Goal: Task Accomplishment & Management: Manage account settings

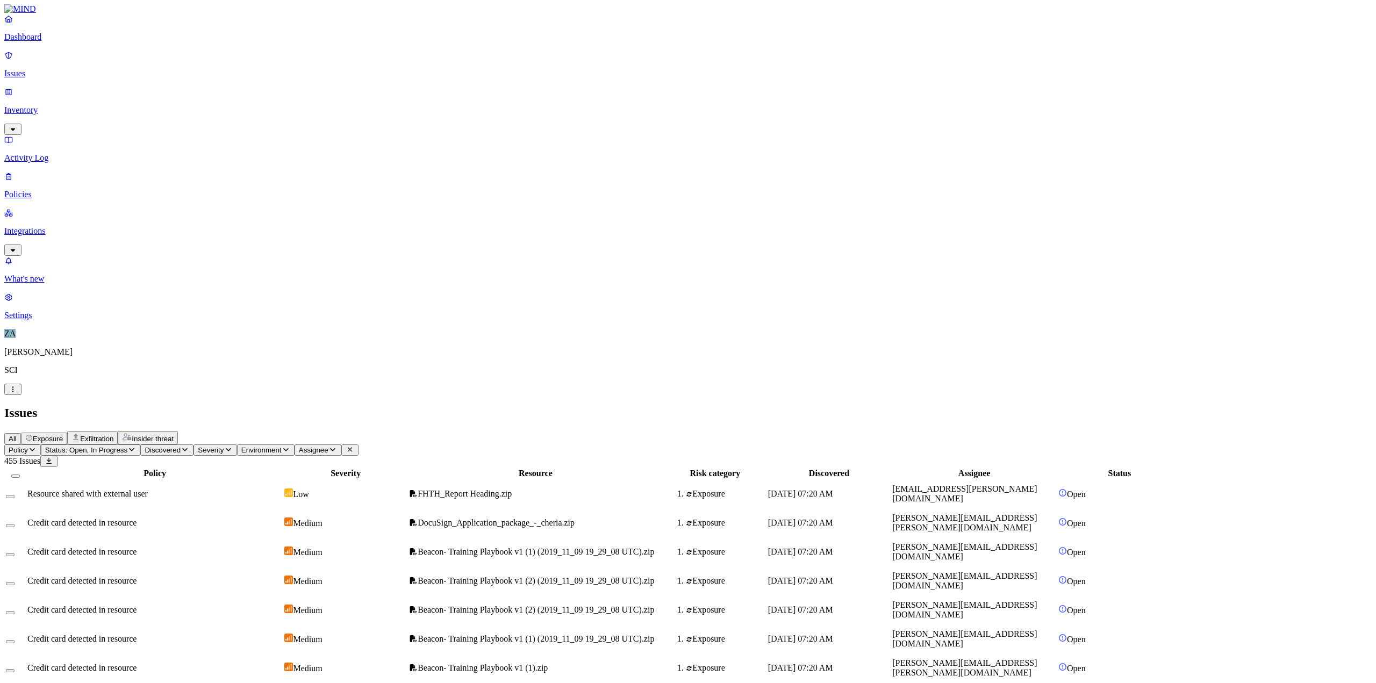
click at [237, 370] on button "Severity" at bounding box center [215, 450] width 43 height 11
click at [344, 118] on button "button" at bounding box center [348, 119] width 9 height 3
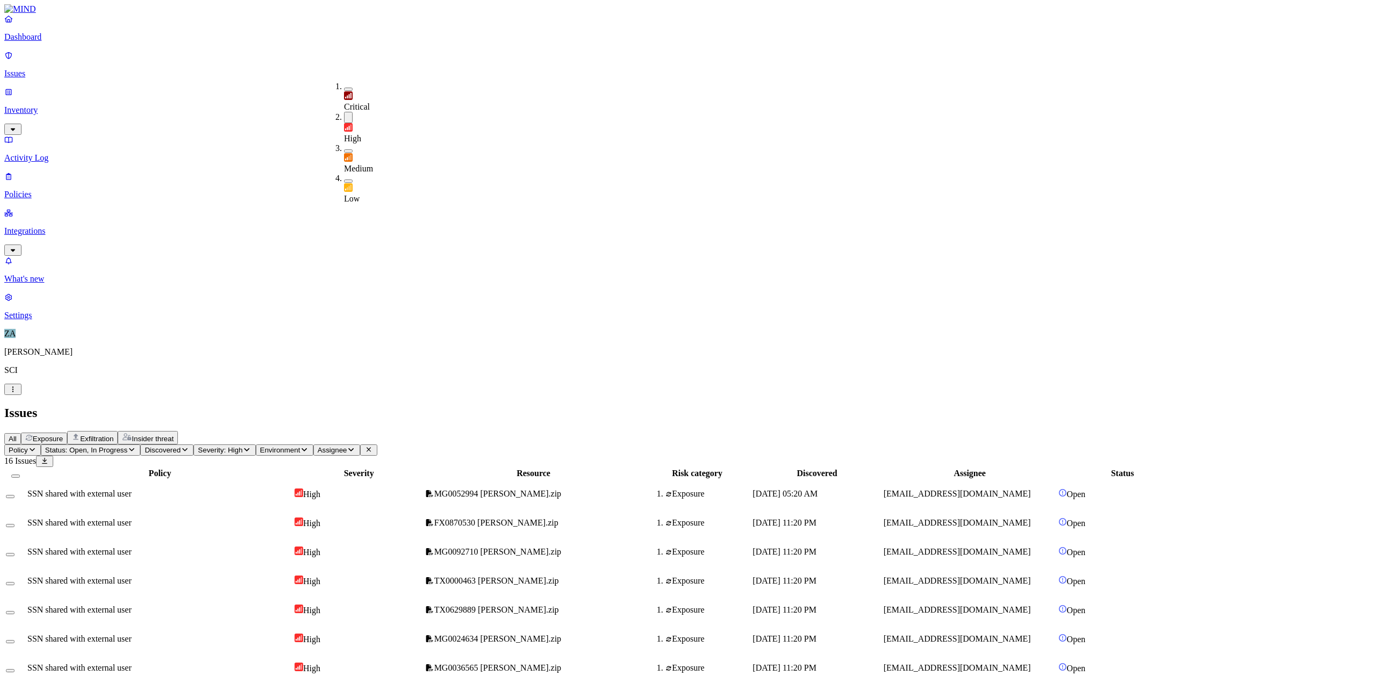
click at [542, 370] on div "All Exposure Exfiltration Insider threat" at bounding box center [688, 437] width 1368 height 13
click at [561, 370] on span "MG0052994 [PERSON_NAME].zip" at bounding box center [497, 493] width 127 height 9
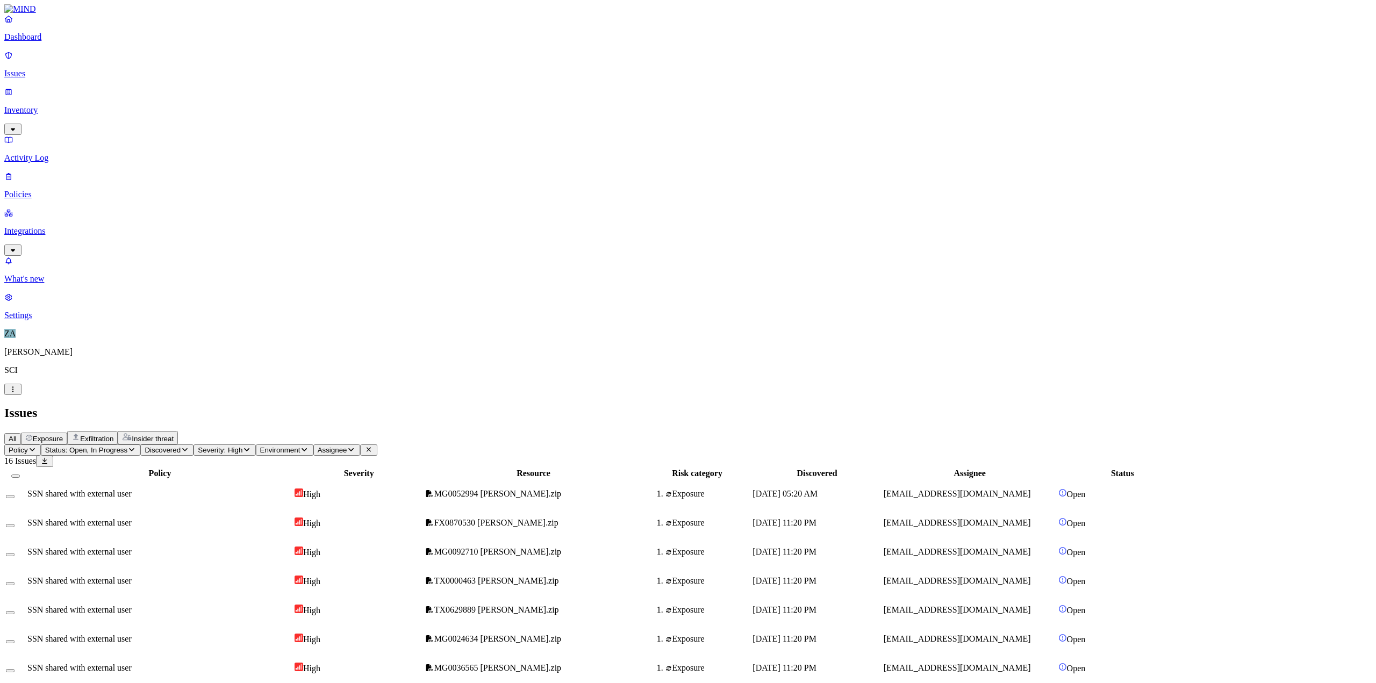
click at [62, 69] on p "Issues" at bounding box center [688, 74] width 1368 height 10
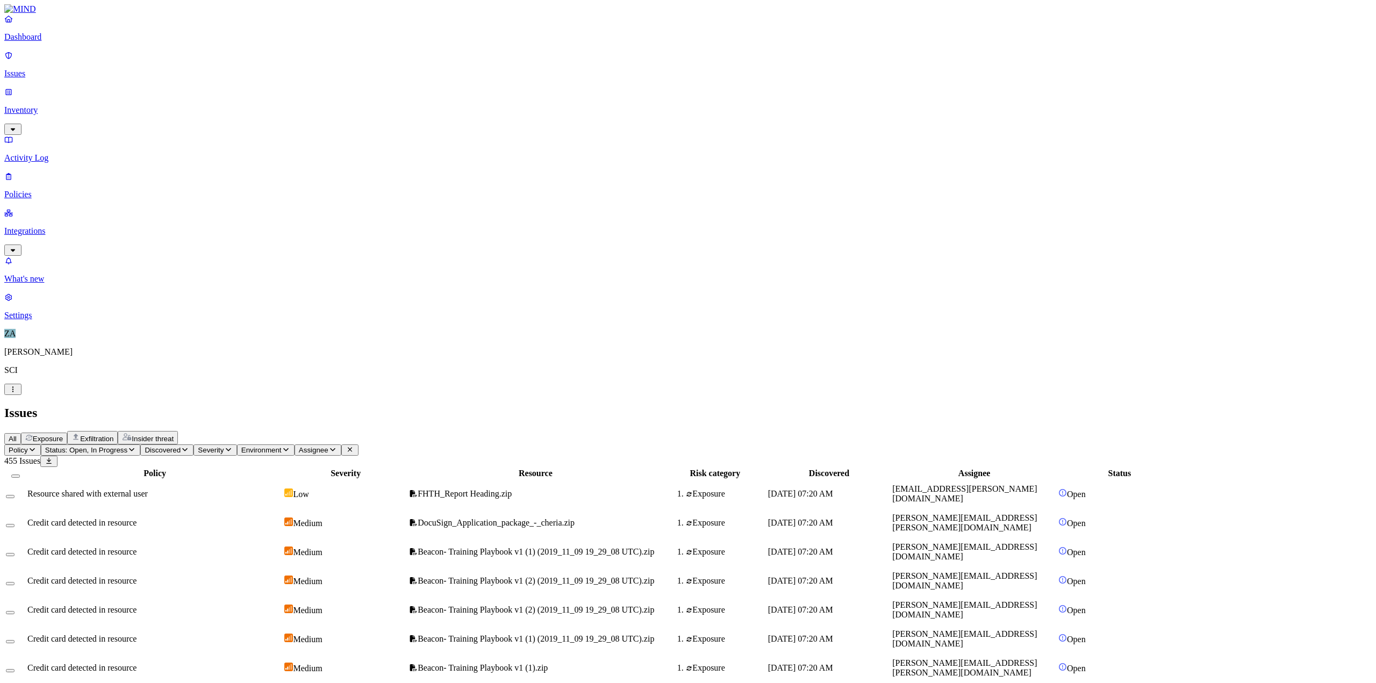
click at [224, 370] on span "Severity" at bounding box center [211, 450] width 26 height 8
click at [344, 88] on button "button" at bounding box center [348, 89] width 9 height 3
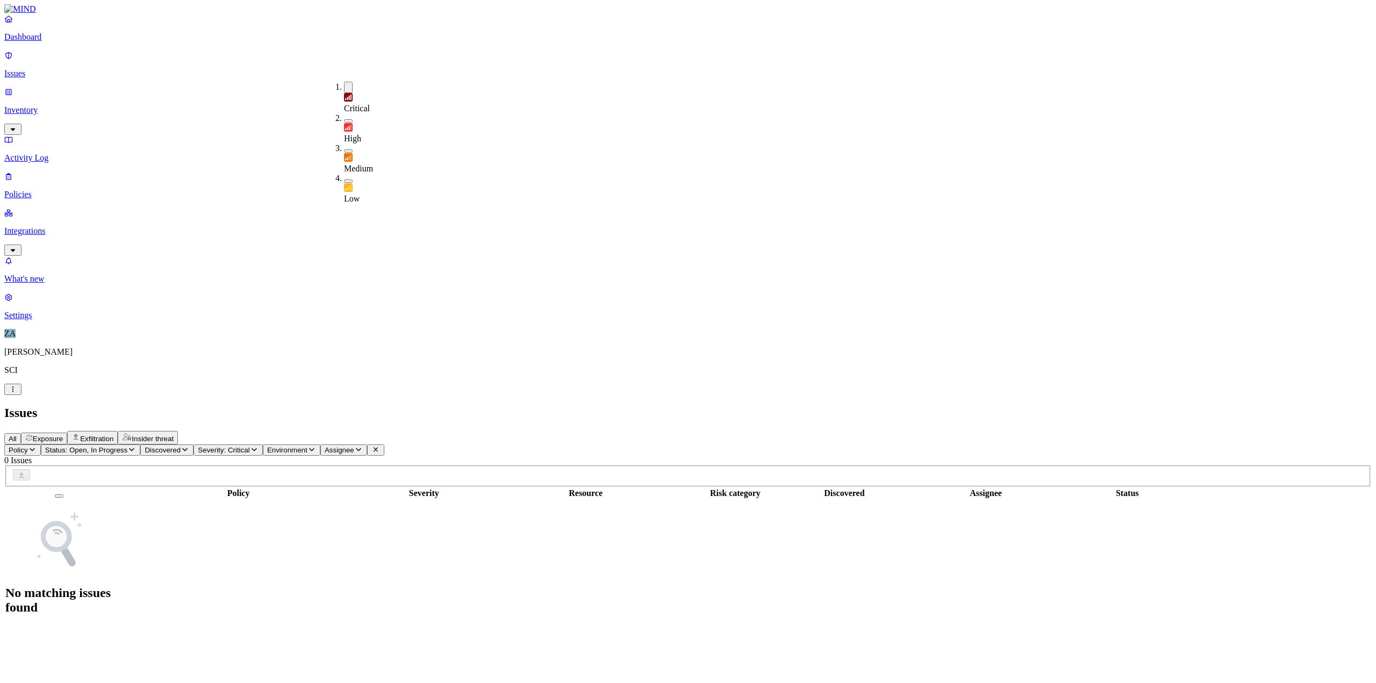
click at [344, 84] on button "button" at bounding box center [348, 87] width 9 height 11
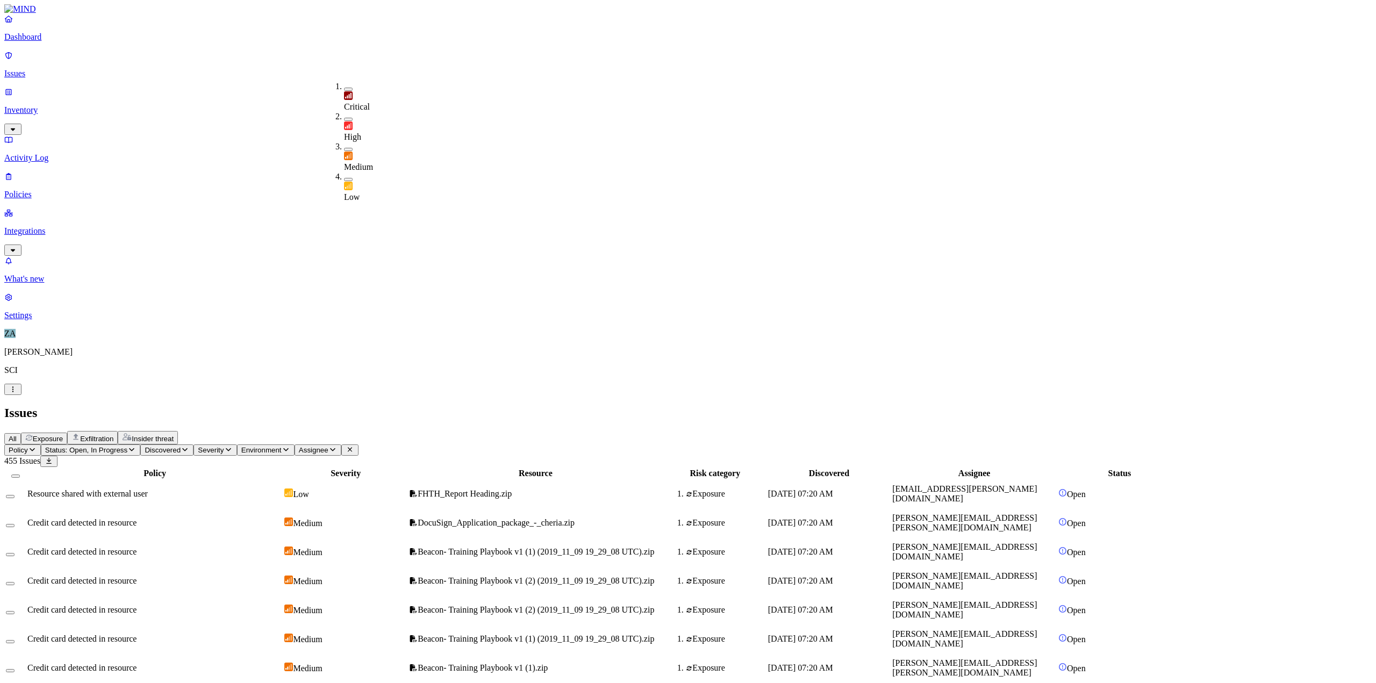
drag, startPoint x: 551, startPoint y: 57, endPoint x: 537, endPoint y: 54, distance: 14.9
drag, startPoint x: 537, startPoint y: 54, endPoint x: 531, endPoint y: 46, distance: 10.0
click at [531, 370] on div "All Exposure Exfiltration Insider threat" at bounding box center [688, 437] width 1368 height 13
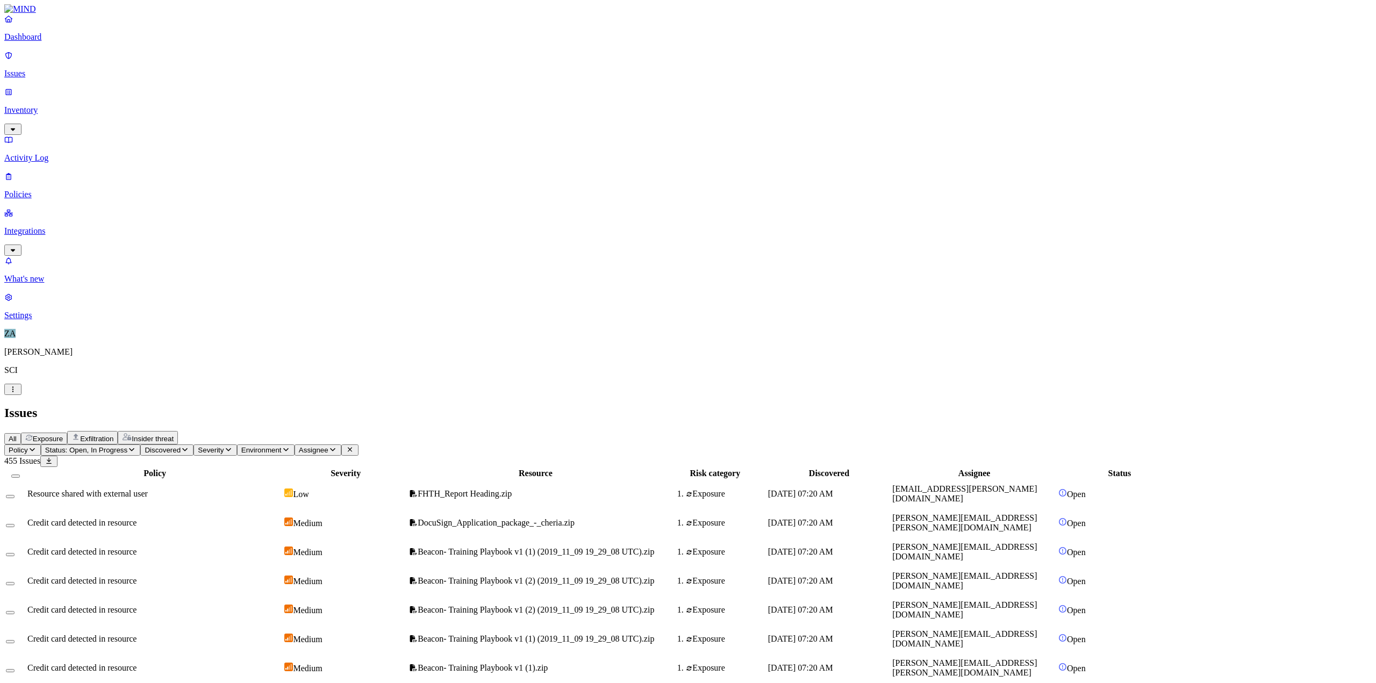
drag, startPoint x: 531, startPoint y: 46, endPoint x: 520, endPoint y: 27, distance: 21.2
click at [520, 370] on div "Issues" at bounding box center [688, 413] width 1368 height 15
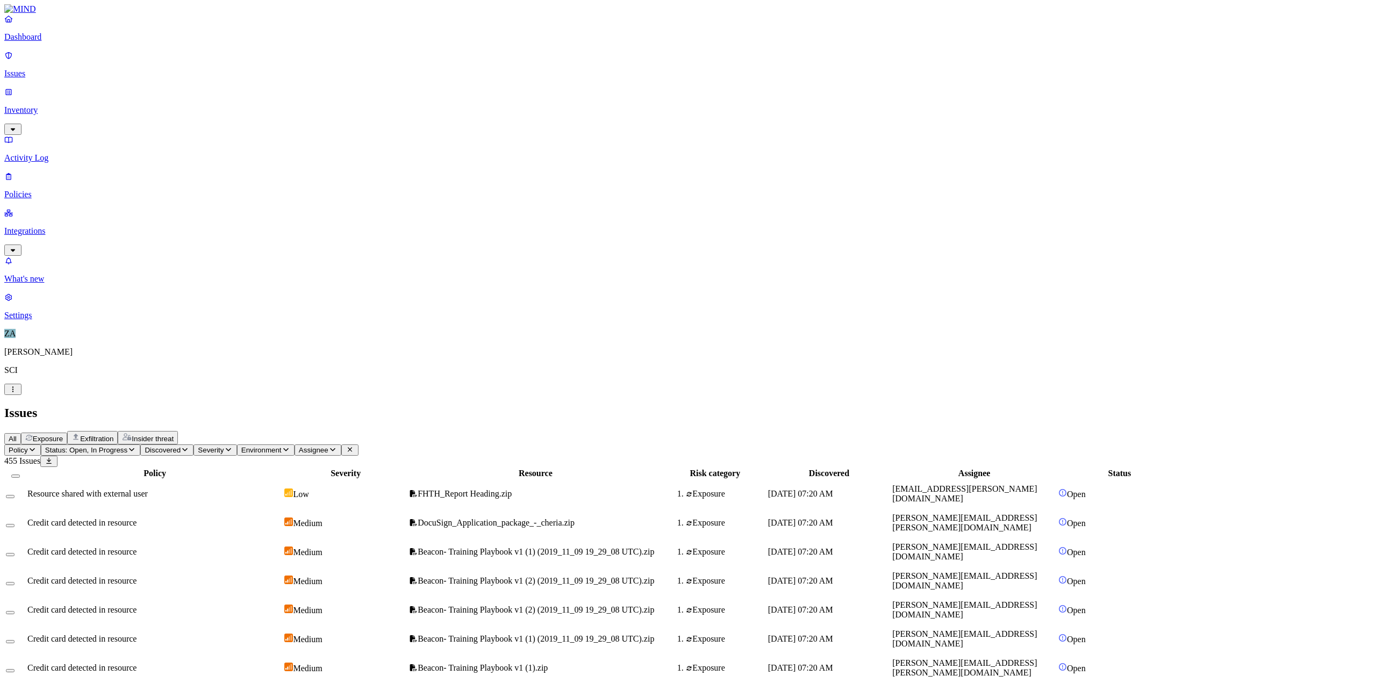
click at [127, 370] on span "Status: Open, In Progress" at bounding box center [86, 450] width 82 height 8
click at [195, 88] on button "button" at bounding box center [199, 87] width 9 height 11
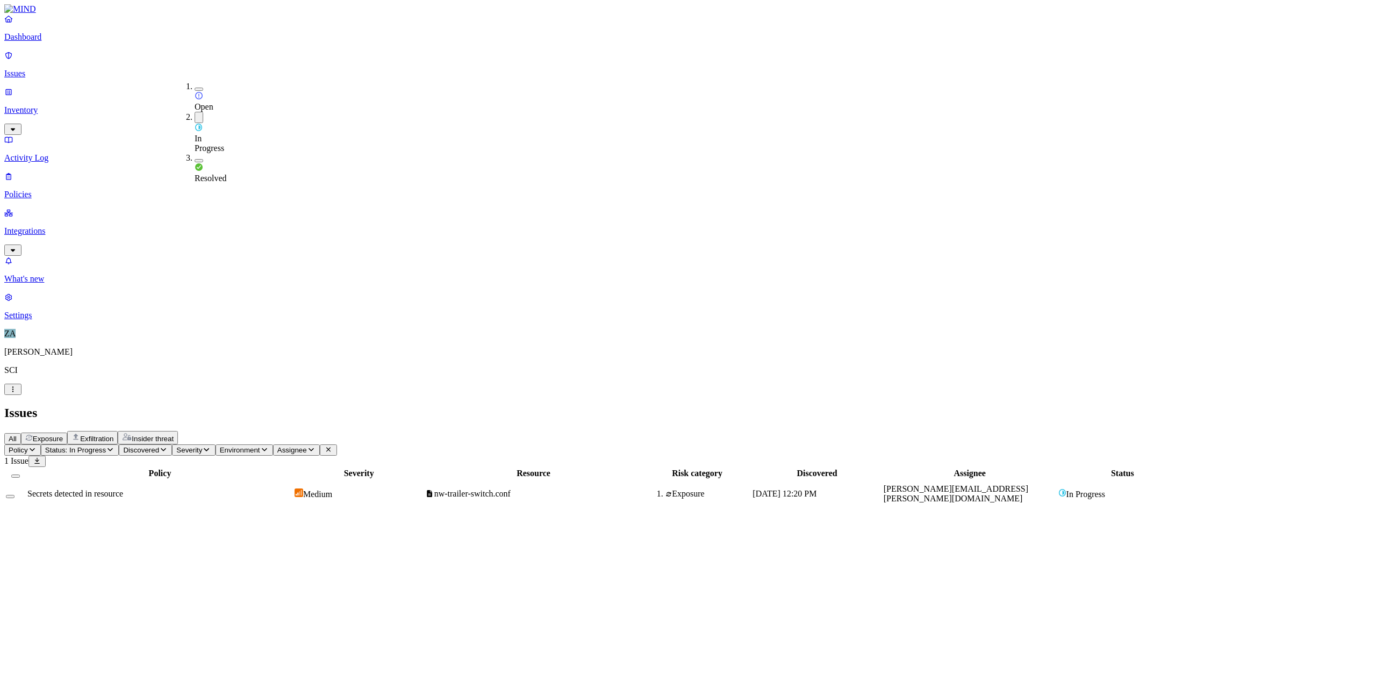
click at [637, 370] on div "All Exposure Exfiltration Insider threat" at bounding box center [688, 437] width 1368 height 13
click at [15, 370] on button "Select row" at bounding box center [10, 496] width 9 height 3
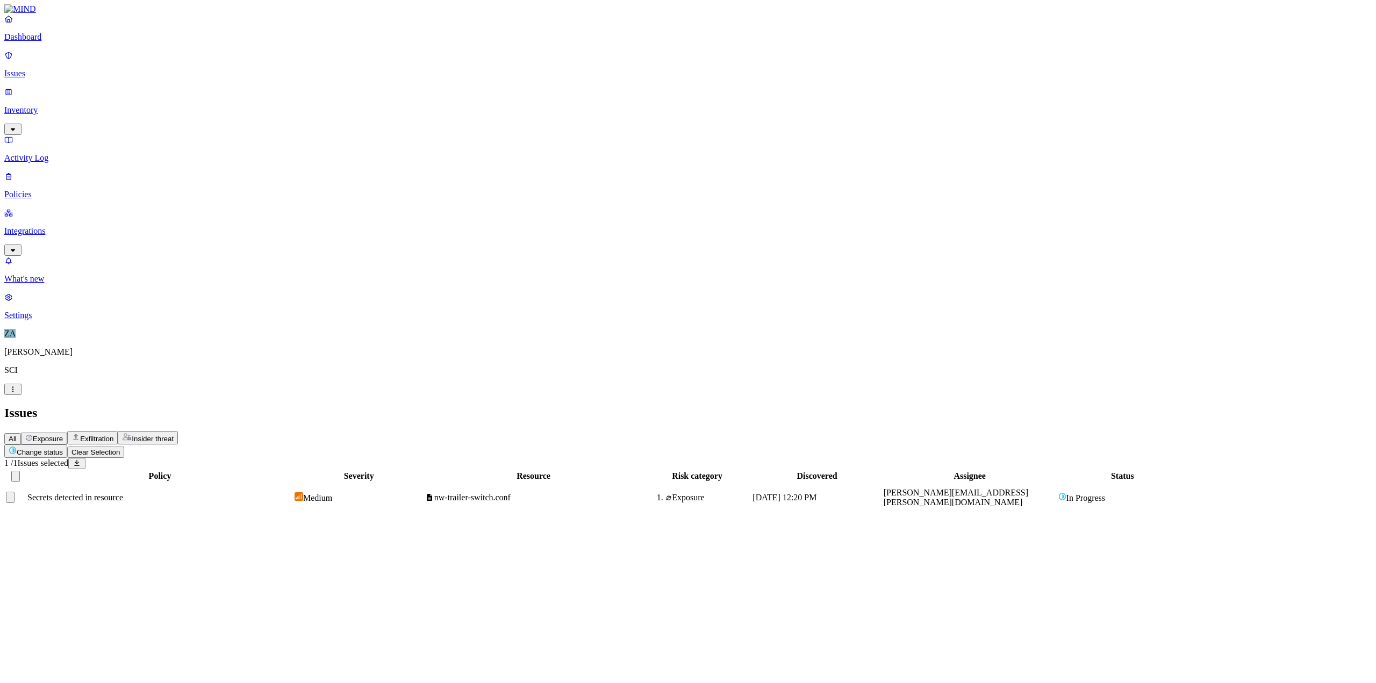
click at [260, 370] on div "Secrets detected in resource" at bounding box center [159, 498] width 265 height 10
click at [17, 370] on icon "button" at bounding box center [13, 526] width 9 height 7
click at [123, 370] on span "Secrets detected in resource" at bounding box center [75, 497] width 96 height 9
click at [39, 153] on p "Activity Log" at bounding box center [688, 158] width 1368 height 10
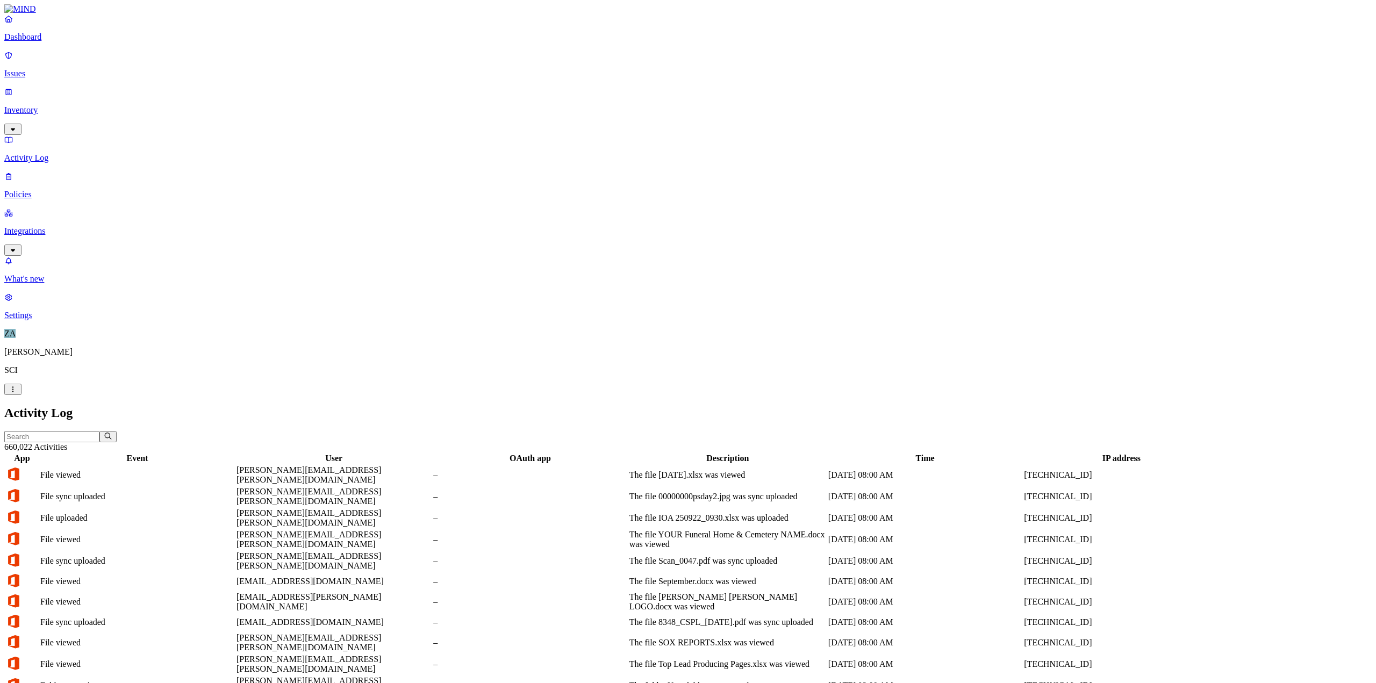
click at [99, 370] on input "text" at bounding box center [51, 436] width 95 height 11
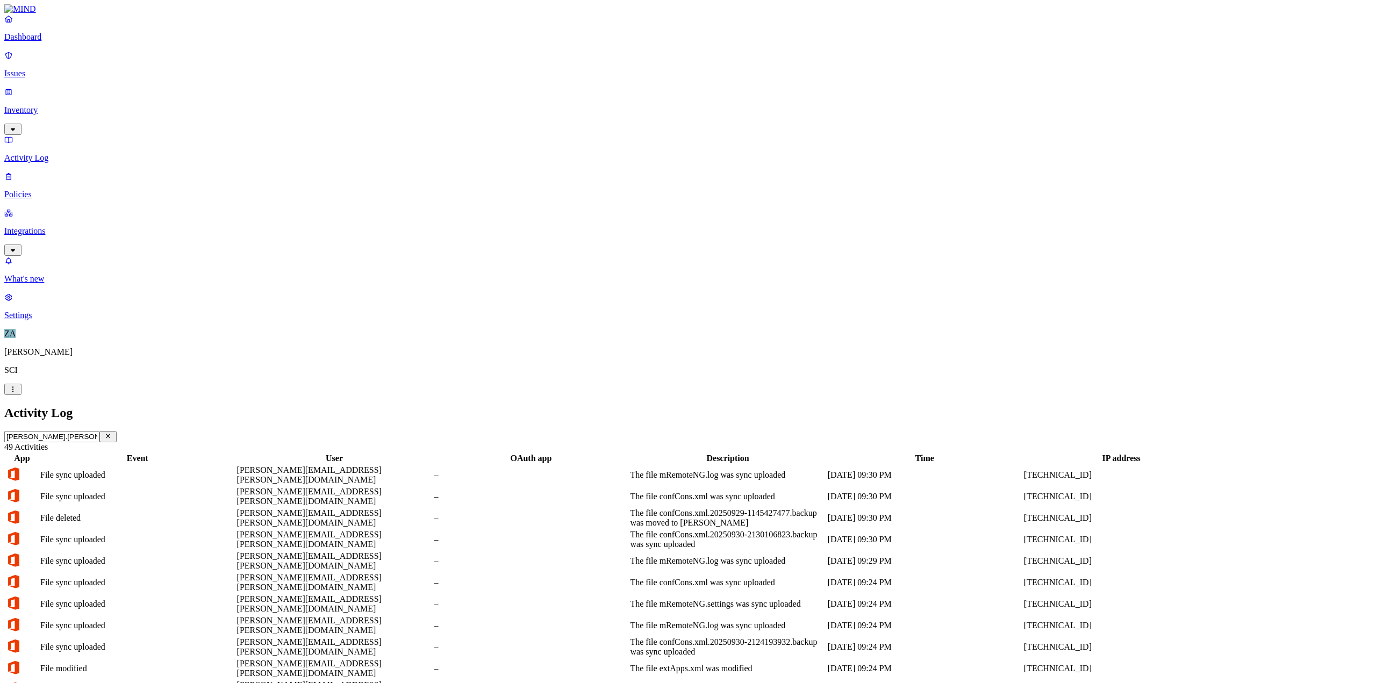
scroll to position [65, 0]
type input "[PERSON_NAME].[PERSON_NAME]"
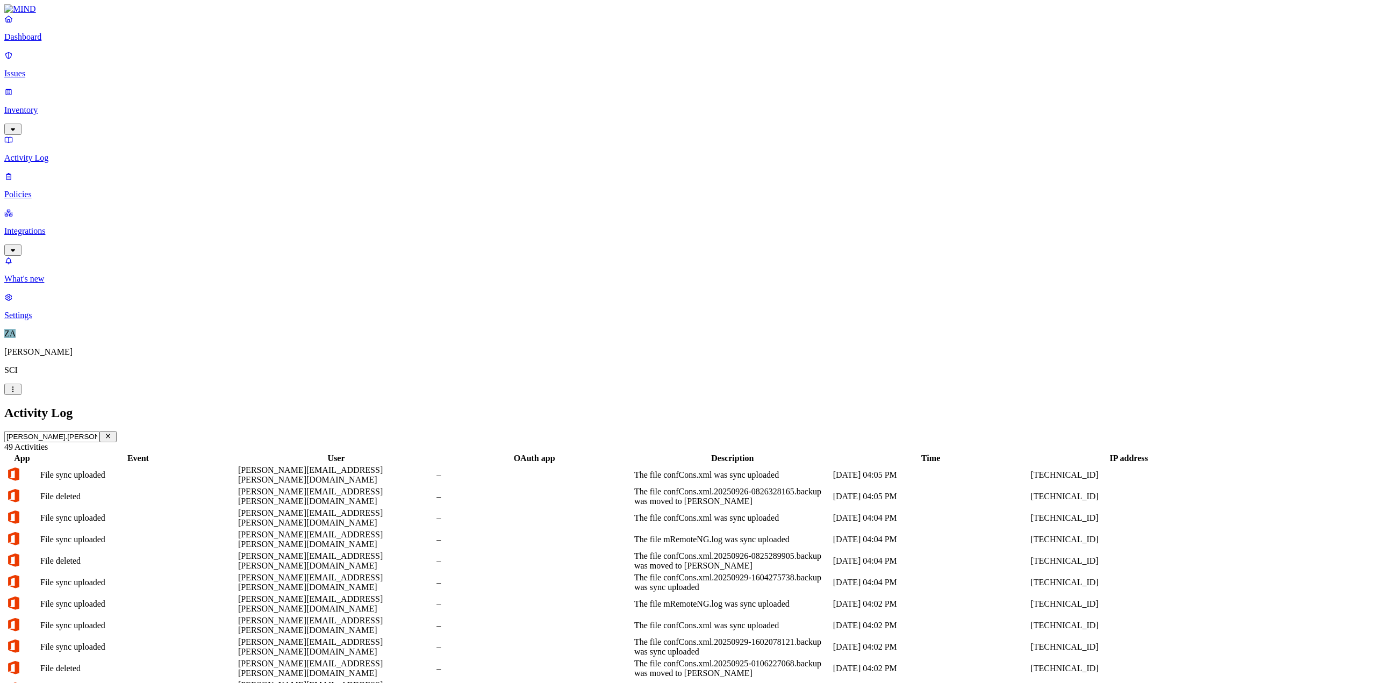
scroll to position [0, 0]
click at [30, 69] on p "Issues" at bounding box center [688, 74] width 1368 height 10
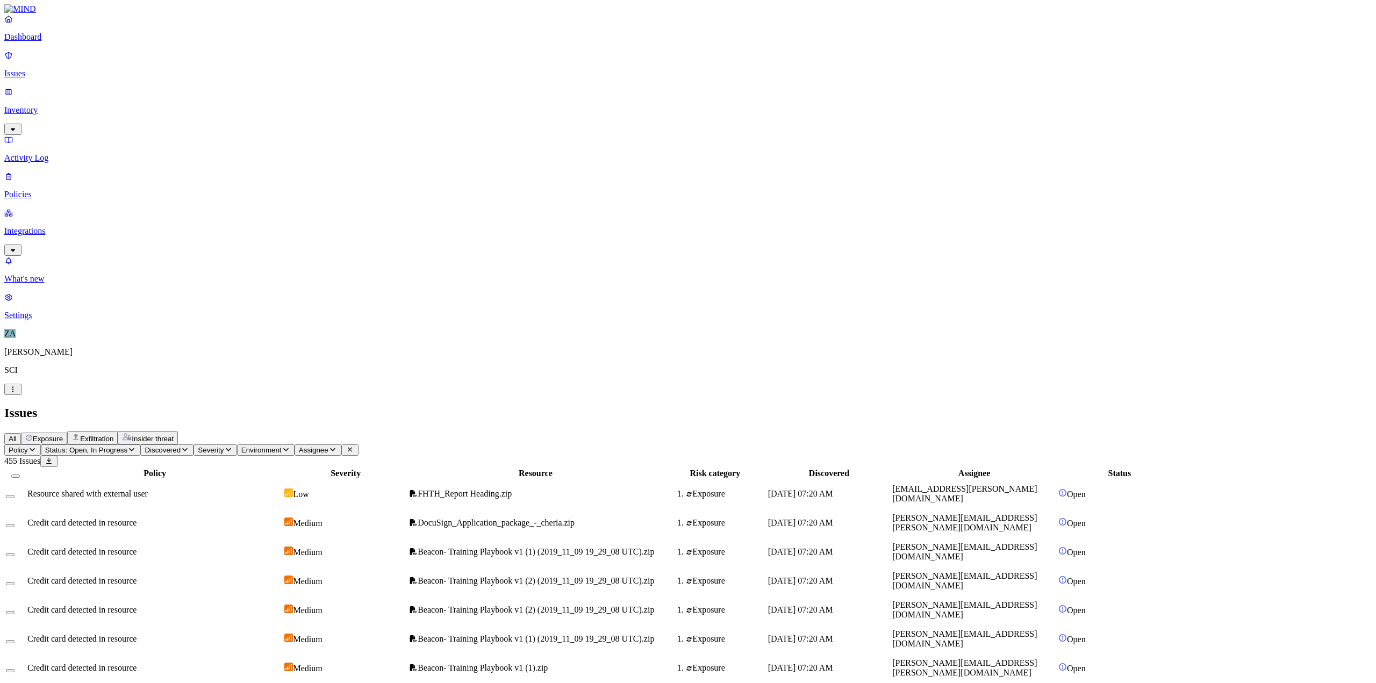
click at [108, 208] on link "Integrations" at bounding box center [688, 231] width 1368 height 46
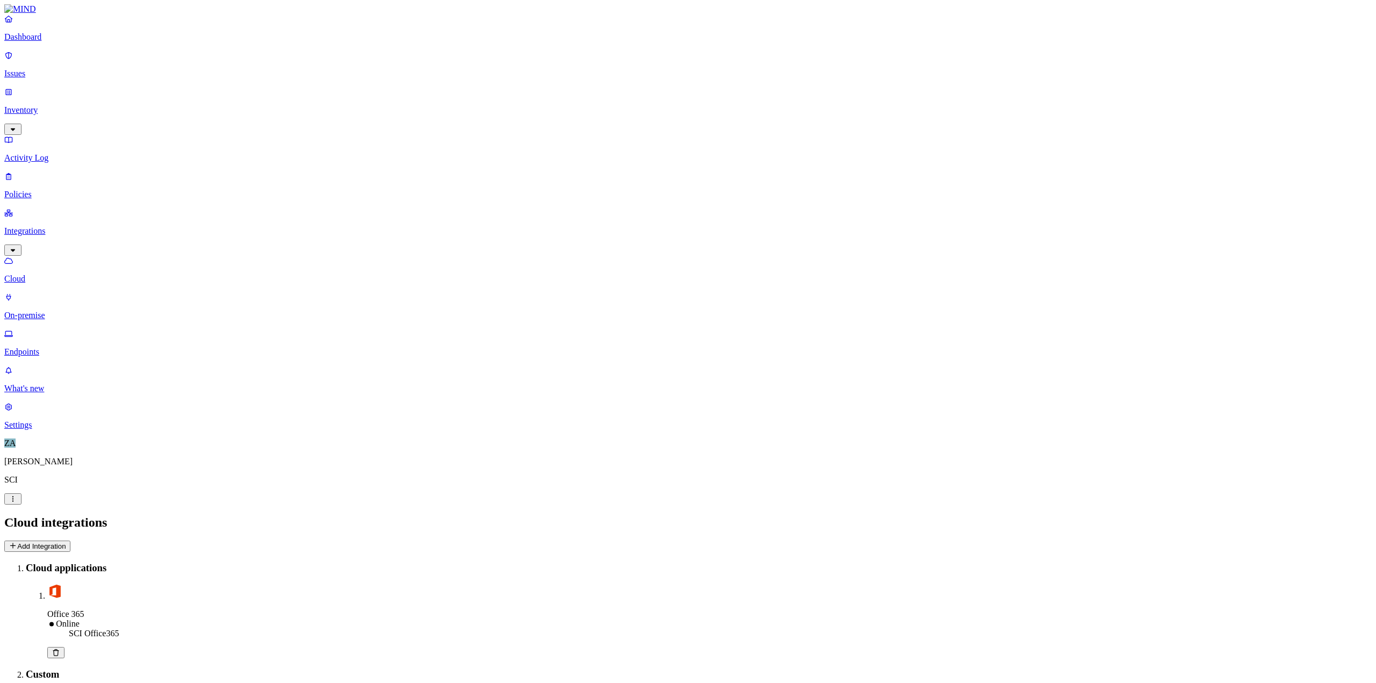
click at [76, 190] on p "Policies" at bounding box center [688, 195] width 1368 height 10
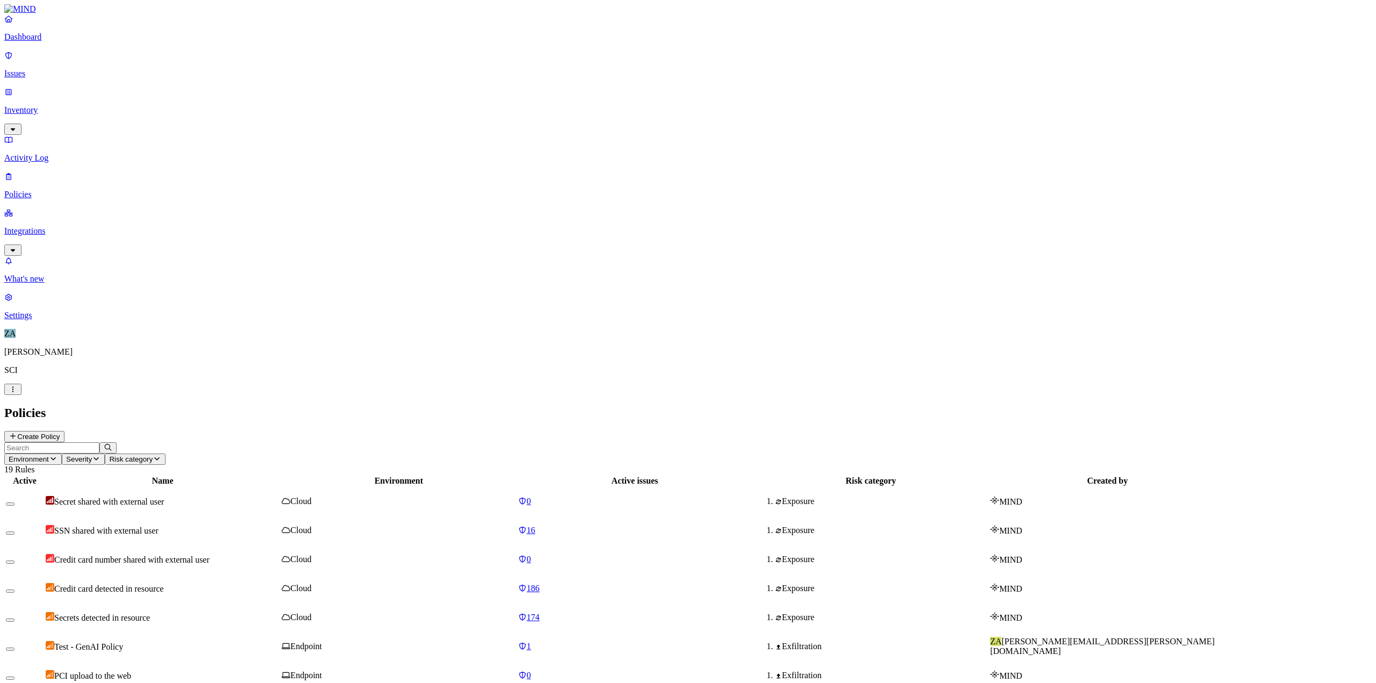
click at [17, 126] on icon "button" at bounding box center [13, 129] width 9 height 7
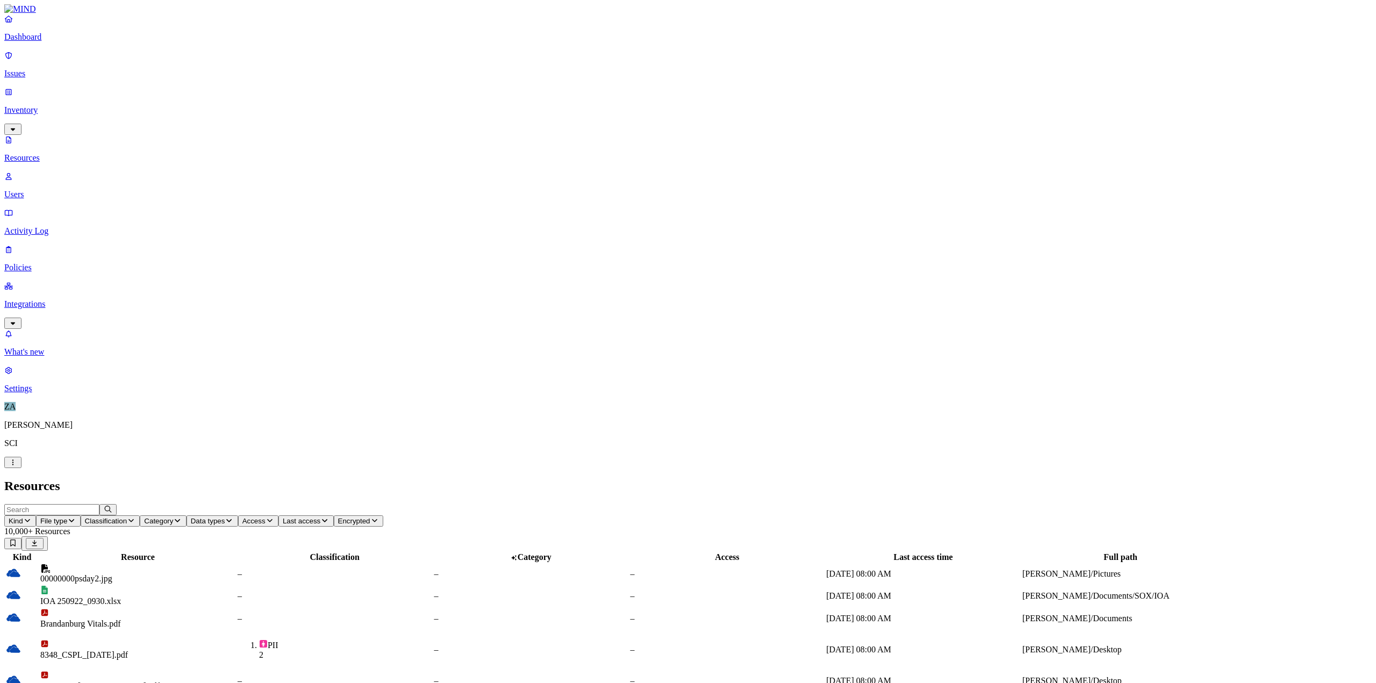
click at [52, 190] on p "Users" at bounding box center [688, 195] width 1368 height 10
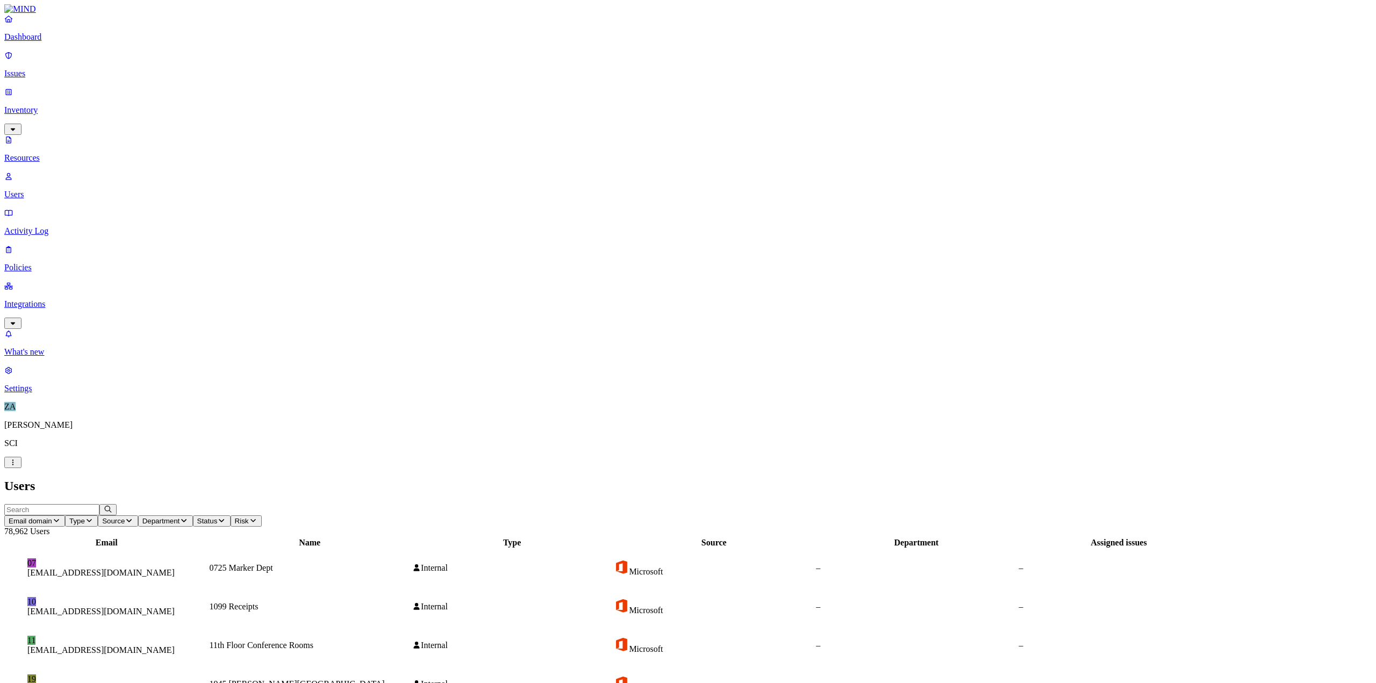
scroll to position [65, 0]
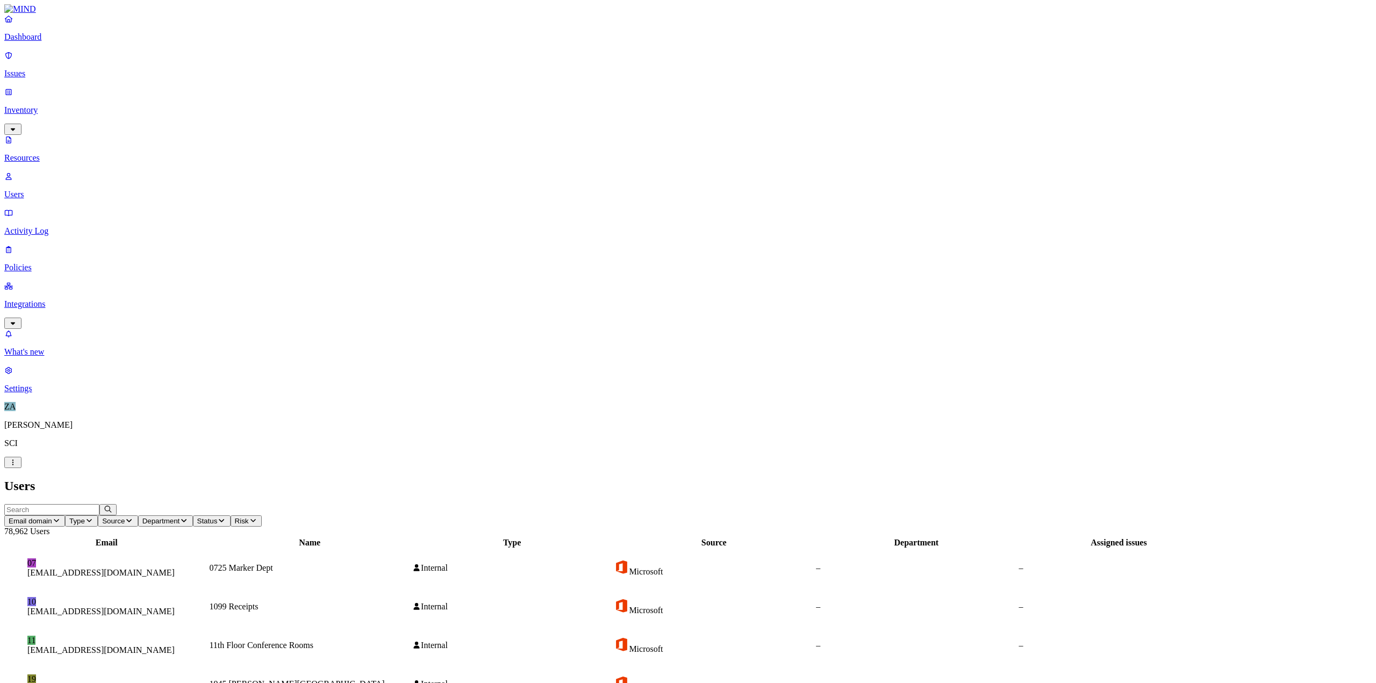
click at [180, 370] on span "Department" at bounding box center [161, 521] width 38 height 8
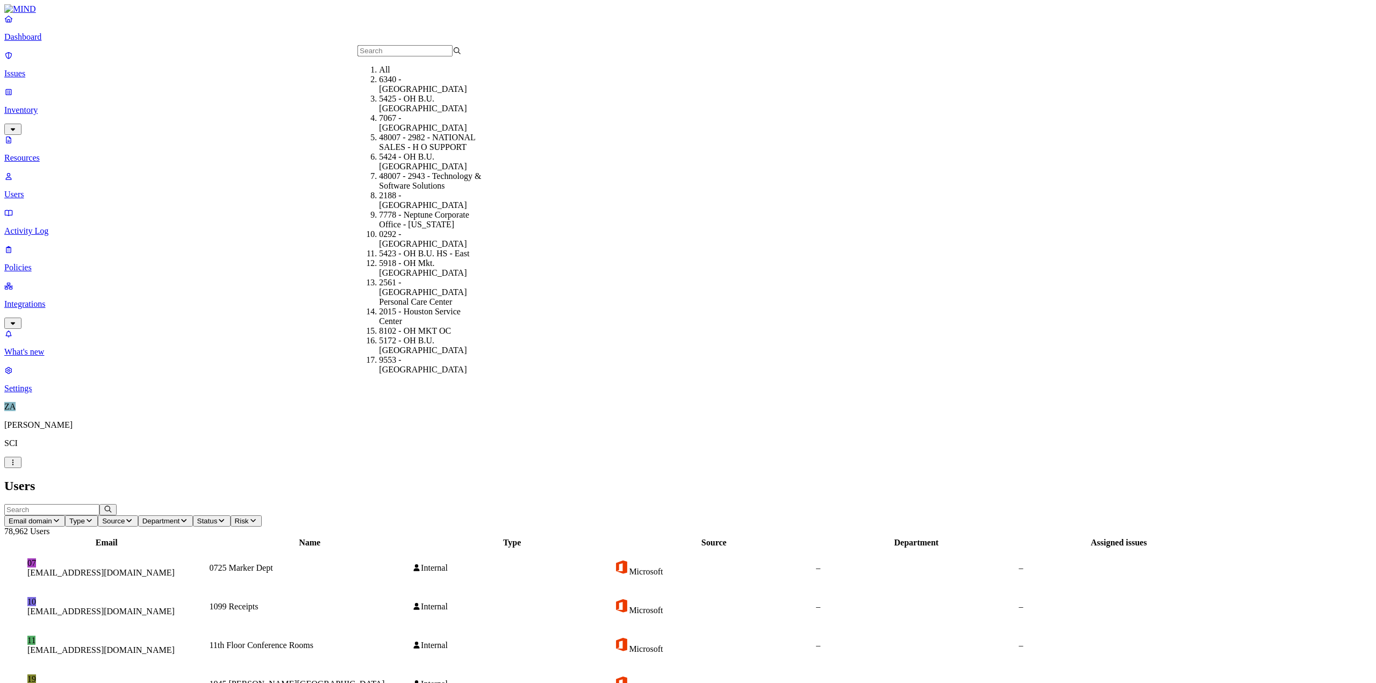
click at [376, 56] on input "text" at bounding box center [405, 50] width 95 height 11
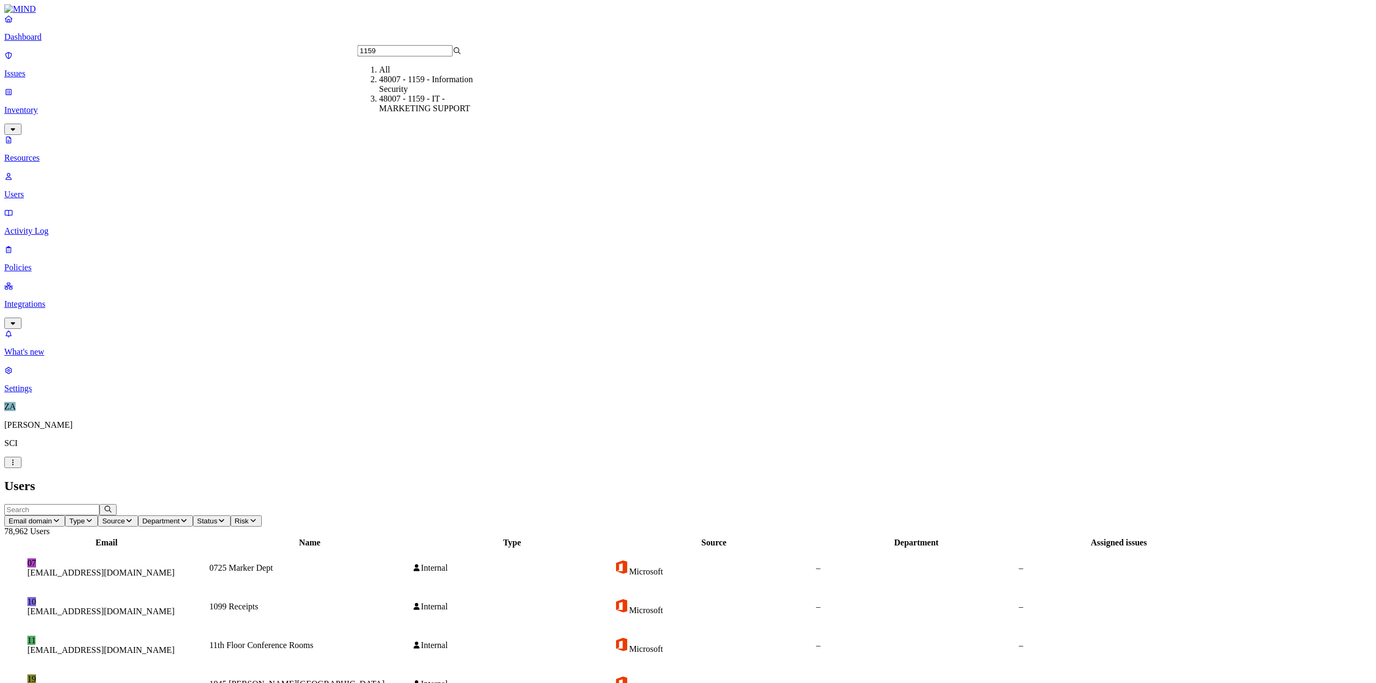
type input "1159"
click at [384, 88] on div "48007 - 1159 - Information Security" at bounding box center [431, 84] width 104 height 19
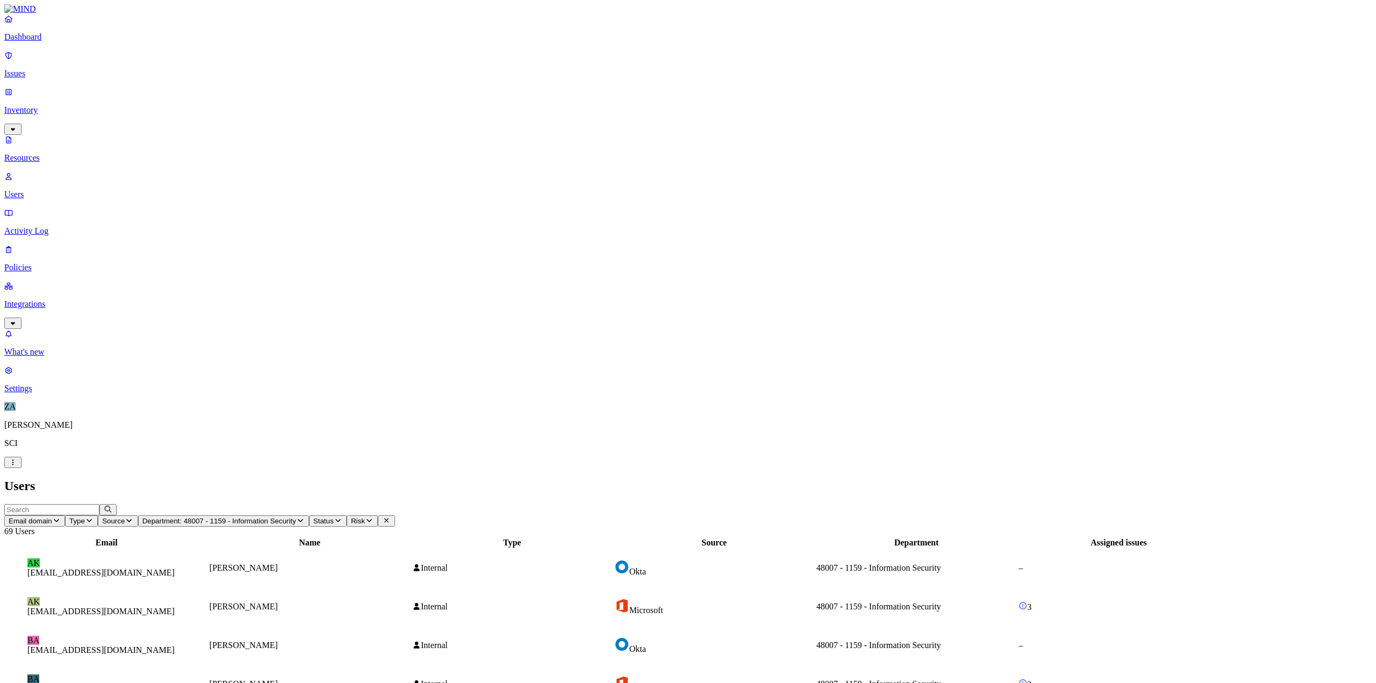
click at [179, 370] on figcaption "[EMAIL_ADDRESS][DOMAIN_NAME]" at bounding box center [106, 689] width 159 height 10
click at [160, 370] on td "BA [EMAIL_ADDRESS][DOMAIN_NAME]" at bounding box center [106, 685] width 203 height 38
drag, startPoint x: 1166, startPoint y: 498, endPoint x: 1240, endPoint y: 494, distance: 74.9
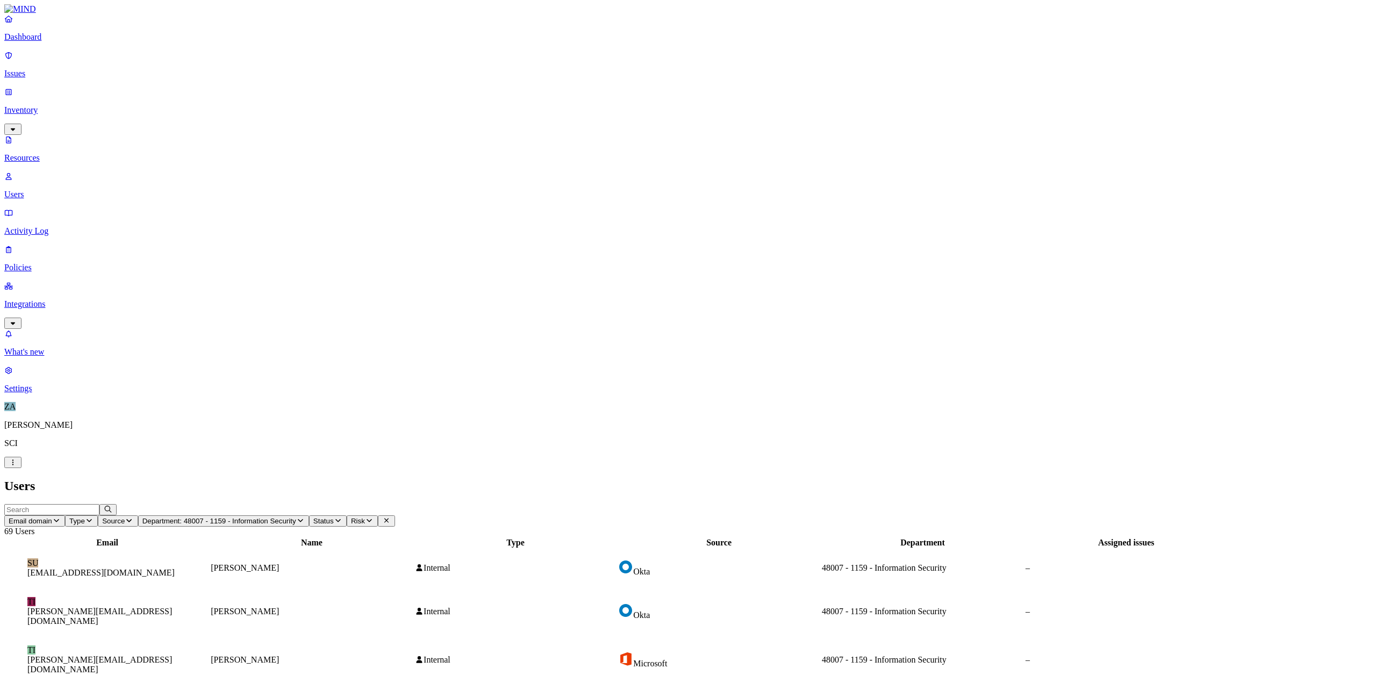
drag, startPoint x: 247, startPoint y: 208, endPoint x: 493, endPoint y: 267, distance: 252.7
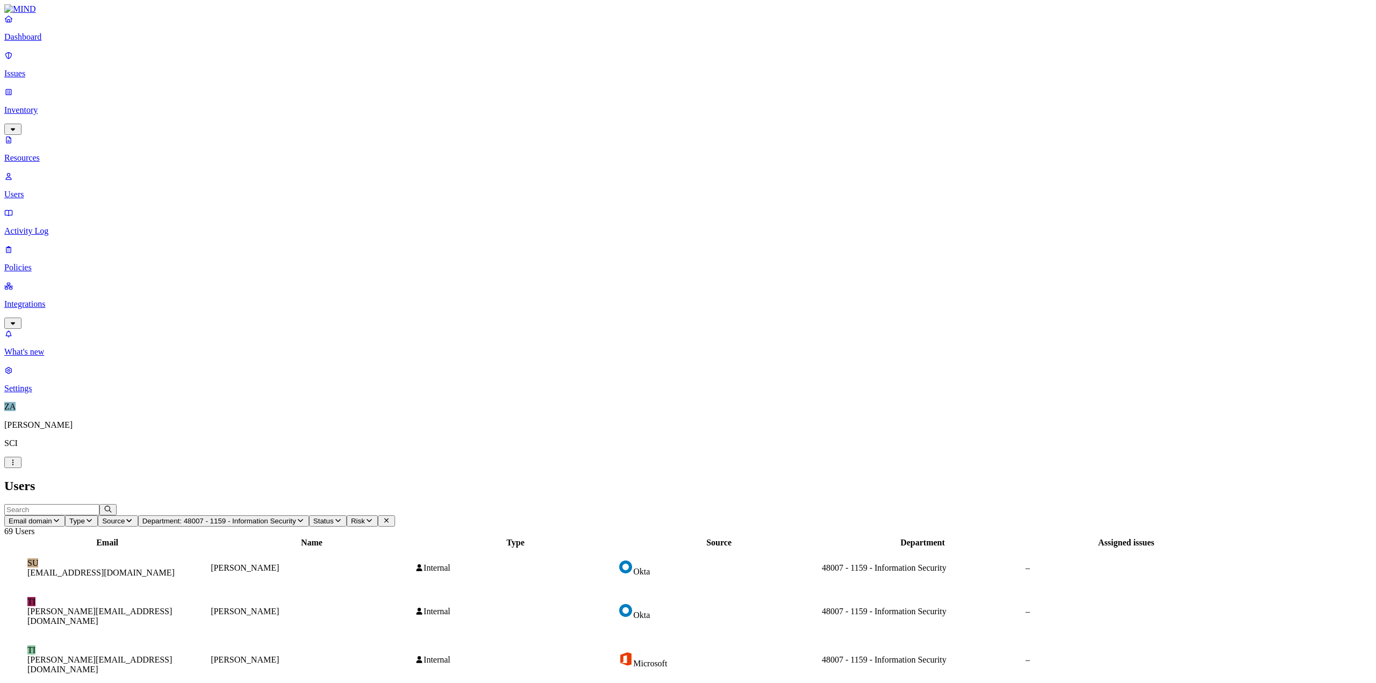
click at [818, 370] on div "Users" at bounding box center [688, 486] width 1368 height 15
click at [818, 370] on header "Users" at bounding box center [688, 486] width 1368 height 15
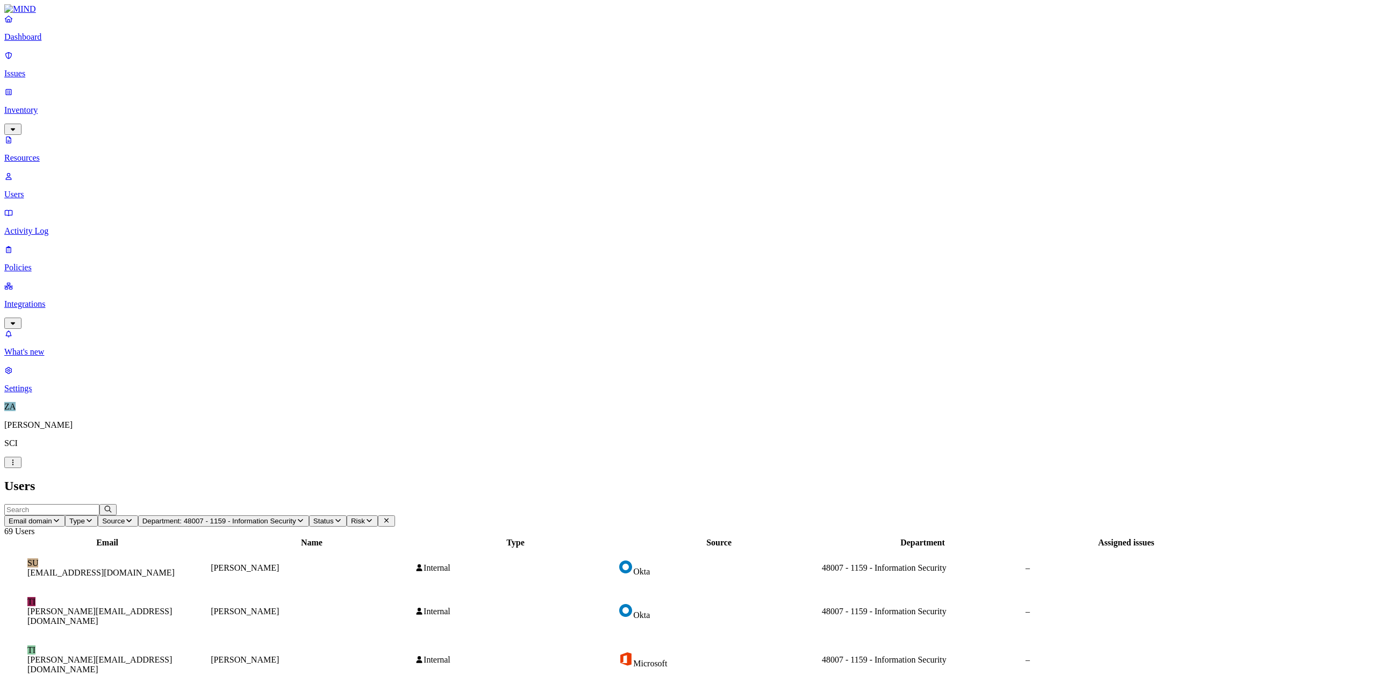
click at [58, 153] on p "Resources" at bounding box center [688, 158] width 1368 height 10
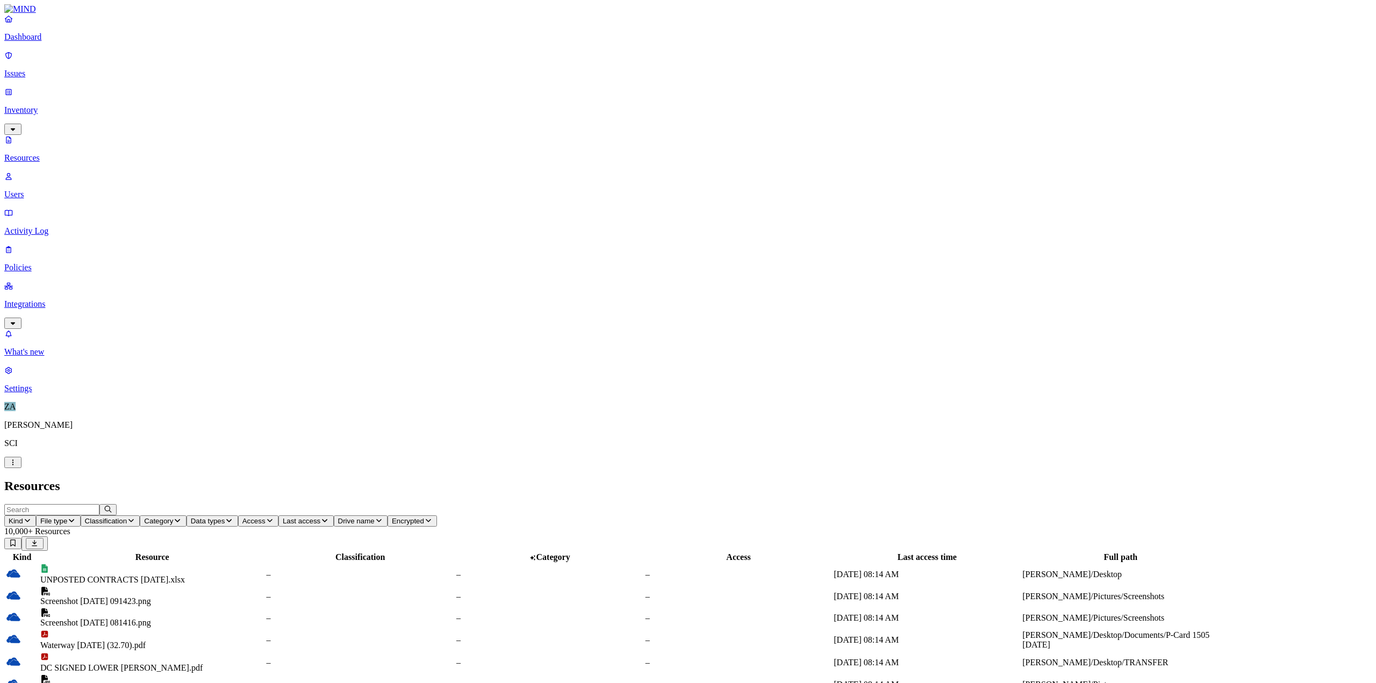
click at [65, 69] on p "Issues" at bounding box center [688, 74] width 1368 height 10
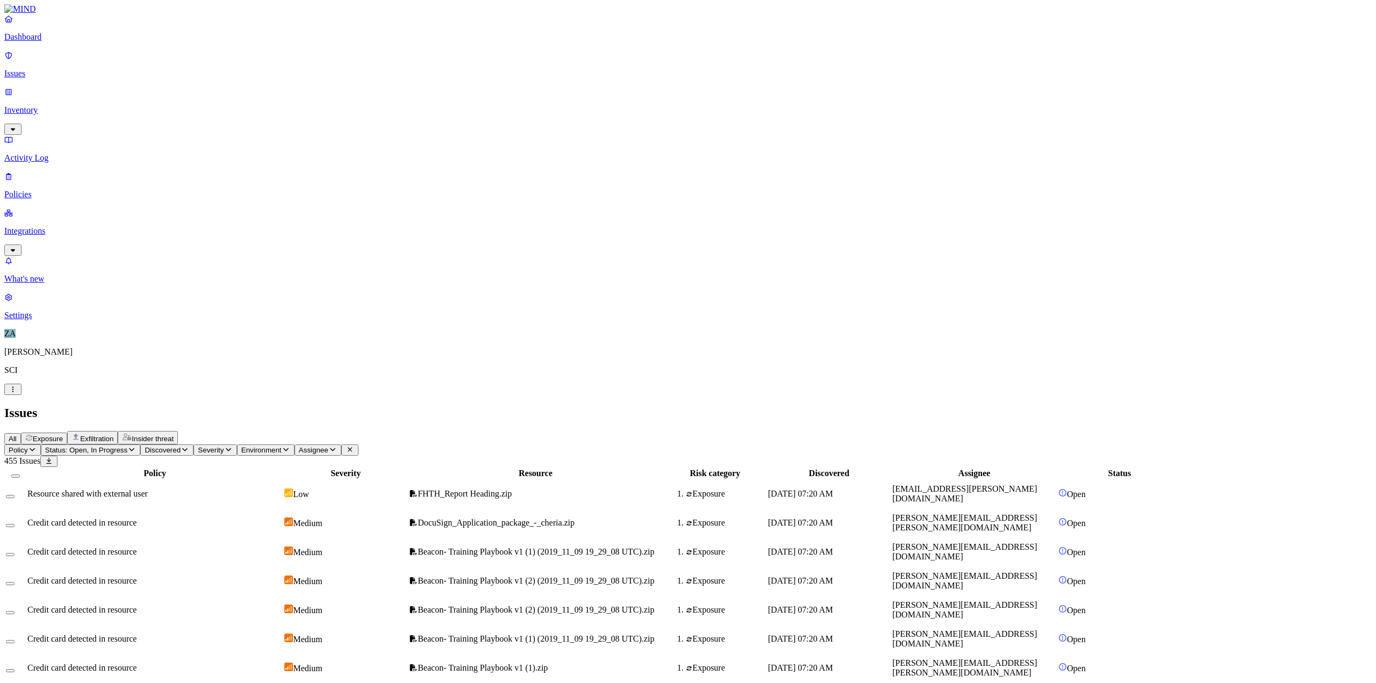
drag, startPoint x: 674, startPoint y: 148, endPoint x: 593, endPoint y: 153, distance: 80.8
click at [593, 370] on span "Beacon- Training Playbook v1 (1) (2019_11_09 19_29_08 UTC).zip" at bounding box center [536, 551] width 237 height 9
click at [602, 370] on span "Beacon- Training Playbook v1 (1) (2019_11_09 19_29_08 UTC).zip" at bounding box center [536, 551] width 237 height 9
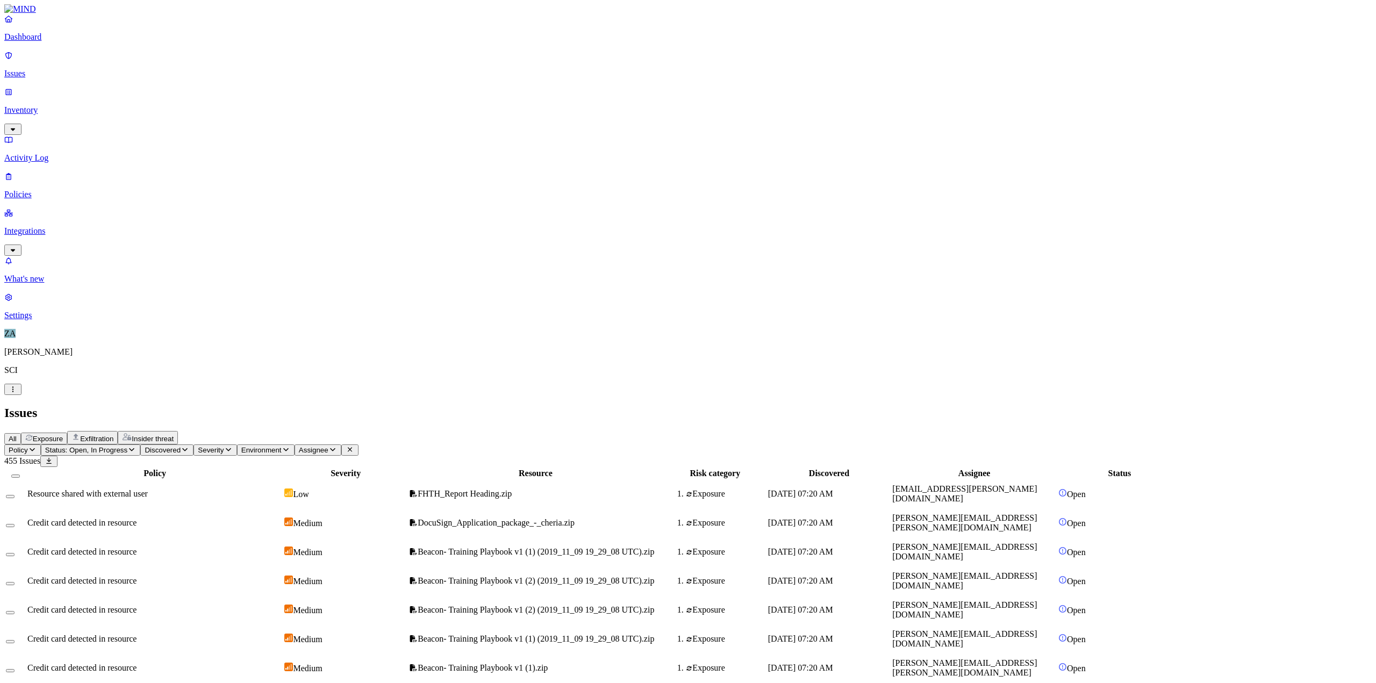
click at [15, 370] on button "Select row" at bounding box center [10, 554] width 9 height 3
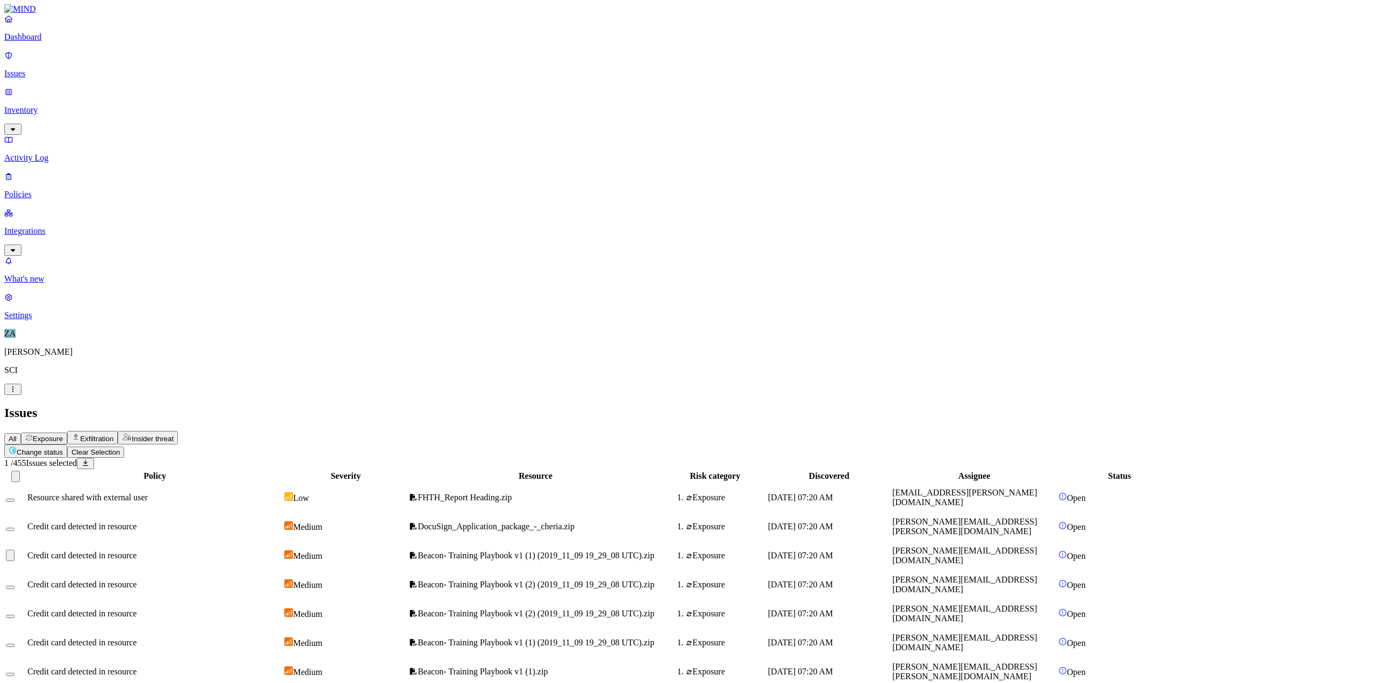
click at [15, 370] on button "Select row" at bounding box center [10, 587] width 9 height 3
click at [15, 370] on button "Select row" at bounding box center [10, 616] width 9 height 3
click at [26, 370] on td at bounding box center [15, 643] width 20 height 28
click at [67, 370] on button "Change status" at bounding box center [35, 451] width 63 height 13
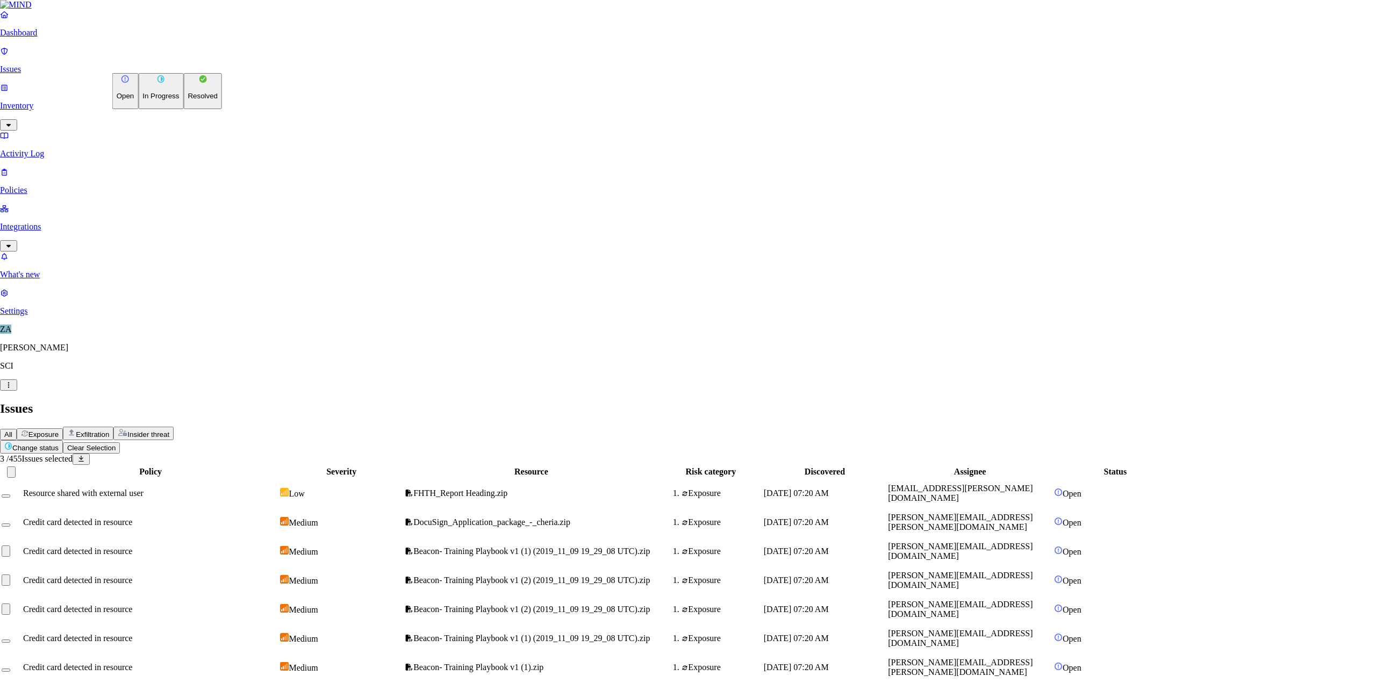
click at [188, 100] on p "Resolved" at bounding box center [203, 96] width 30 height 8
select select "Custom Reason"
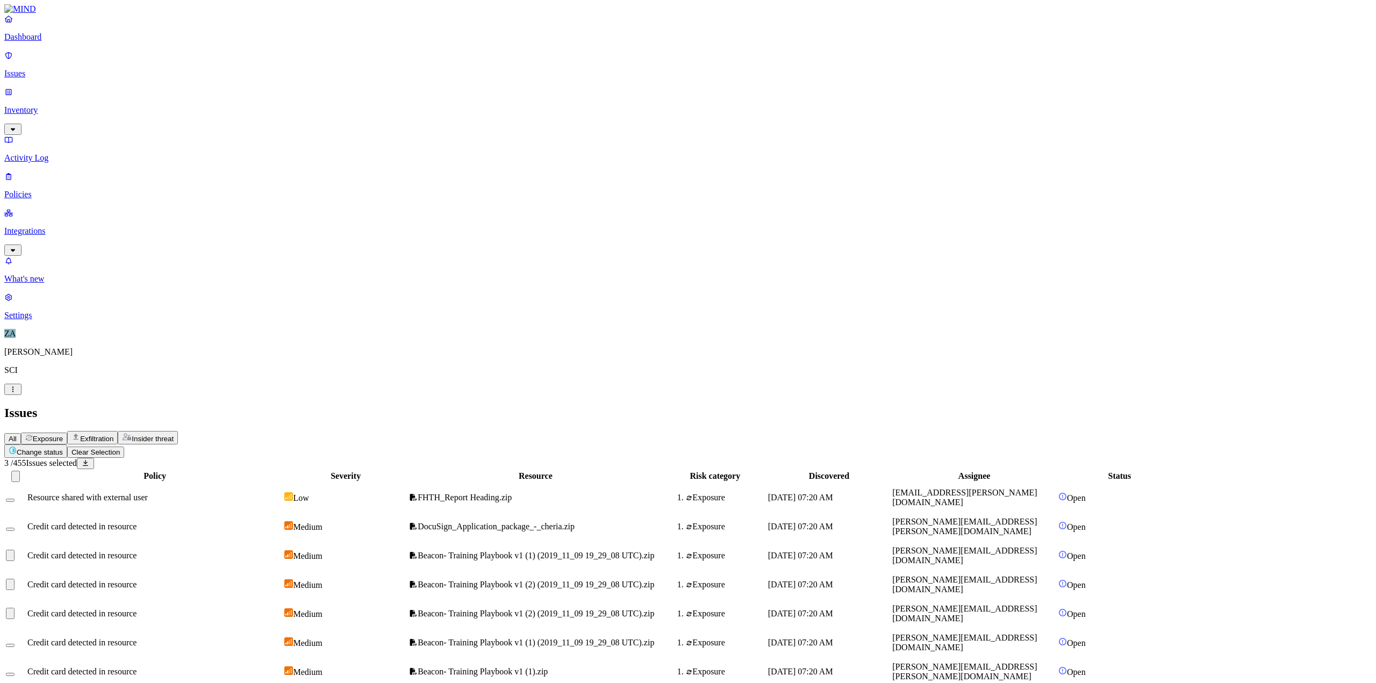
click at [40, 190] on p "Policies" at bounding box center [688, 195] width 1368 height 10
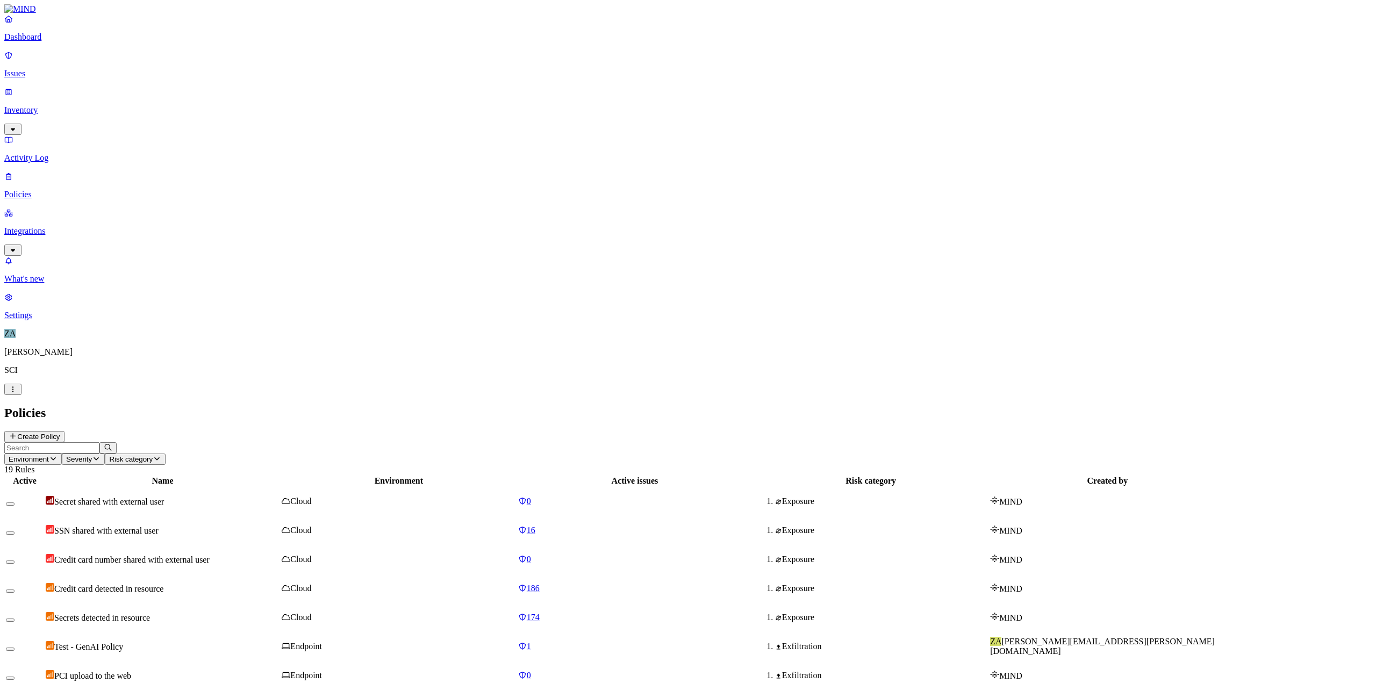
click at [58, 73] on link "Issues" at bounding box center [688, 65] width 1368 height 28
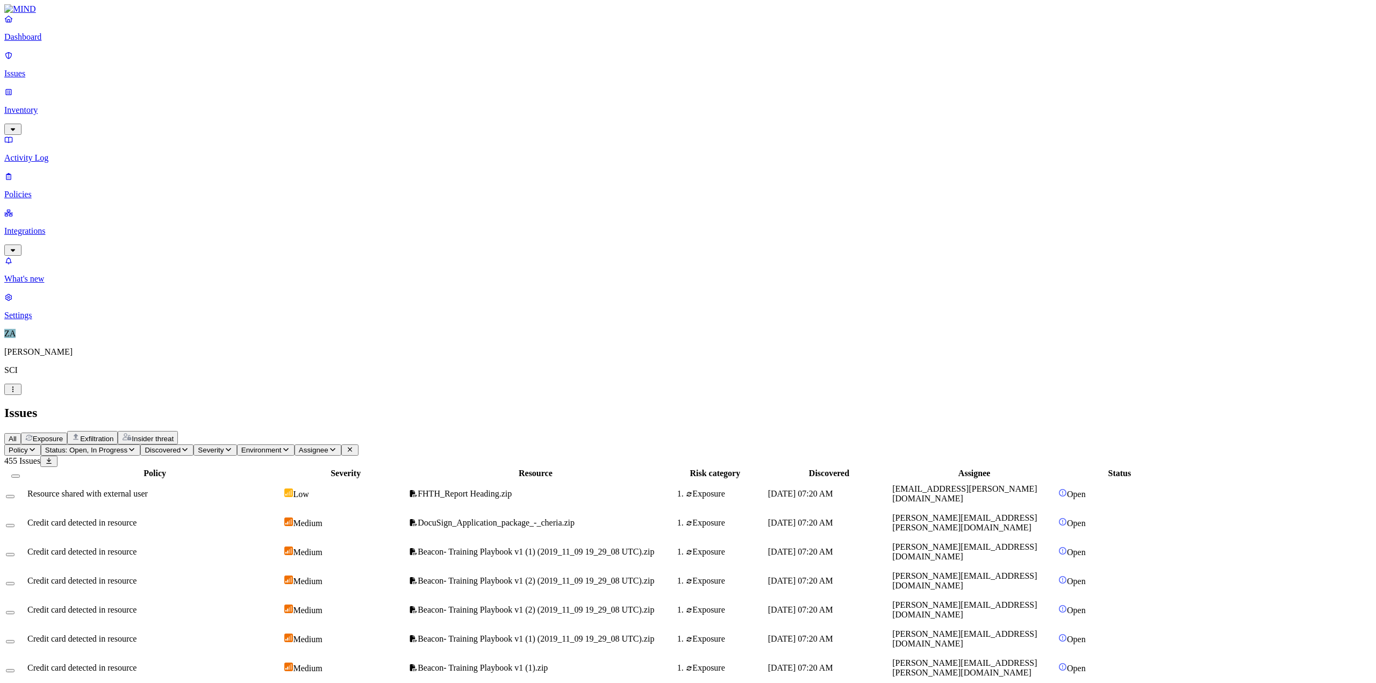
scroll to position [94, 0]
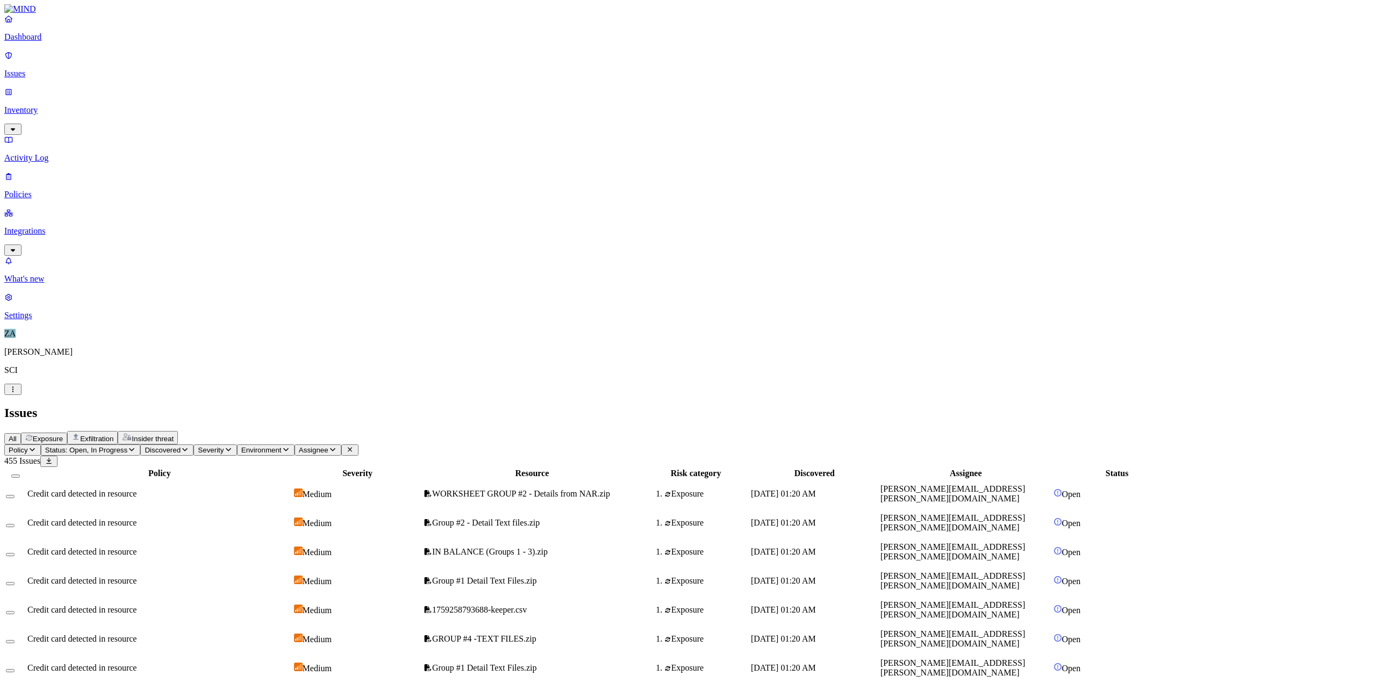
click at [41, 370] on button "Policy" at bounding box center [22, 450] width 37 height 11
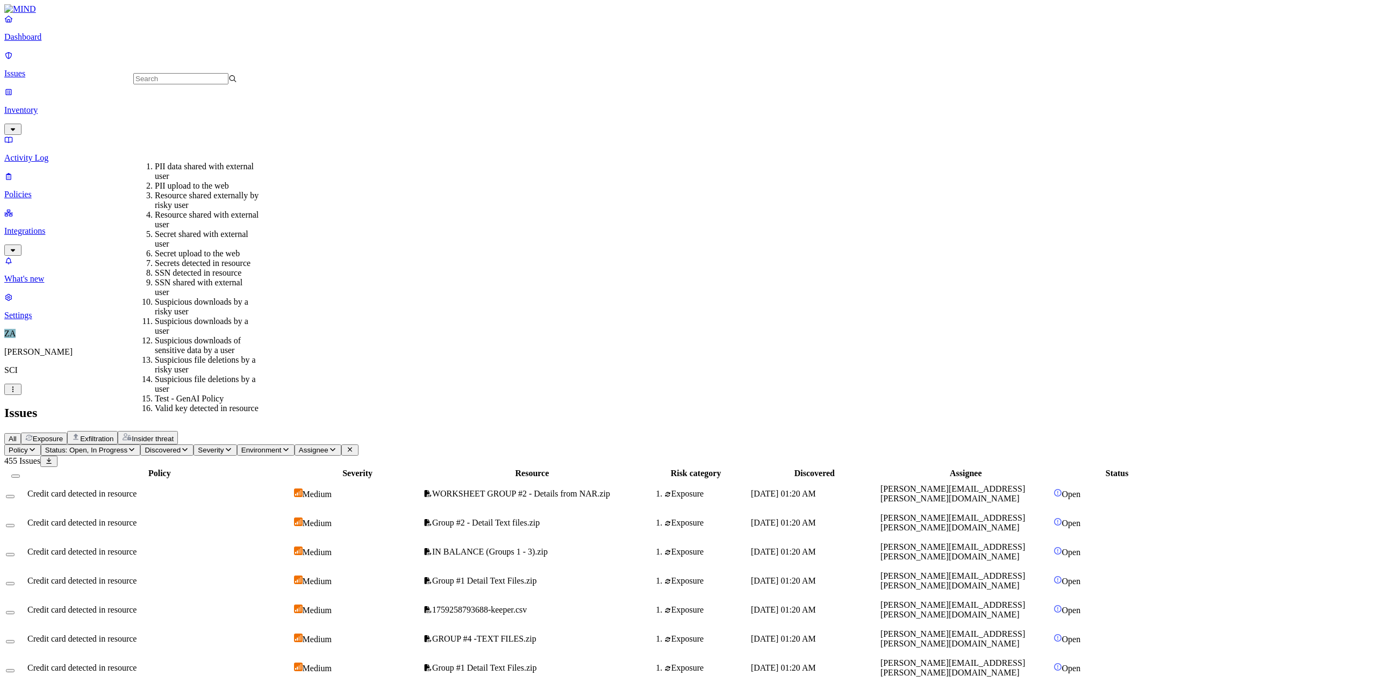
scroll to position [158, 0]
click at [176, 370] on div "Test - GenAI Policy" at bounding box center [207, 399] width 104 height 10
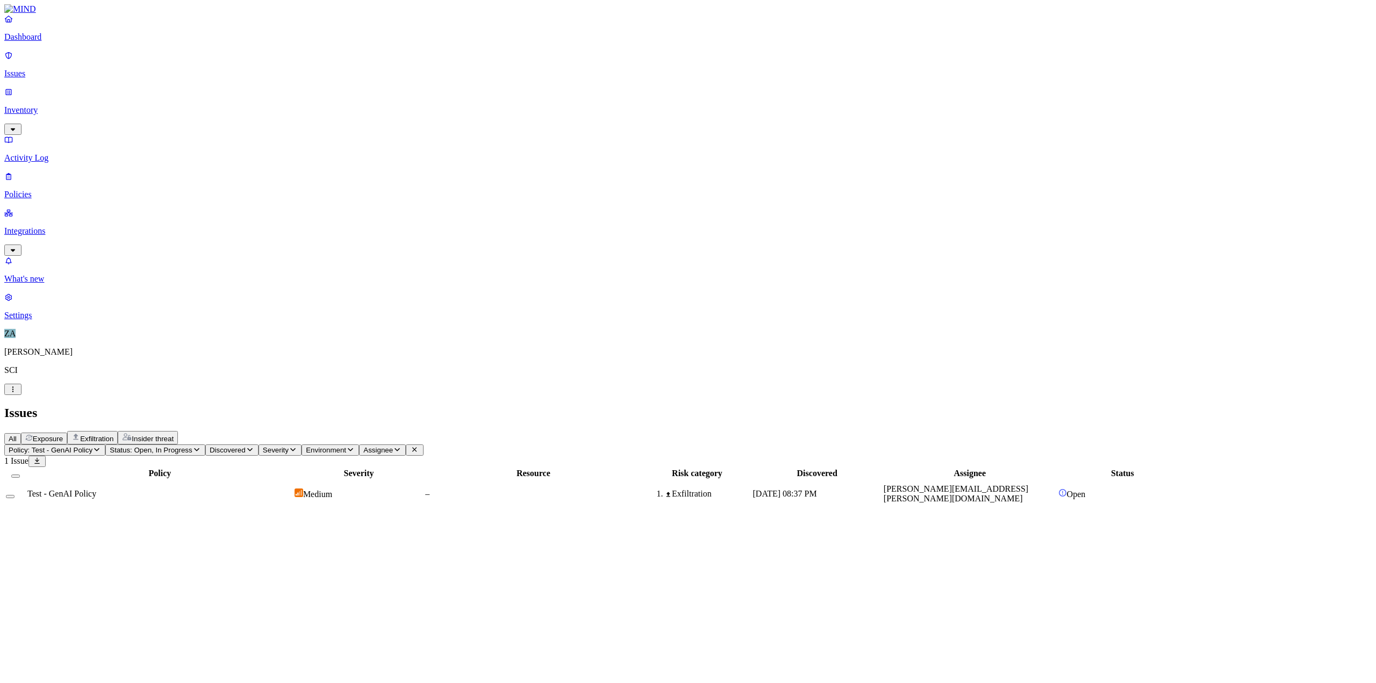
click at [15, 370] on button "Select row" at bounding box center [10, 496] width 9 height 3
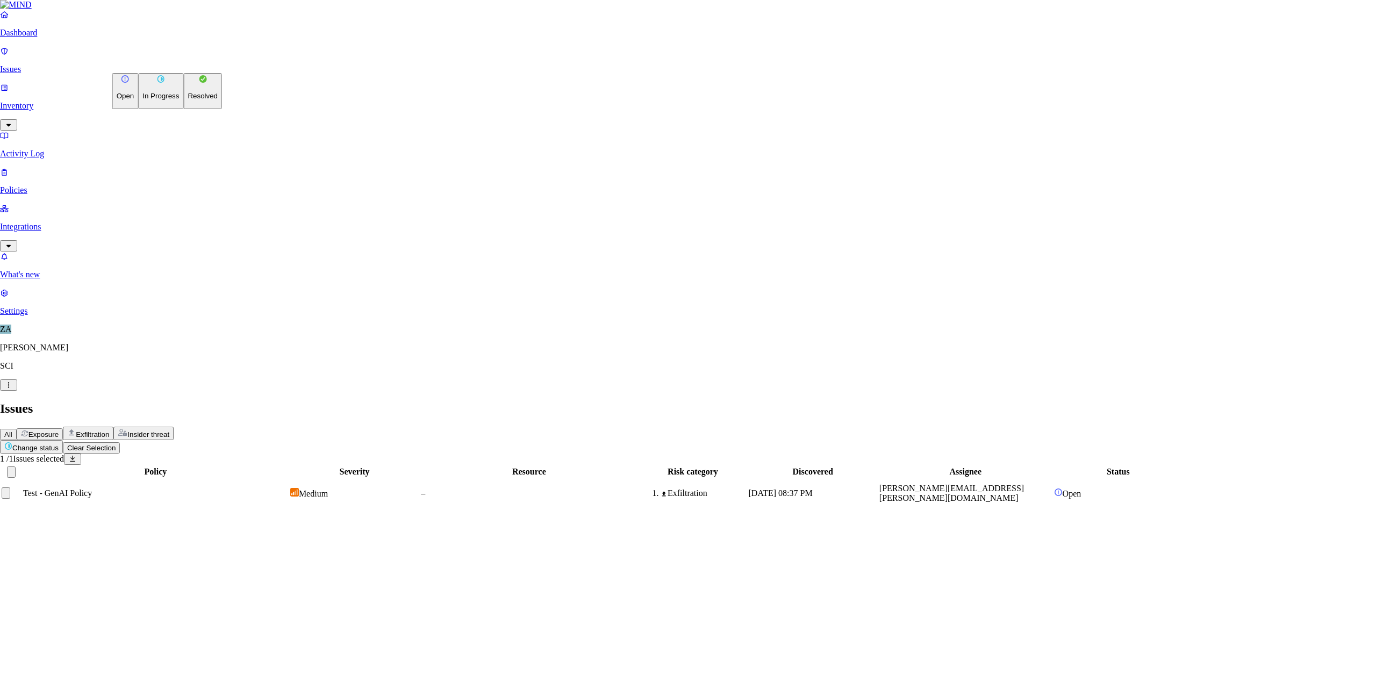
click at [159, 63] on html "Dashboard Issues Inventory Activity Log Policies Integrations What's new 1 Sett…" at bounding box center [688, 258] width 1376 height 517
click at [188, 100] on p "Resolved" at bounding box center [203, 96] width 30 height 8
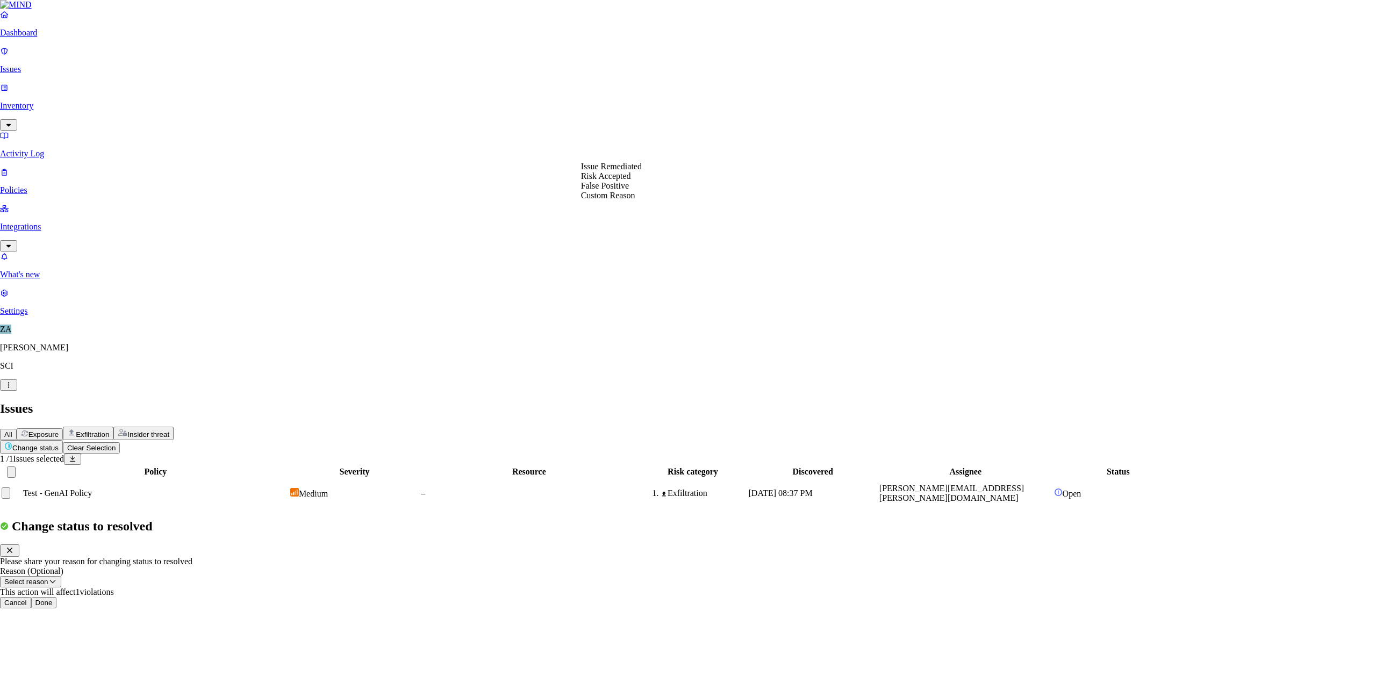
click at [61, 370] on button "Select reason" at bounding box center [30, 581] width 61 height 11
select select "Custom Reason"
click at [98, 370] on textarea at bounding box center [49, 606] width 98 height 19
type textarea "T"
type textarea "Policy Testing"
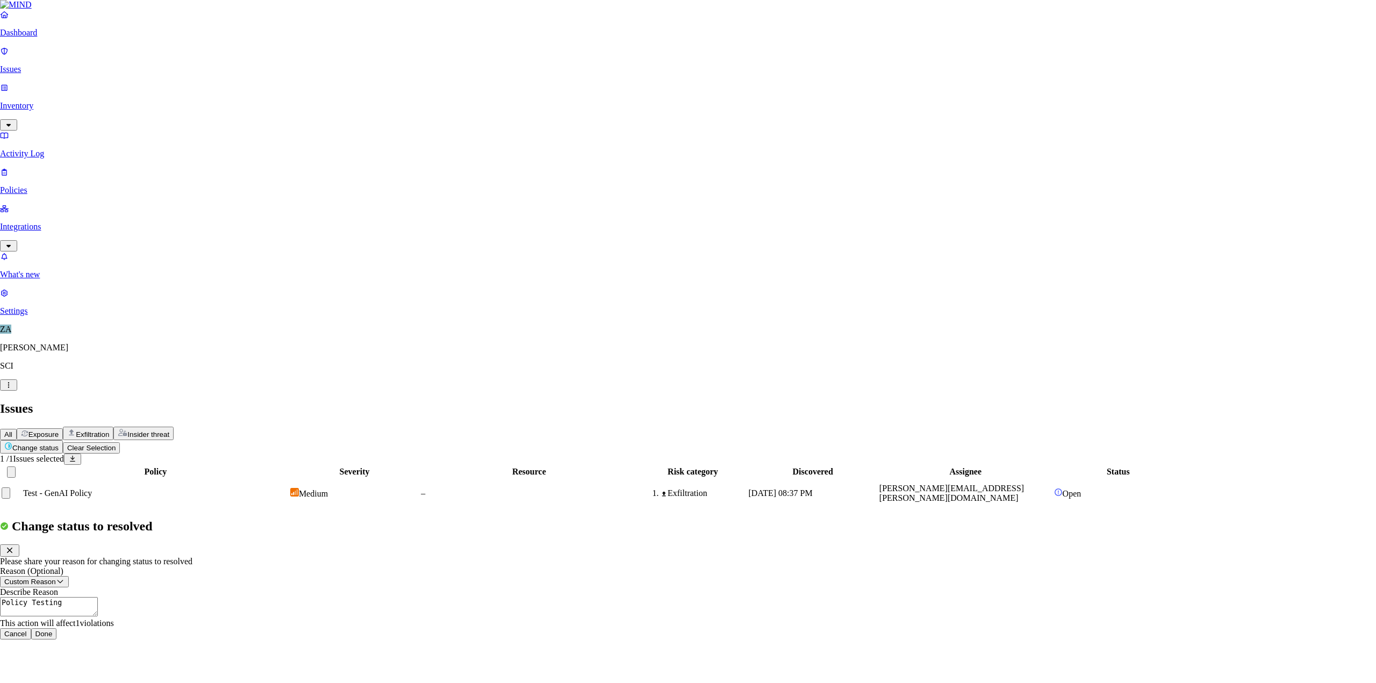
click at [57, 370] on button "Done" at bounding box center [44, 634] width 26 height 11
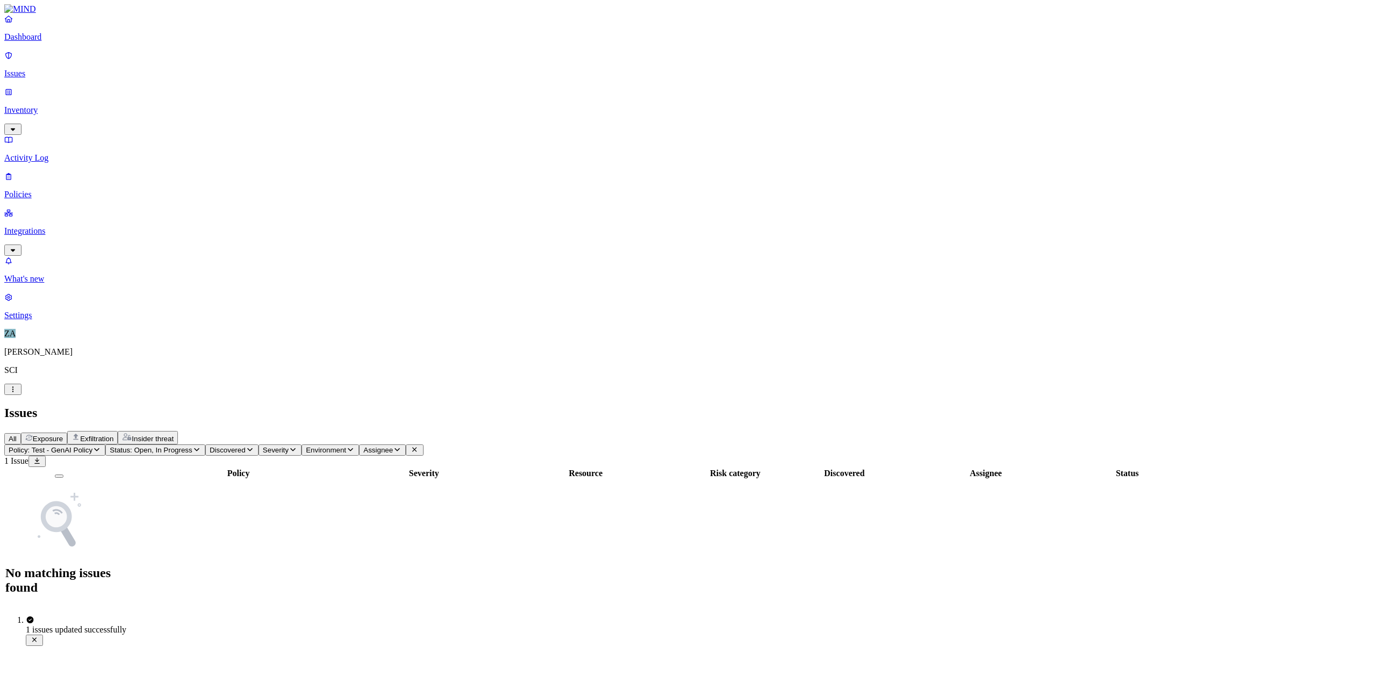
click at [192, 370] on span "Status: Open, In Progress" at bounding box center [151, 450] width 82 height 8
click at [251, 87] on button "button" at bounding box center [255, 87] width 9 height 11
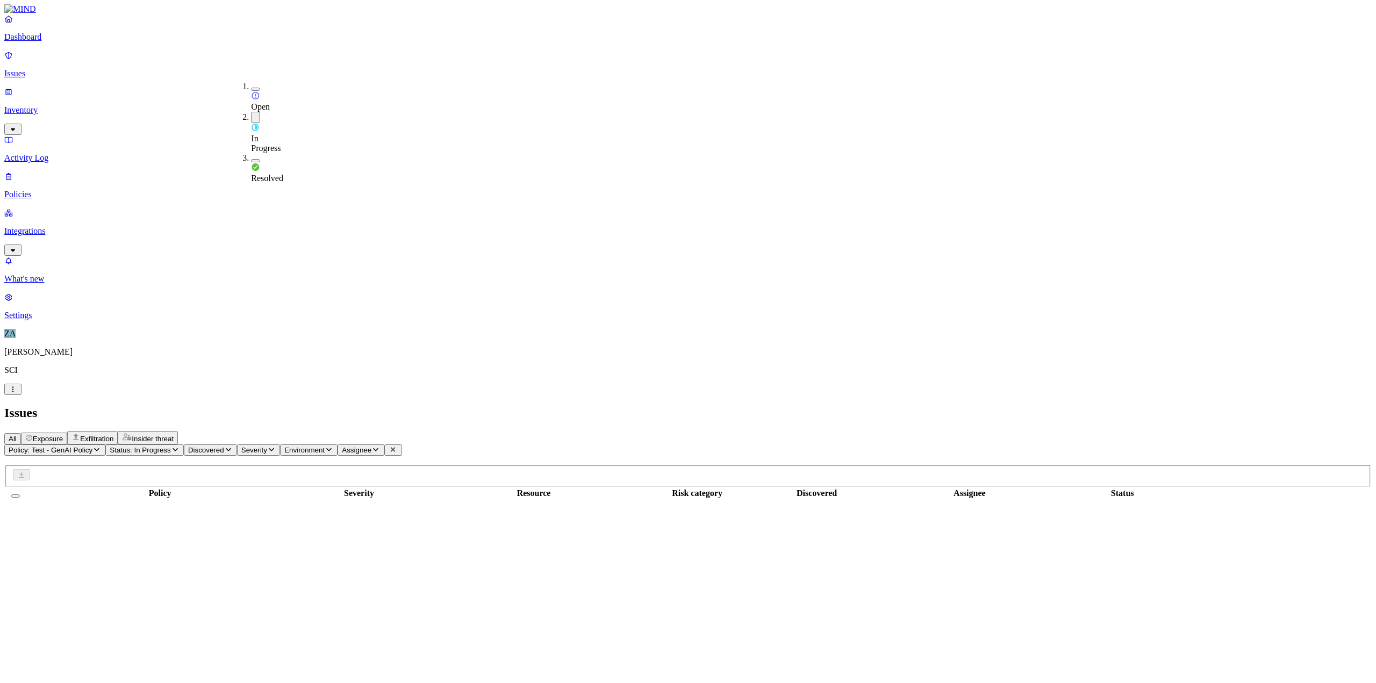
click at [251, 112] on button "button" at bounding box center [255, 117] width 9 height 11
click at [251, 159] on button "button" at bounding box center [255, 160] width 9 height 3
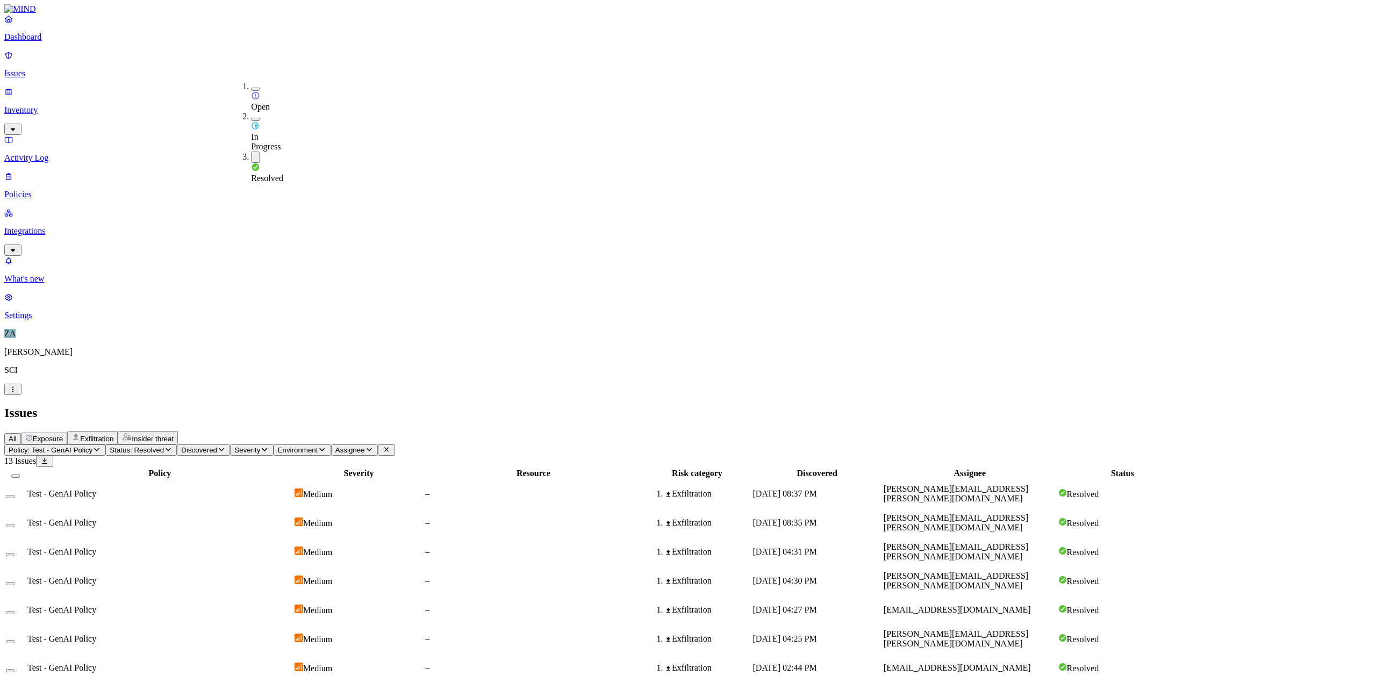
click at [644, 370] on header "Policy: Test - GenAI Policy Status: Resolved Discovered Severity Environment As…" at bounding box center [688, 456] width 1368 height 23
click at [37, 42] on p "Dashboard" at bounding box center [688, 37] width 1368 height 10
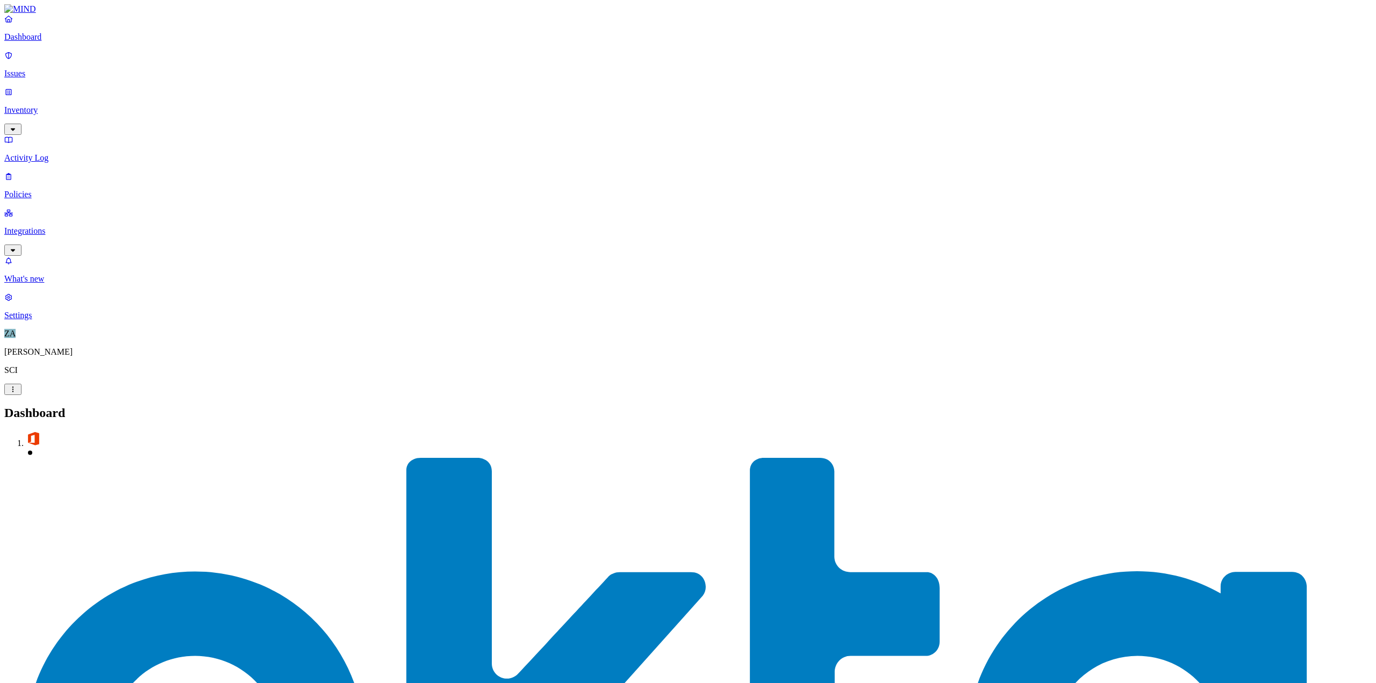
drag, startPoint x: 37, startPoint y: 51, endPoint x: 319, endPoint y: 49, distance: 282.3
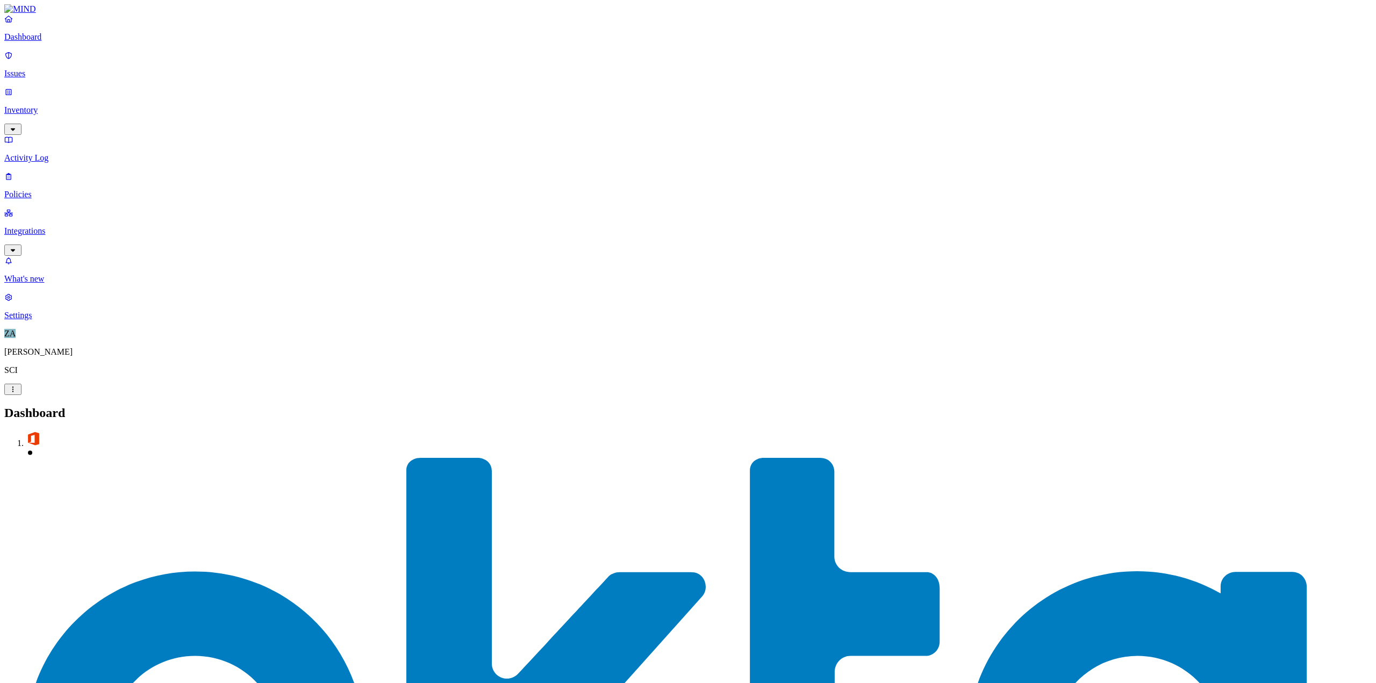
click at [32, 69] on p "Issues" at bounding box center [688, 74] width 1368 height 10
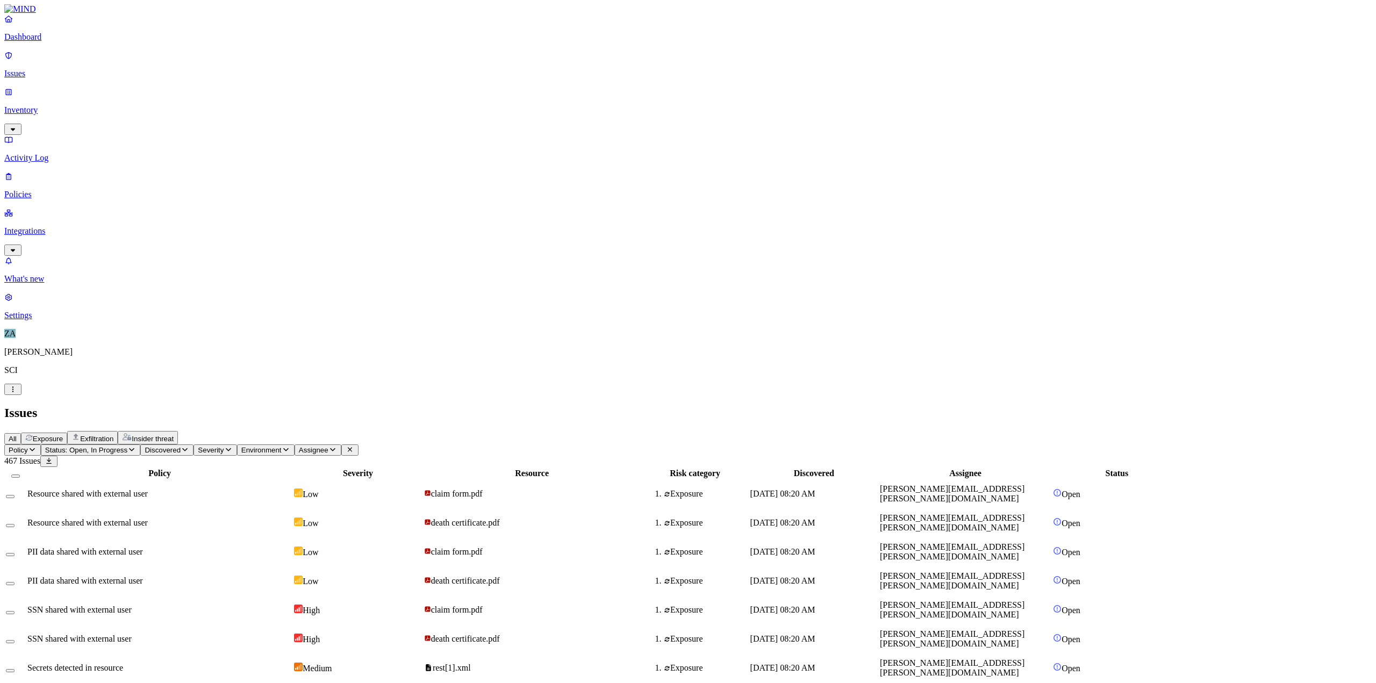
click at [293, 370] on td "Resource shared with external user" at bounding box center [160, 523] width 266 height 28
click at [483, 370] on span "claim form.pdf" at bounding box center [453, 609] width 59 height 9
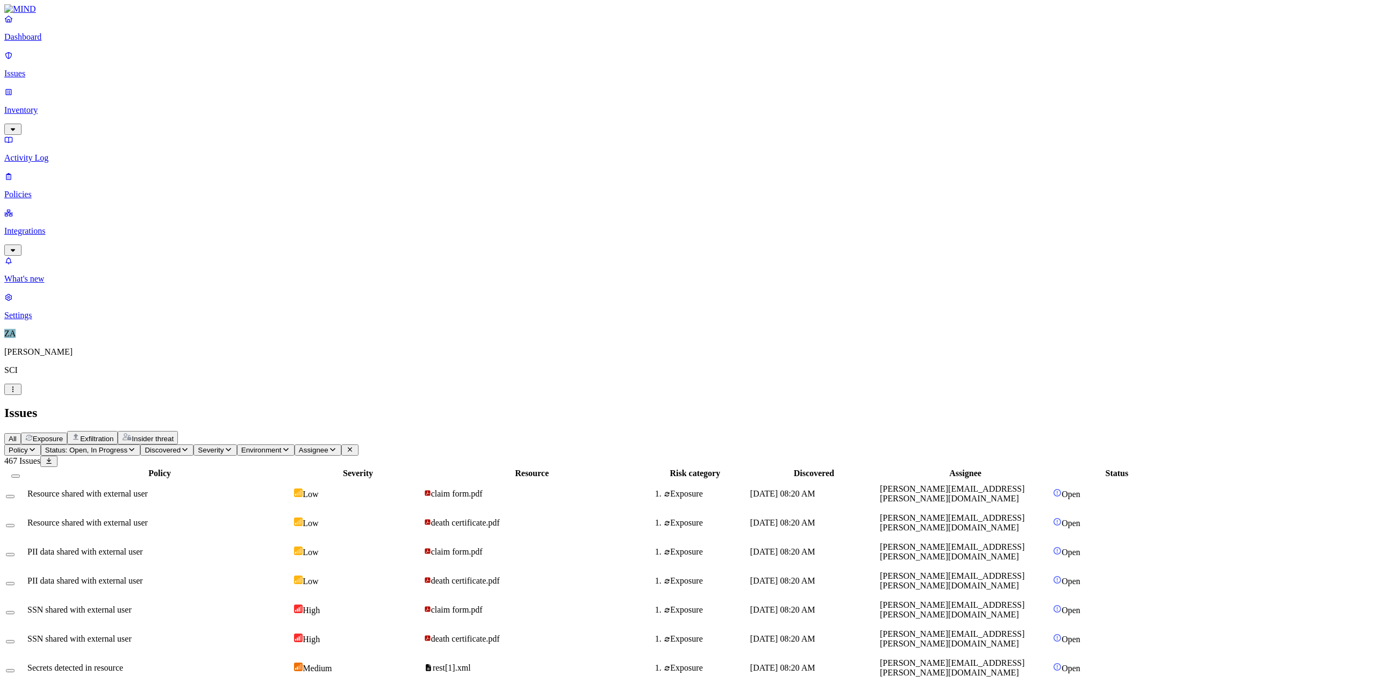
drag, startPoint x: 219, startPoint y: 234, endPoint x: 556, endPoint y: 56, distance: 380.8
click at [37, 370] on icon "button" at bounding box center [32, 449] width 9 height 7
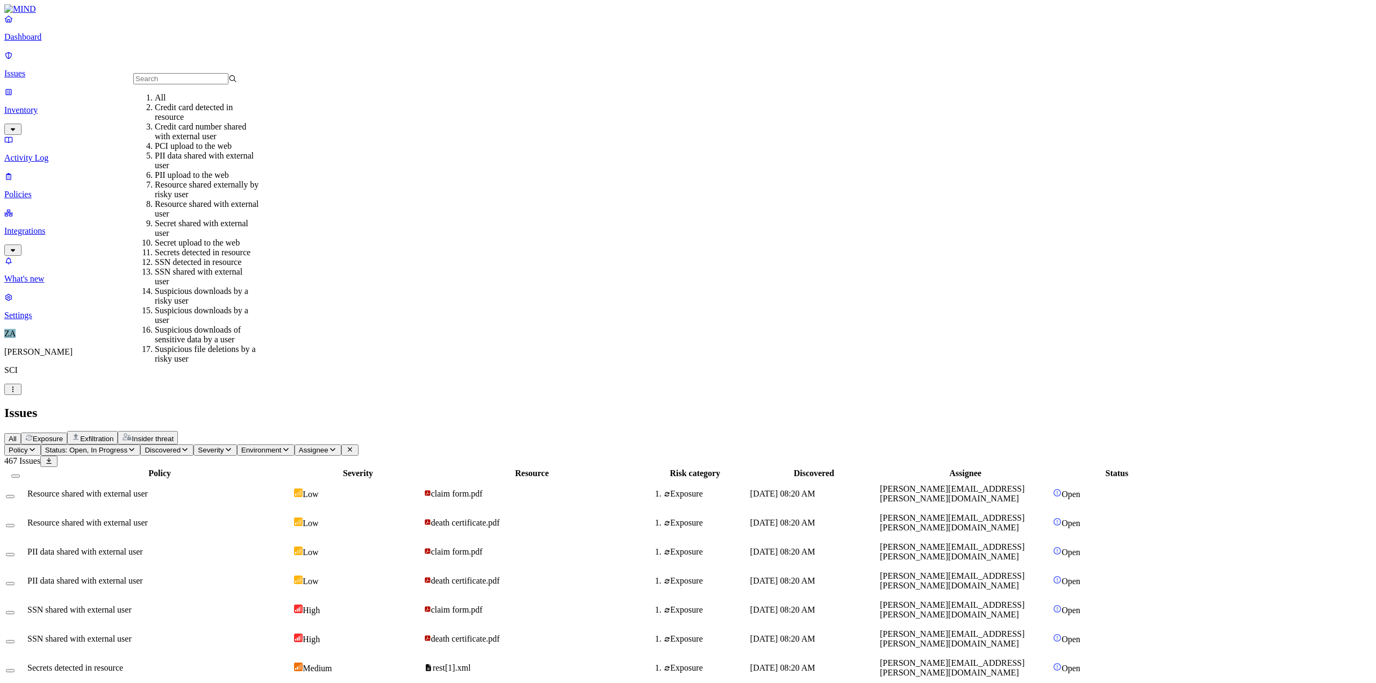
click at [175, 238] on div "Secret shared with external user" at bounding box center [207, 228] width 104 height 19
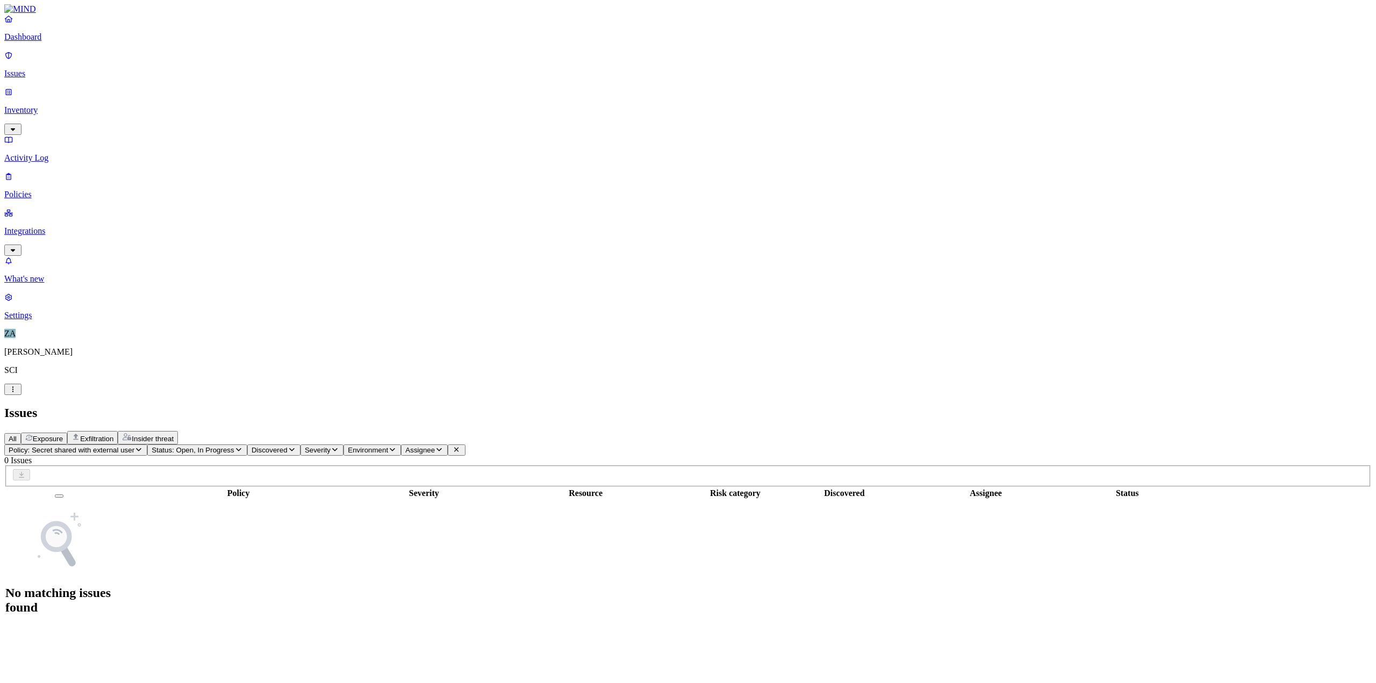
click at [134, 370] on span "Policy: Secret shared with external user" at bounding box center [72, 450] width 126 height 8
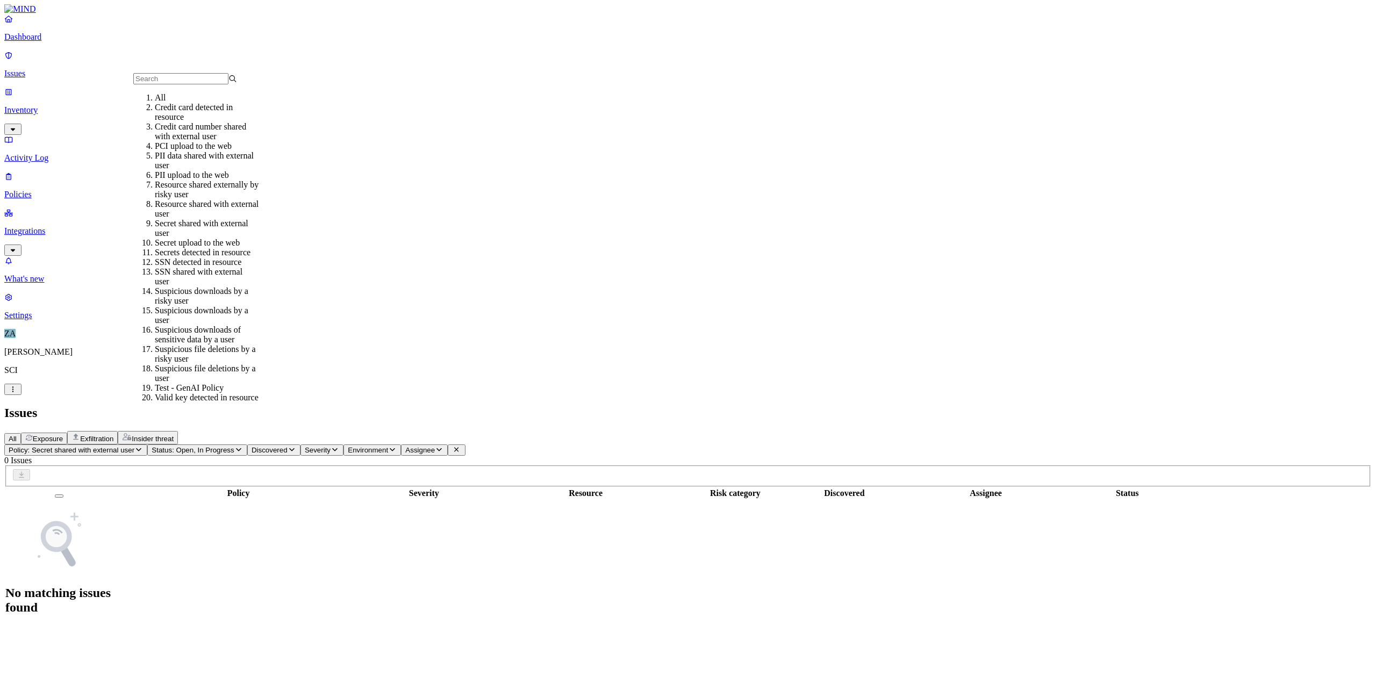
scroll to position [54, 0]
click at [176, 248] on div "Secrets detected in resource" at bounding box center [207, 253] width 104 height 10
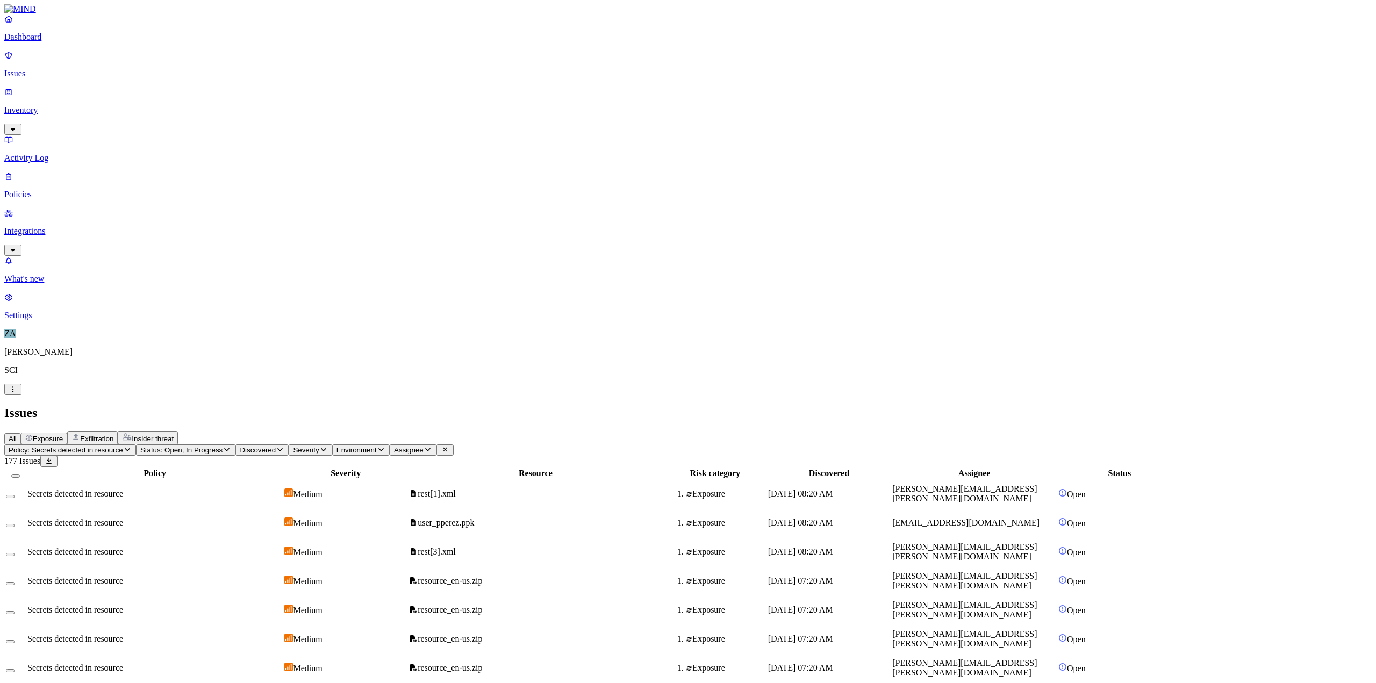
drag, startPoint x: 307, startPoint y: 95, endPoint x: 880, endPoint y: 44, distance: 574.9
click at [818, 370] on div "All Exposure Exfiltration Insider threat" at bounding box center [688, 437] width 1368 height 13
click at [62, 105] on p "Inventory" at bounding box center [688, 110] width 1368 height 10
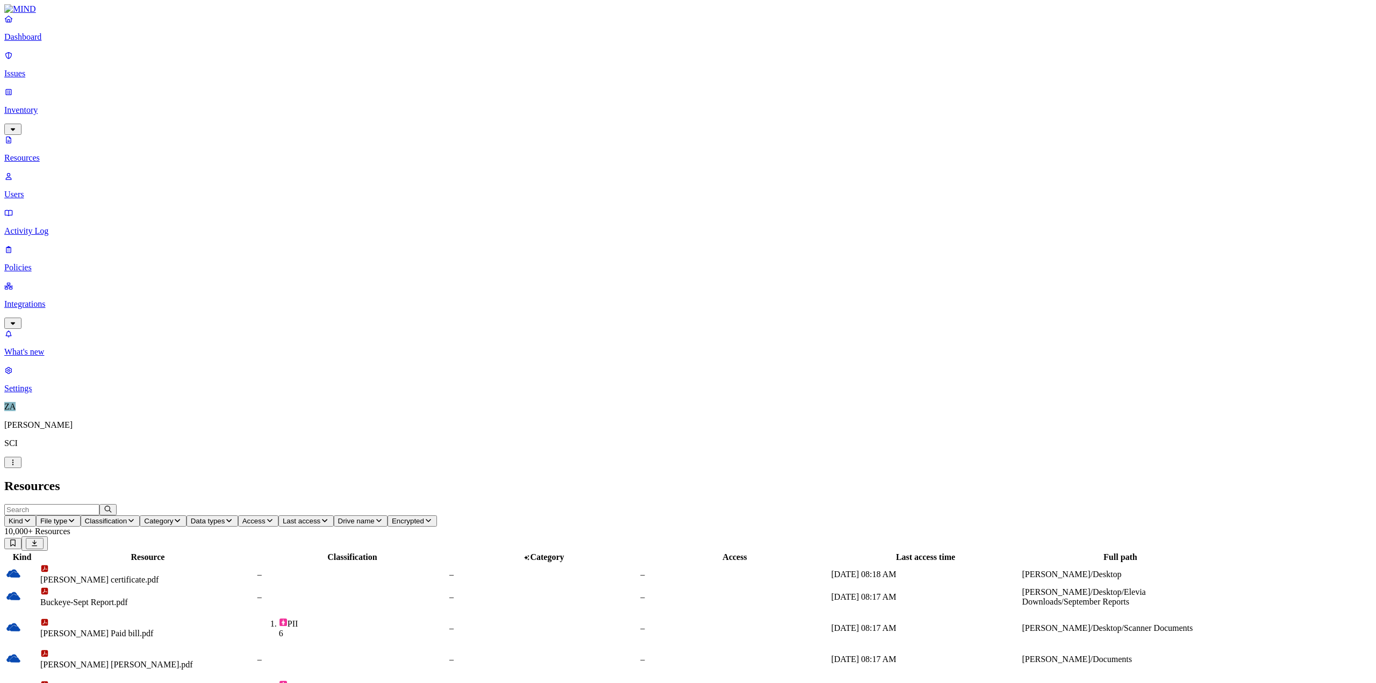
click at [49, 370] on nav "Dashboard Issues Inventory Resources Users Activity Log Policies Integrations W…" at bounding box center [688, 204] width 1368 height 380
click at [49, 370] on p "Settings" at bounding box center [688, 389] width 1368 height 10
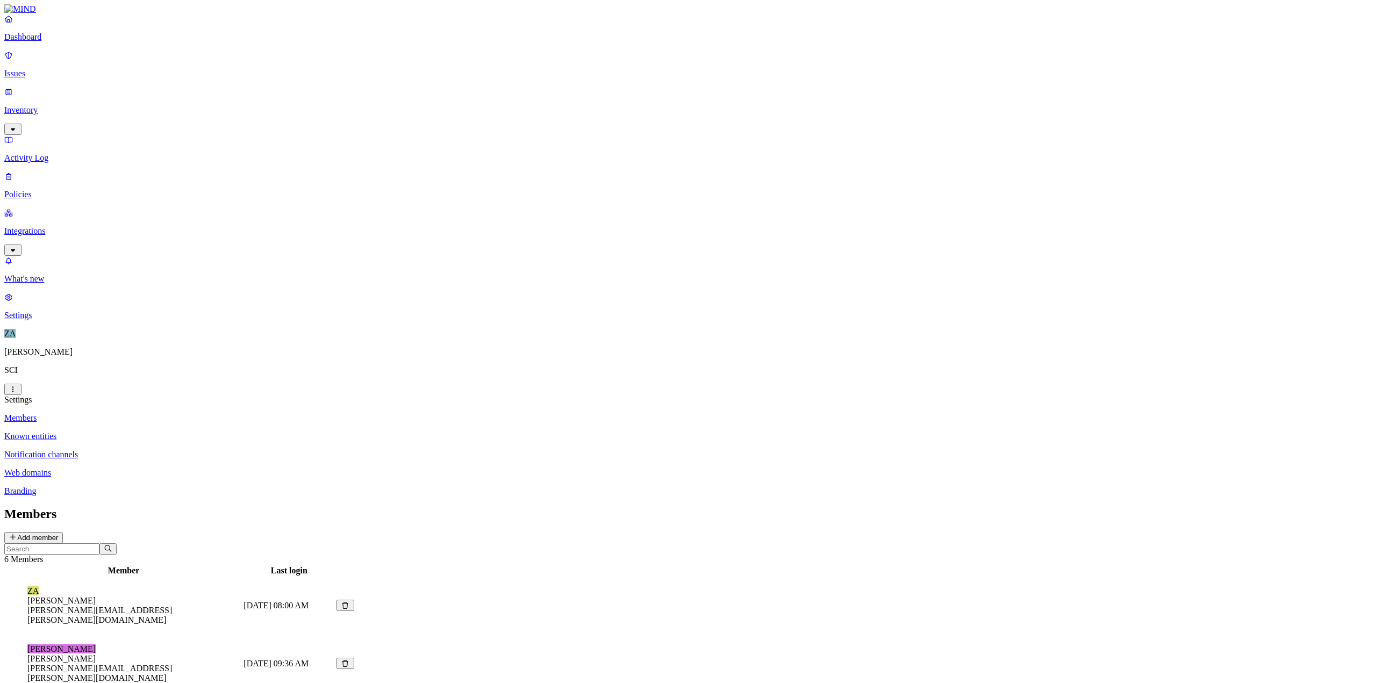
click at [170, 370] on p "Members" at bounding box center [688, 418] width 1368 height 10
click at [169, 370] on p "Known entities" at bounding box center [688, 437] width 1368 height 10
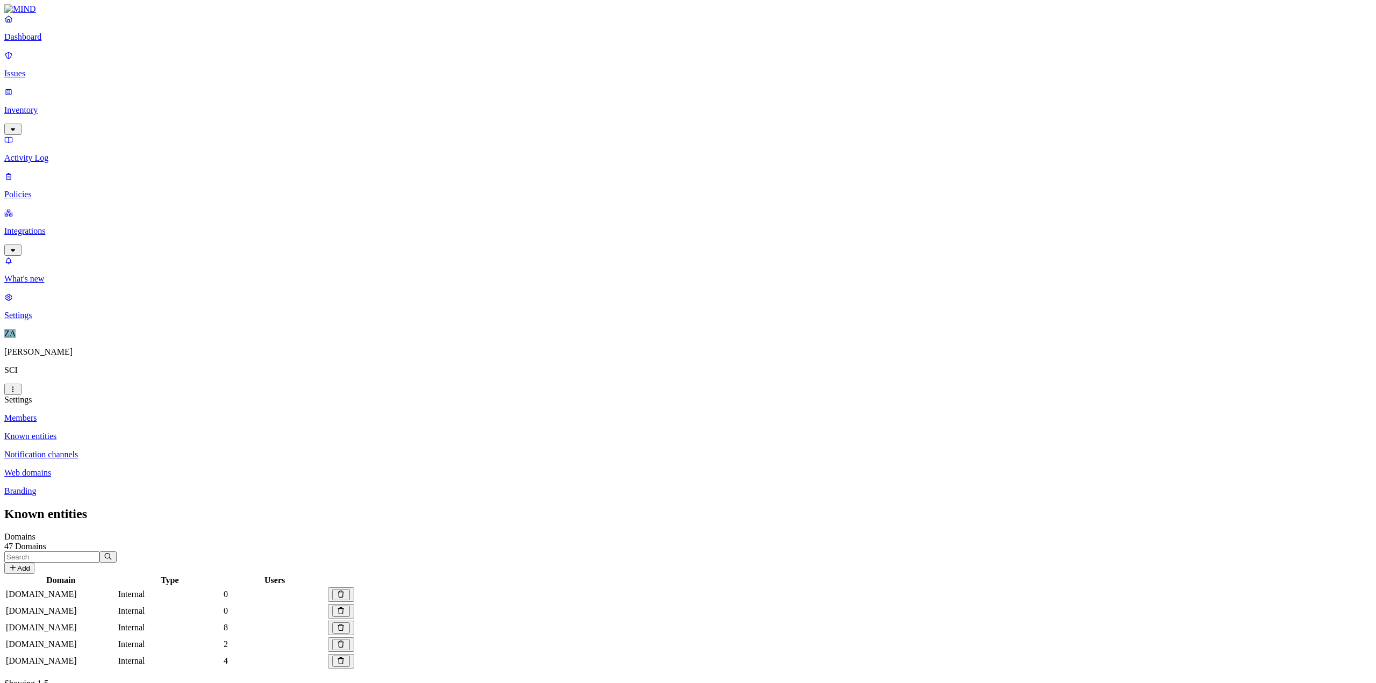
click at [172, 370] on p "Notification channels" at bounding box center [688, 455] width 1368 height 10
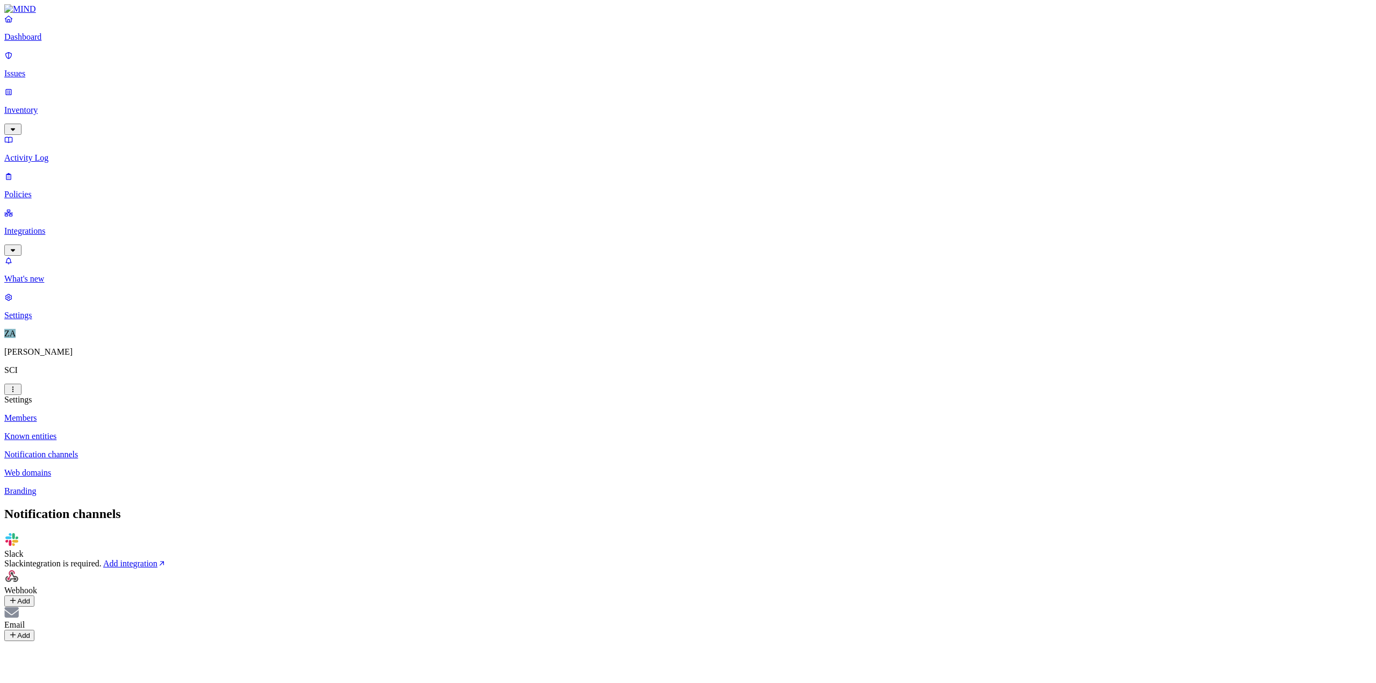
click at [165, 370] on p "Web domains" at bounding box center [688, 473] width 1368 height 10
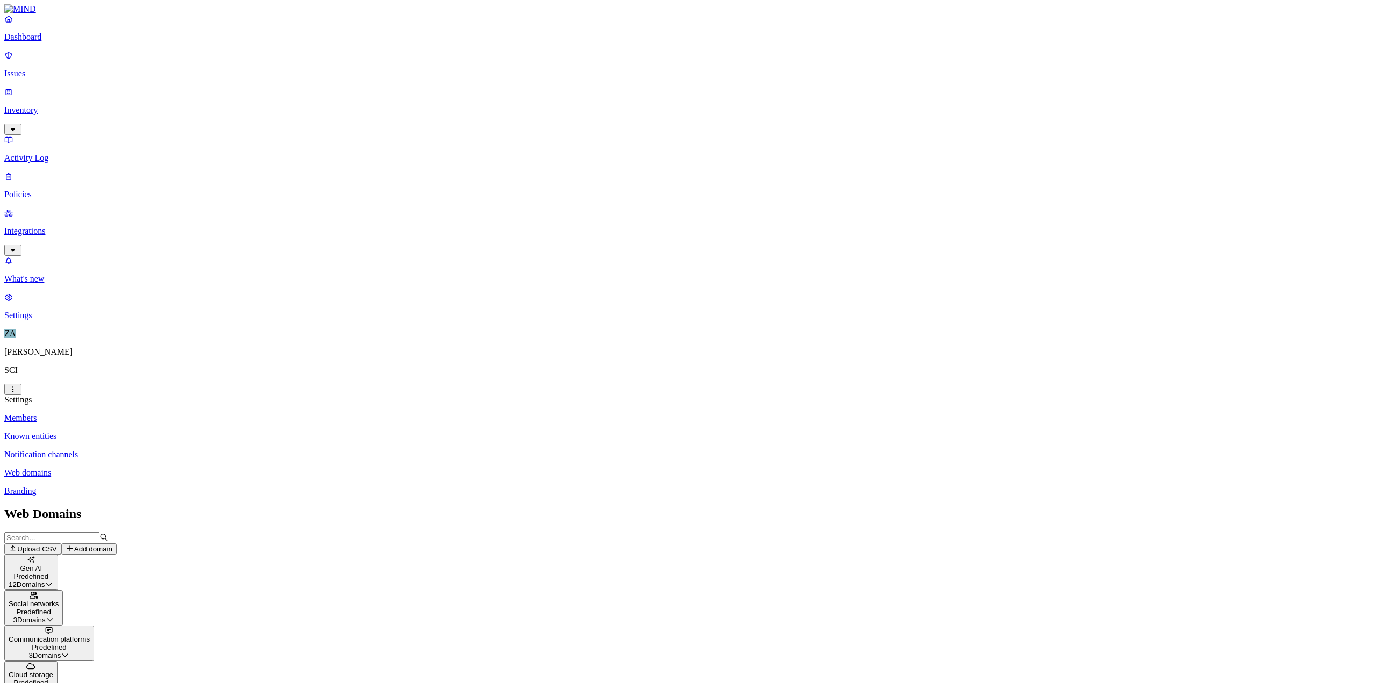
click at [59, 370] on div "Social networks Predefined 3 Domains" at bounding box center [34, 608] width 50 height 32
click at [90, 370] on div "Communication platforms Predefined 3 Domains" at bounding box center [49, 643] width 81 height 32
click at [53, 370] on div "Cloud storage Predefined 7 Domains" at bounding box center [31, 679] width 45 height 32
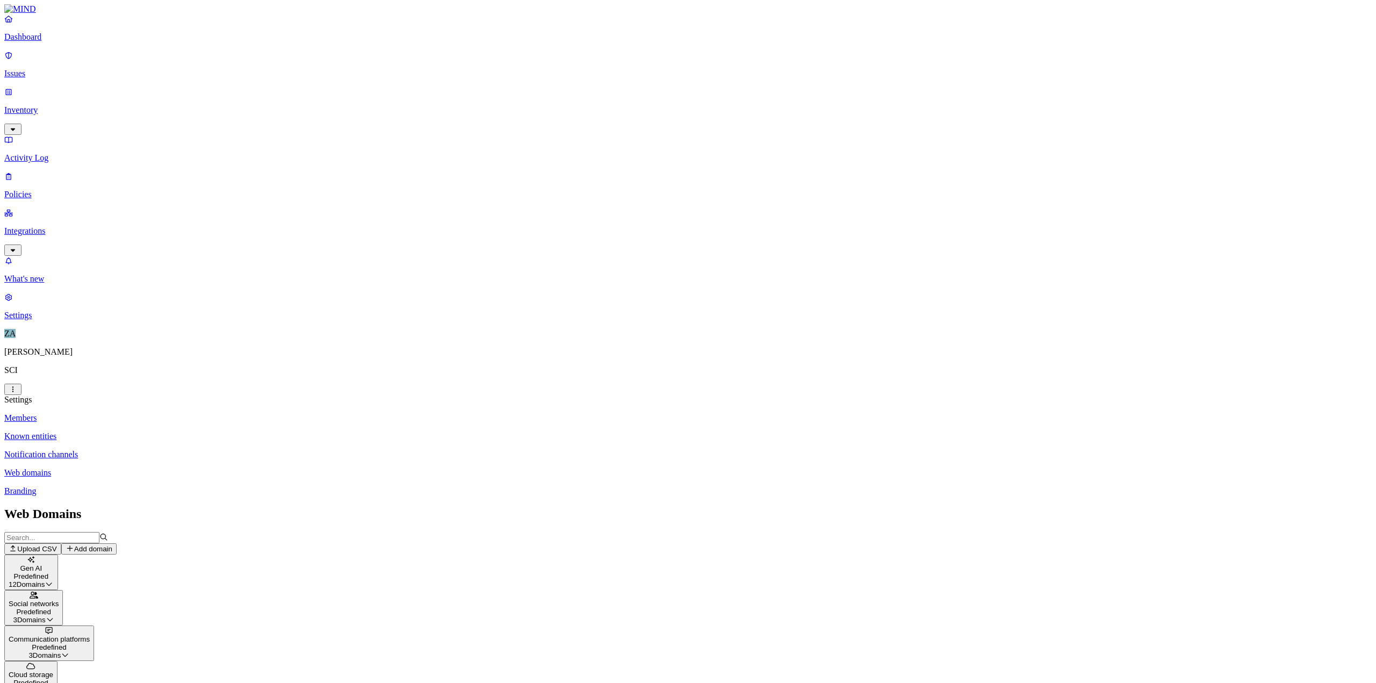
click at [74, 370] on icon at bounding box center [70, 548] width 9 height 7
click at [61, 370] on button "Upload CSV" at bounding box center [32, 549] width 57 height 11
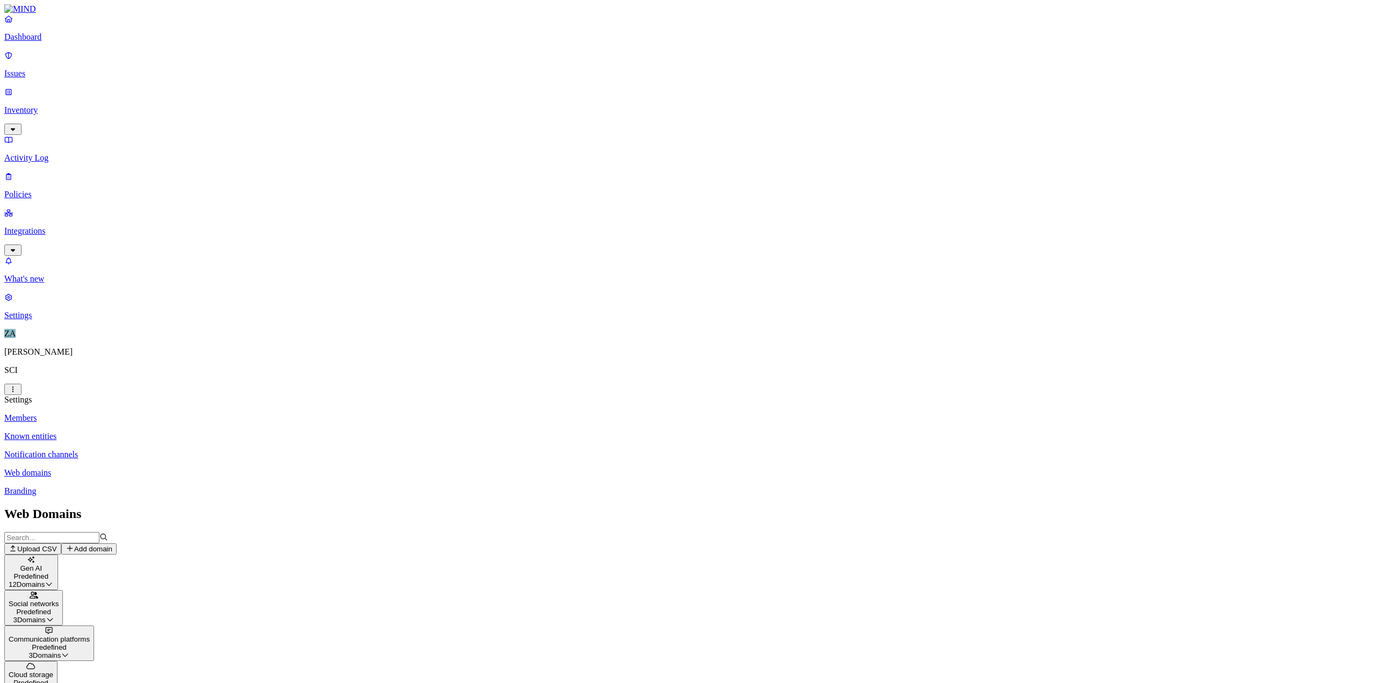
click at [53, 370] on div "Cloud storage" at bounding box center [31, 675] width 45 height 8
click at [199, 370] on p "Notification channels" at bounding box center [688, 455] width 1368 height 10
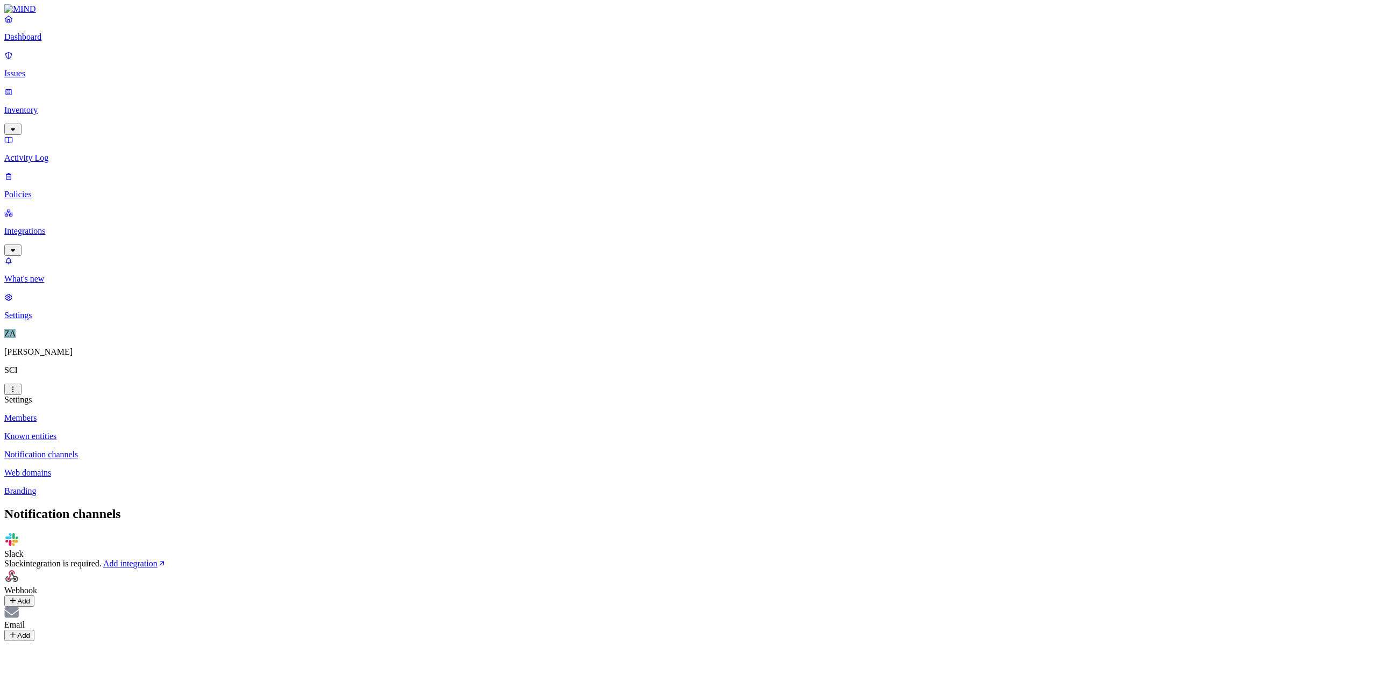
click at [34, 370] on button "Add" at bounding box center [19, 635] width 30 height 11
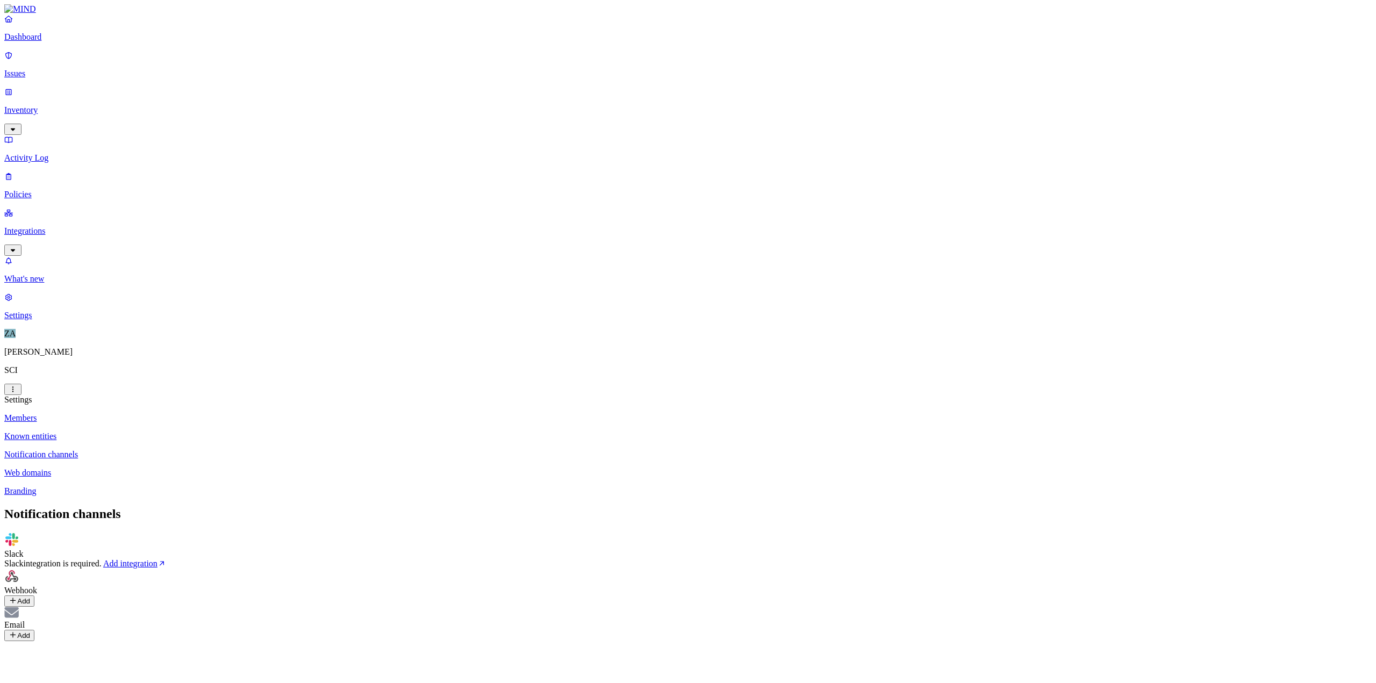
click at [34, 370] on button "Add" at bounding box center [19, 635] width 30 height 11
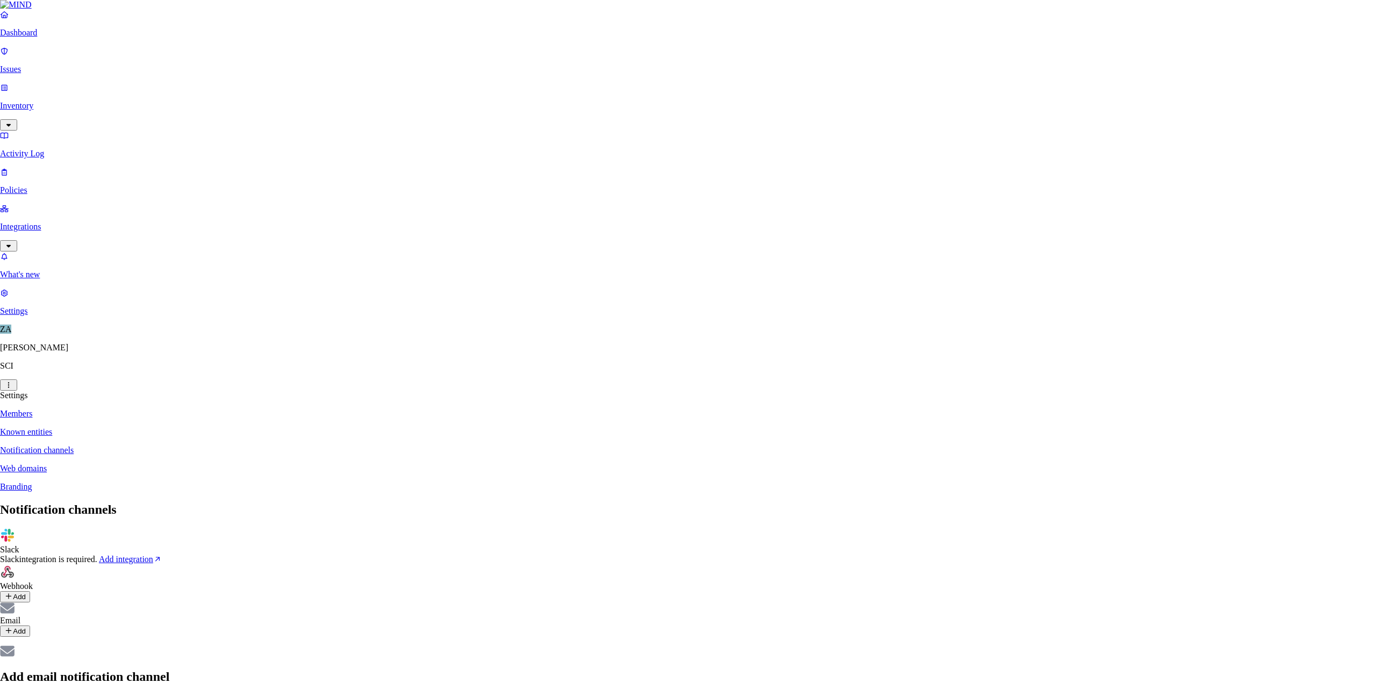
type input "D"
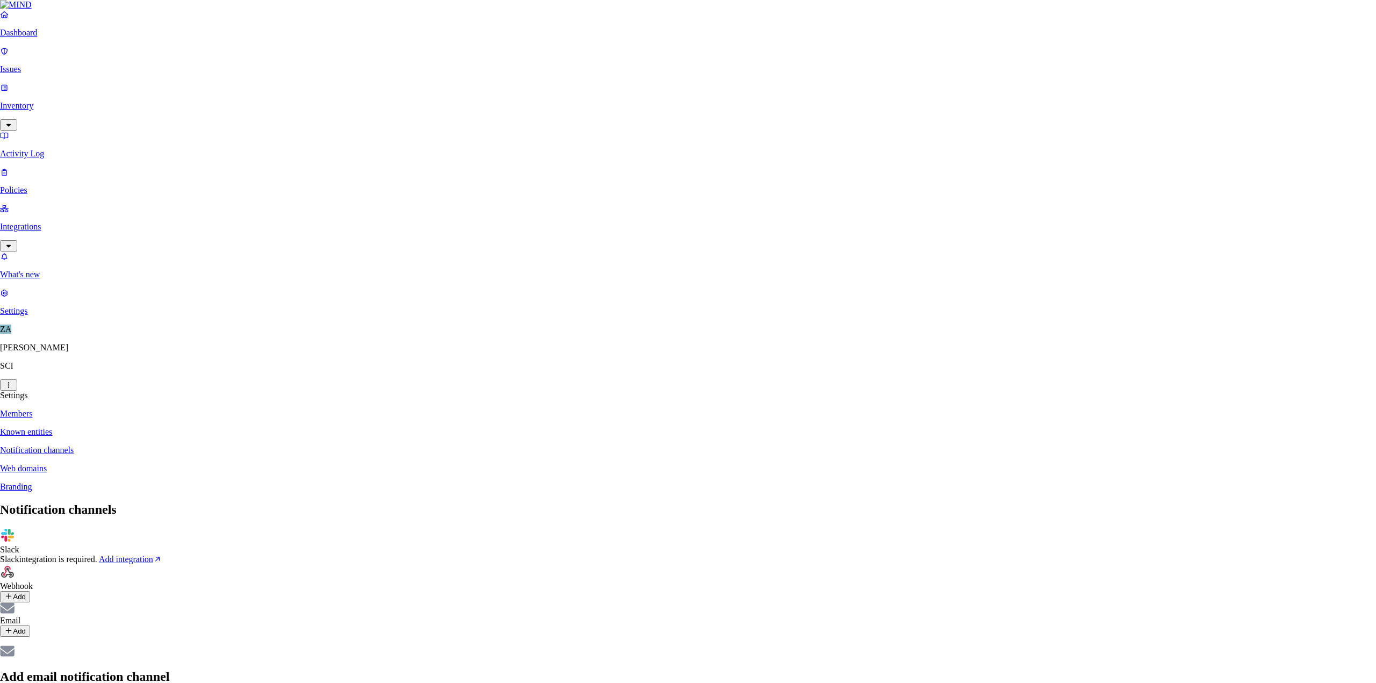
type input "SCI Data Security"
type input "[EMAIL_ADDRESS][DOMAIN_NAME]"
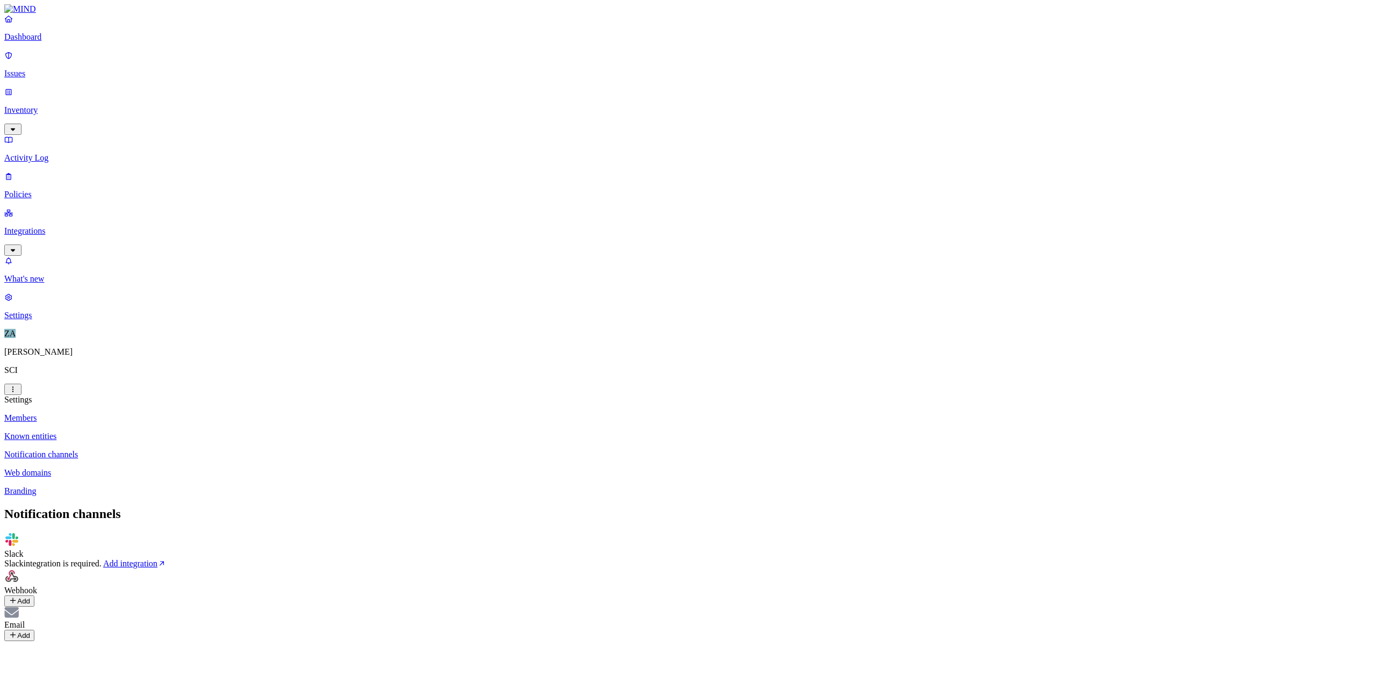
click at [166, 370] on p "Known entities" at bounding box center [688, 437] width 1368 height 10
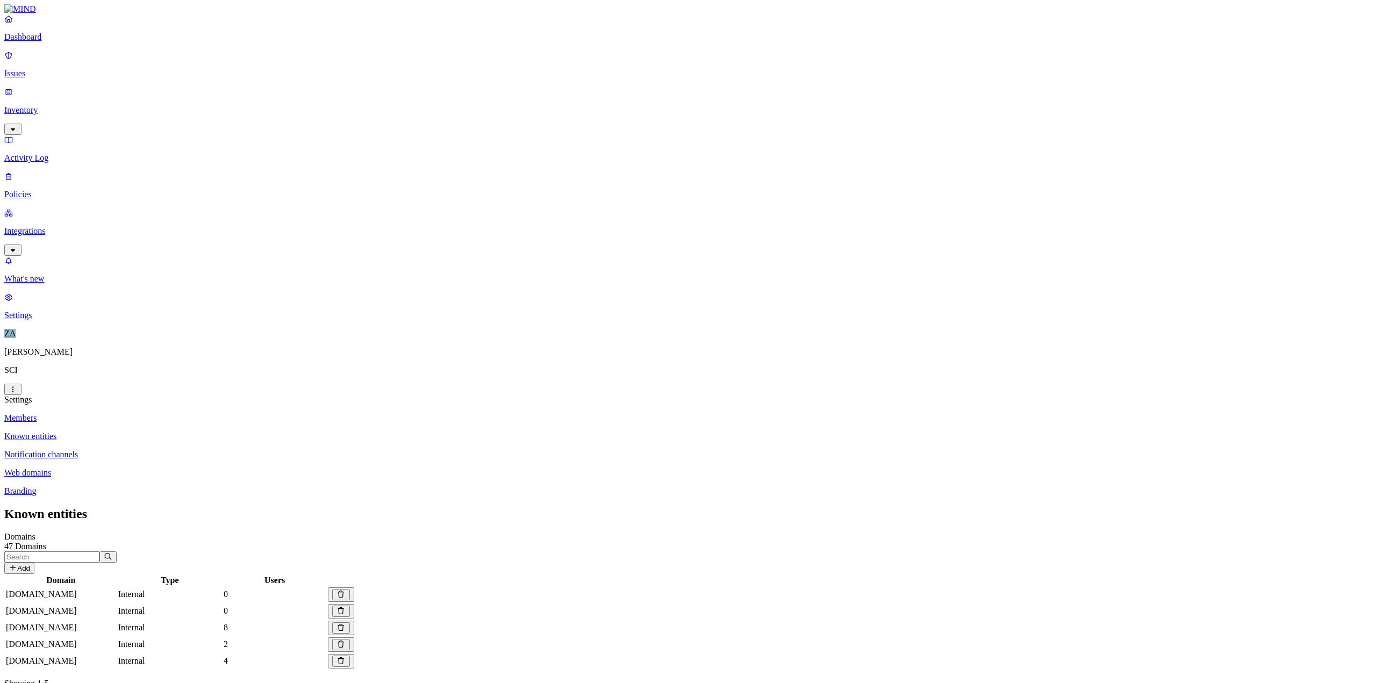
click at [159, 370] on p "Web domains" at bounding box center [688, 473] width 1368 height 10
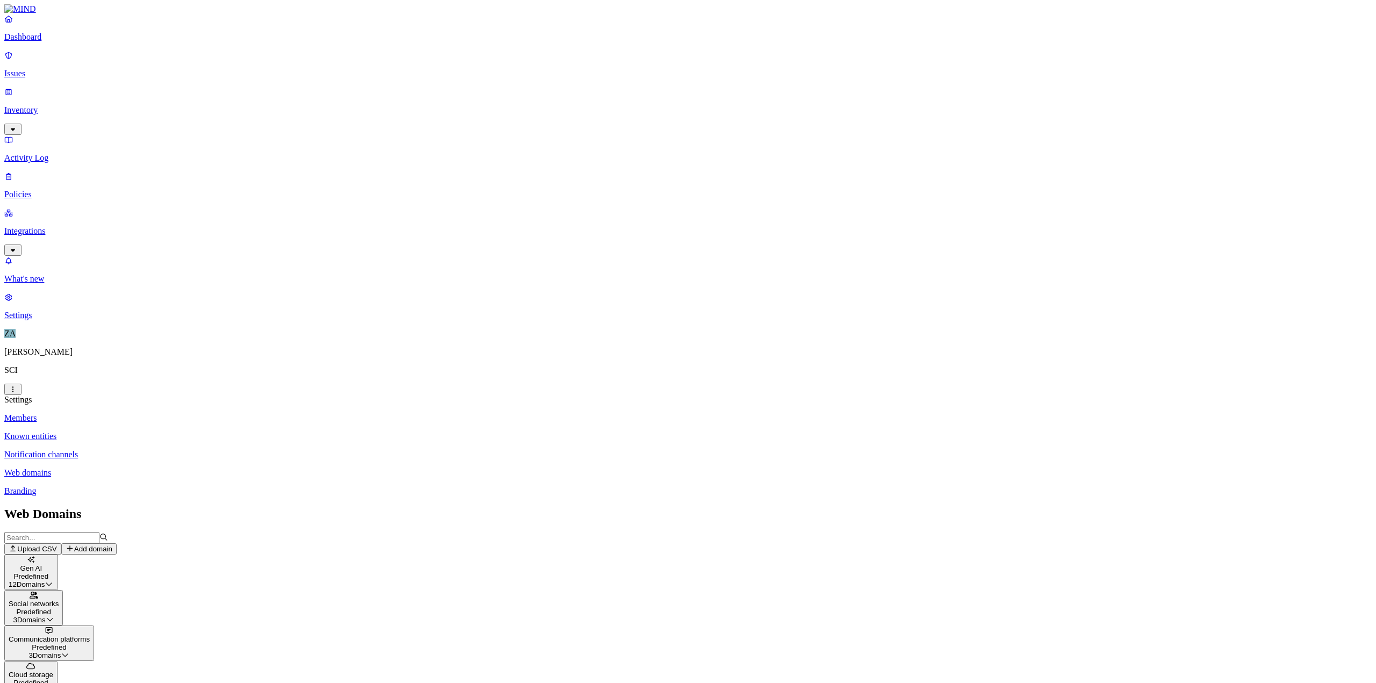
click at [157, 370] on p "Branding" at bounding box center [688, 492] width 1368 height 10
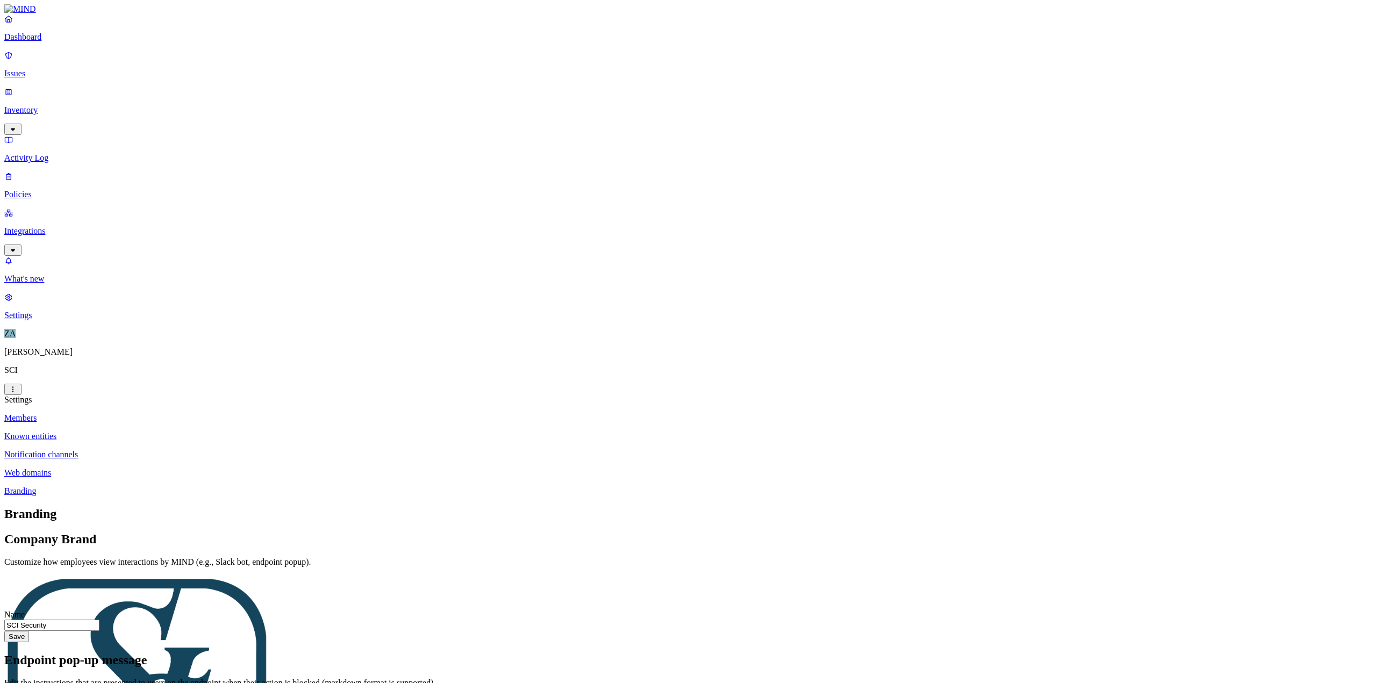
click at [164, 370] on p "Notification channels" at bounding box center [688, 455] width 1368 height 10
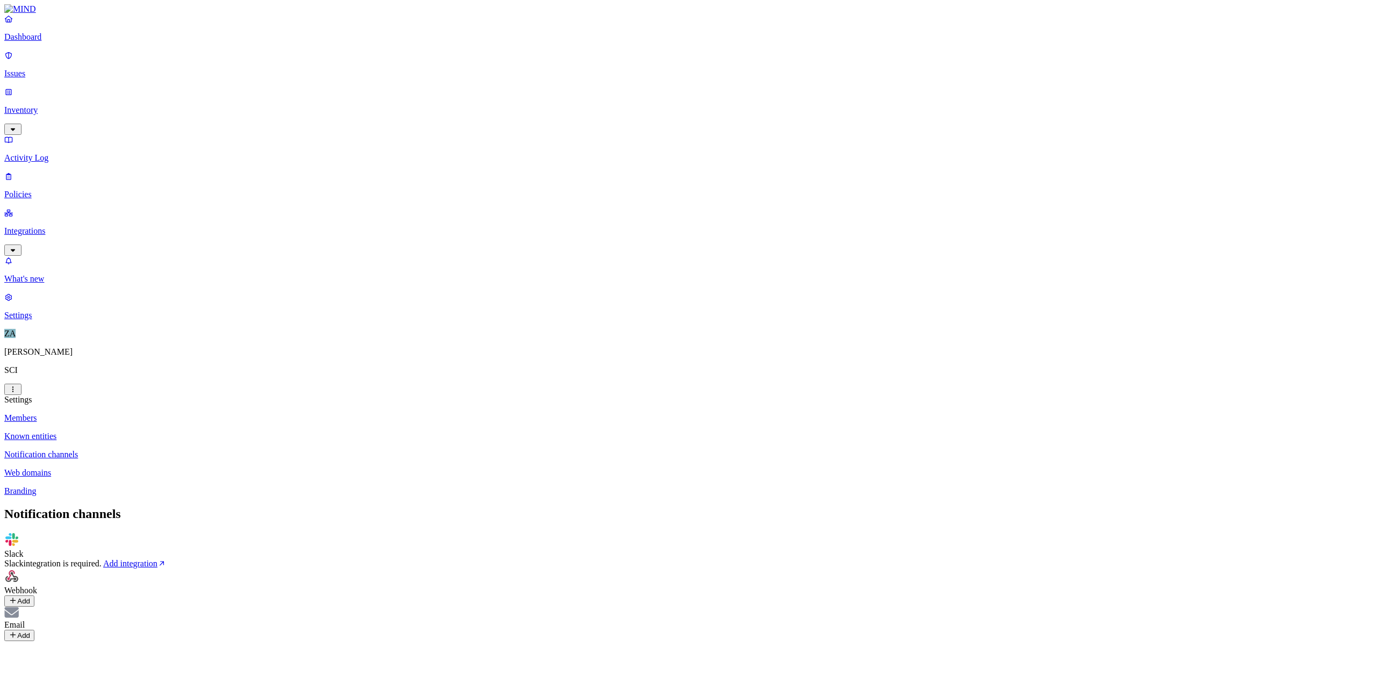
click at [818, 370] on div "Notification channels Slack Slack integration is required. Add integration Webh…" at bounding box center [688, 574] width 1368 height 134
click at [17, 370] on icon at bounding box center [13, 635] width 9 height 7
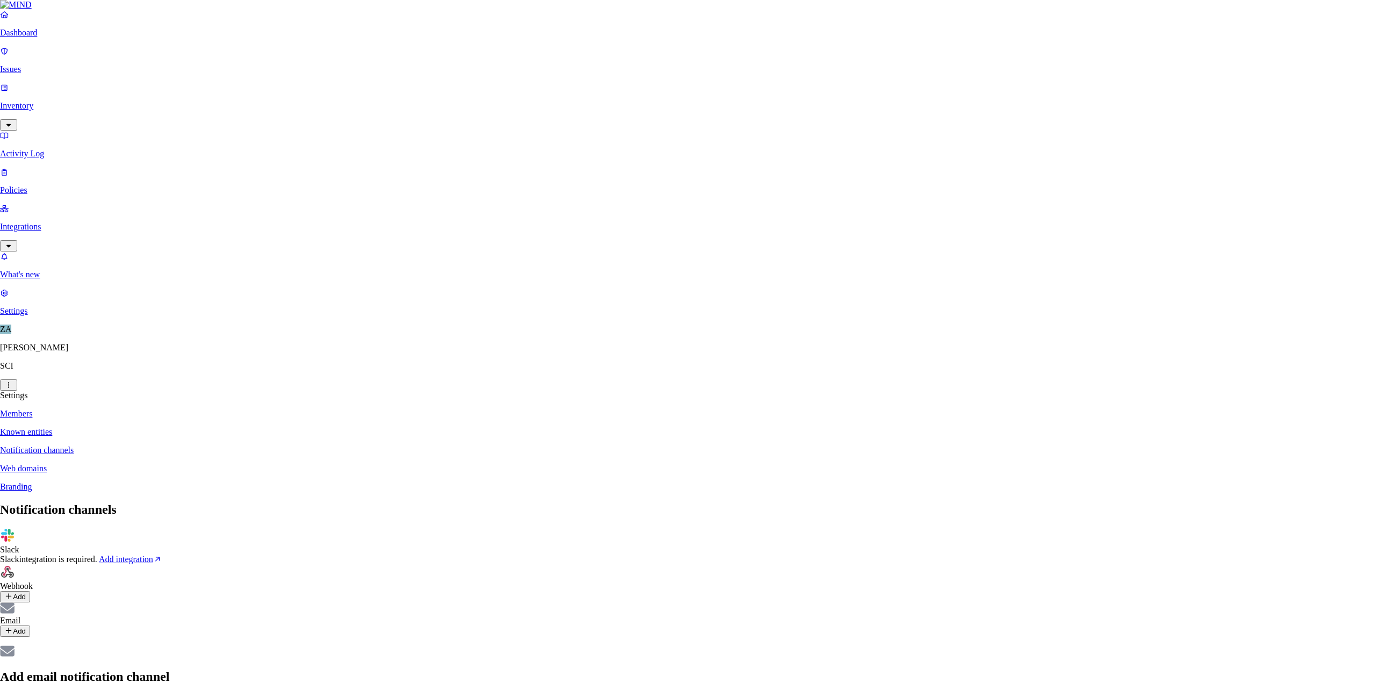
type input "Test"
type input "[PERSON_NAME][EMAIL_ADDRESS][PERSON_NAME][DOMAIN_NAME]"
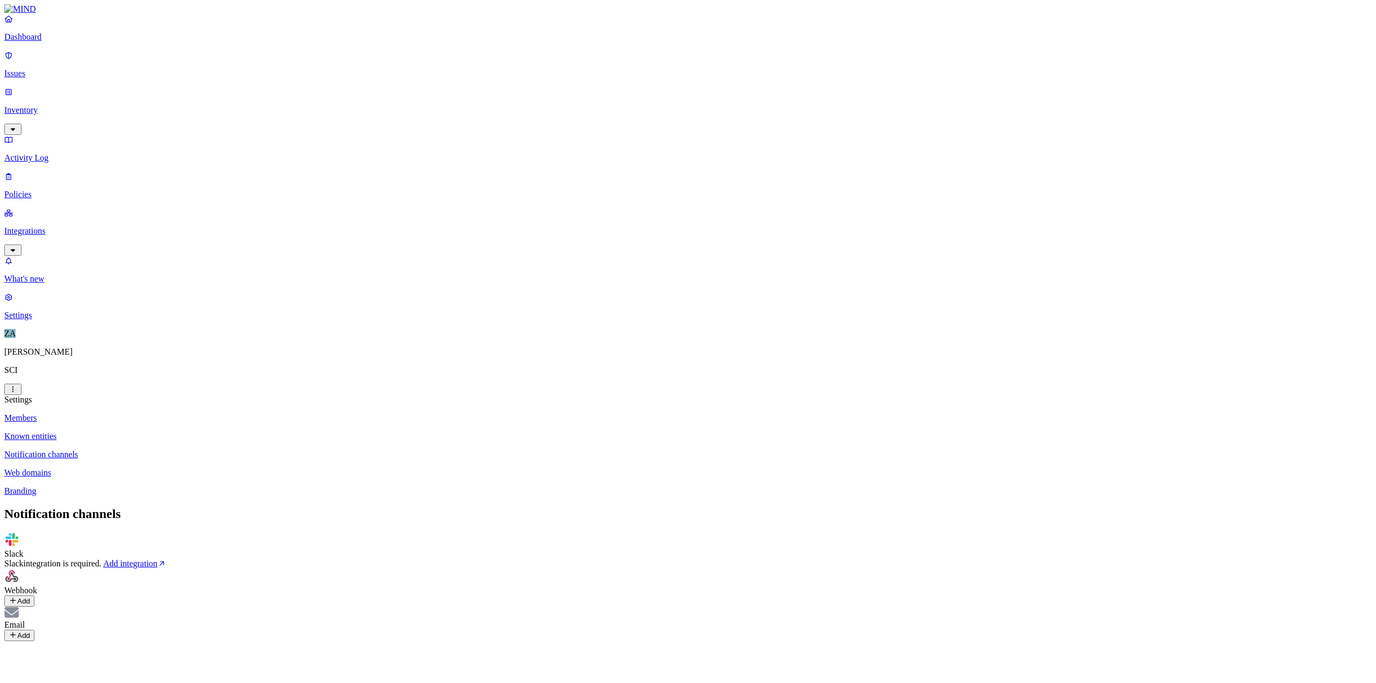
click at [599, 370] on div "Notification channels Slack Slack integration is required. Add integration Webh…" at bounding box center [688, 574] width 1368 height 134
click at [34, 370] on button "Add" at bounding box center [19, 601] width 30 height 11
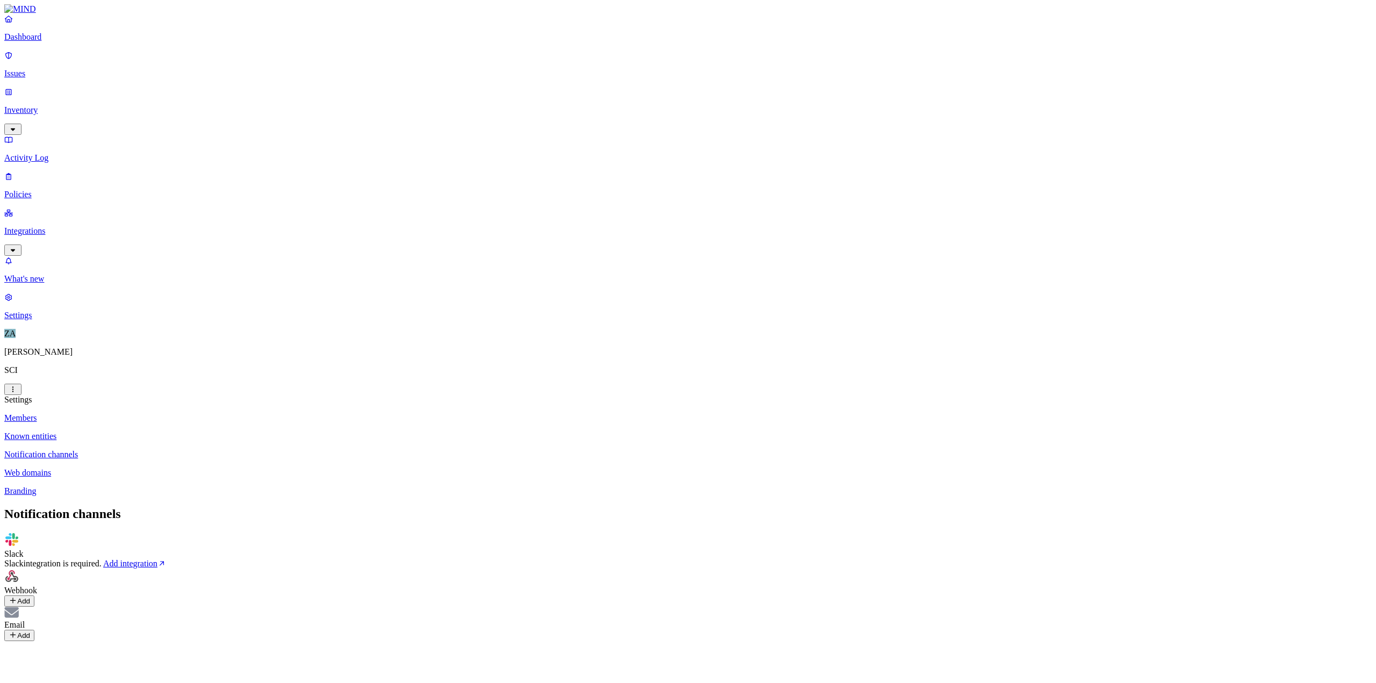
click at [167, 370] on p "Web domains" at bounding box center [688, 473] width 1368 height 10
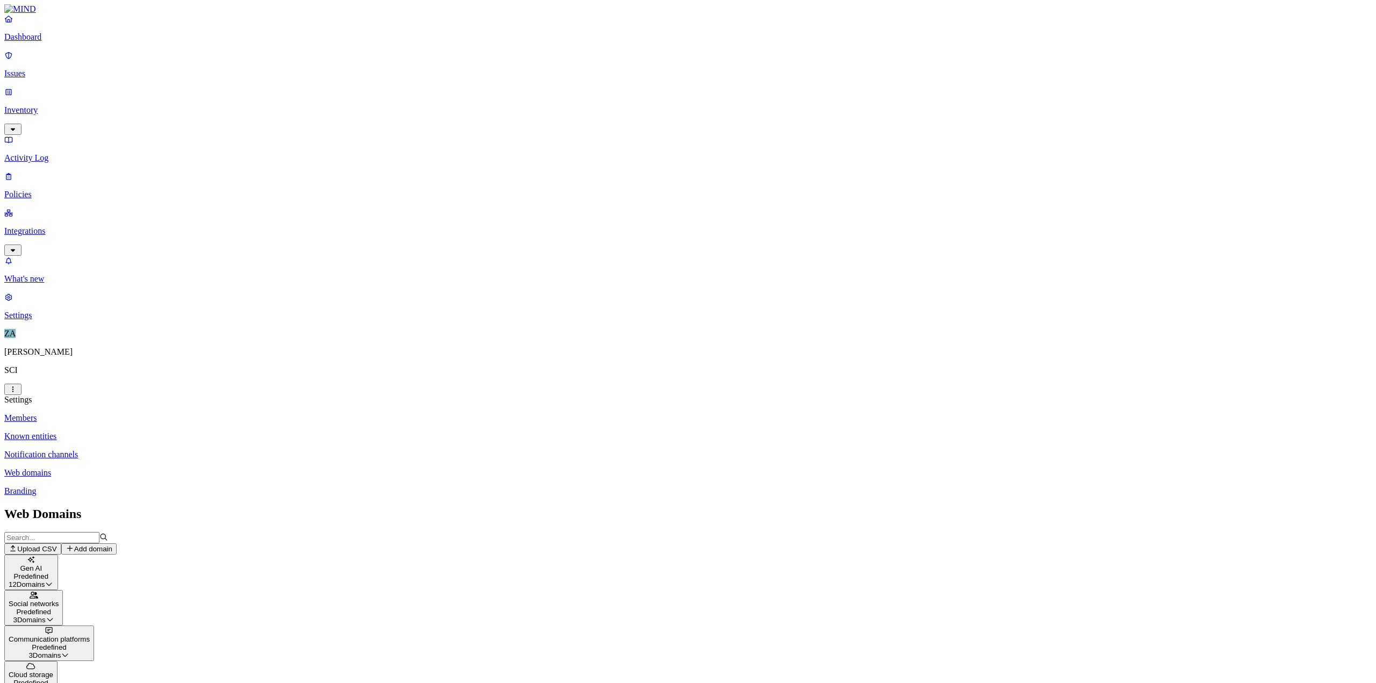
click at [160, 370] on p "Branding" at bounding box center [688, 492] width 1368 height 10
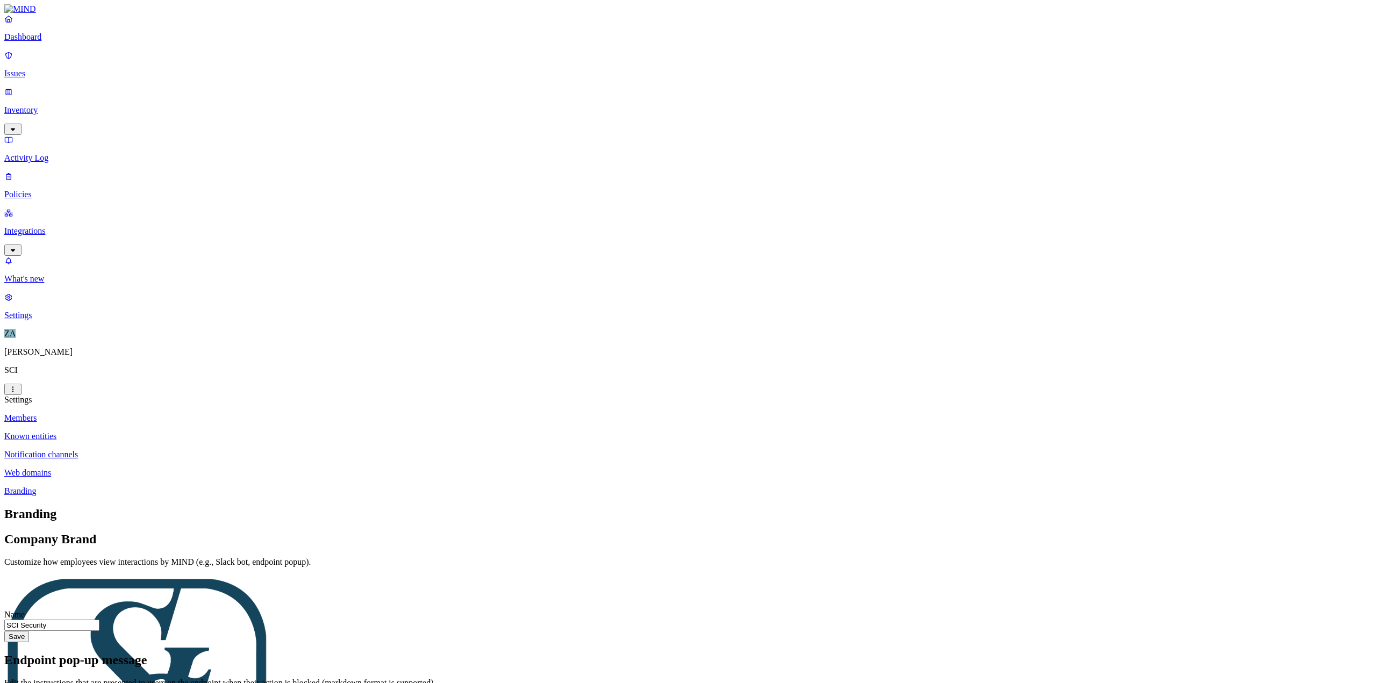
click at [152, 370] on link "Members" at bounding box center [688, 418] width 1368 height 10
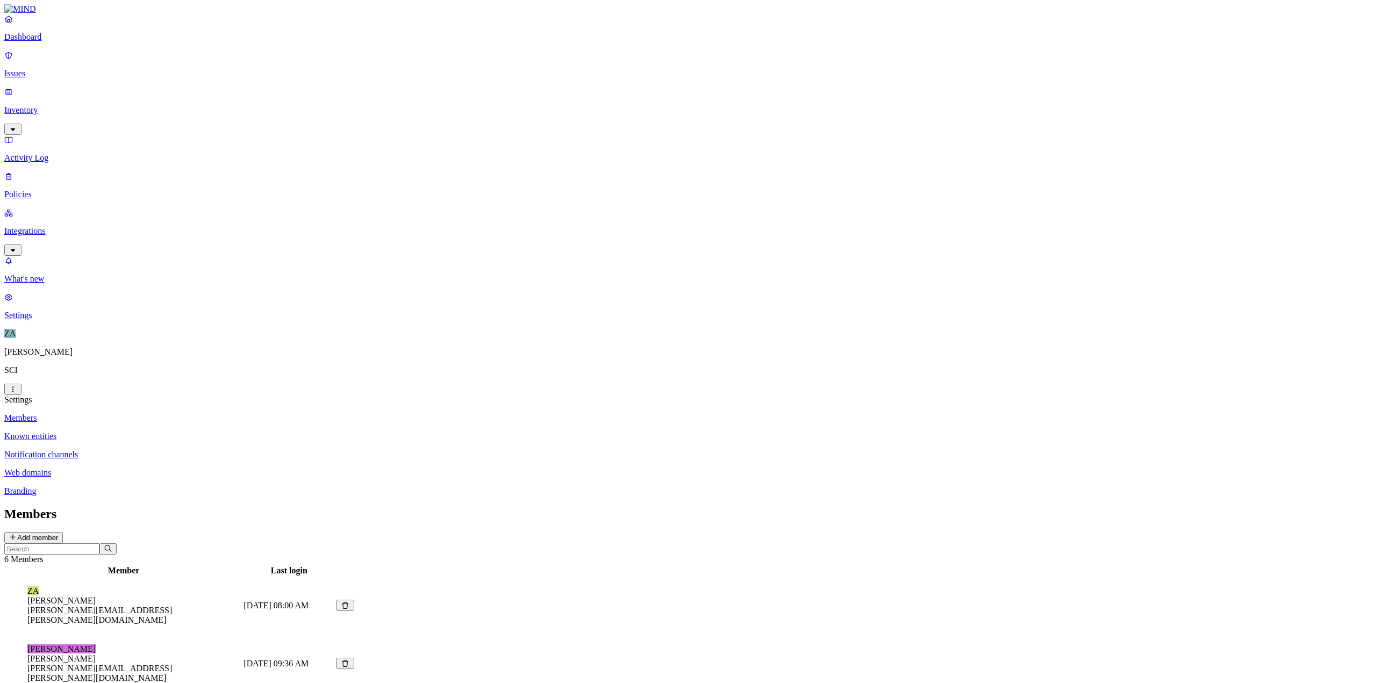
click at [154, 370] on p "Known entities" at bounding box center [688, 437] width 1368 height 10
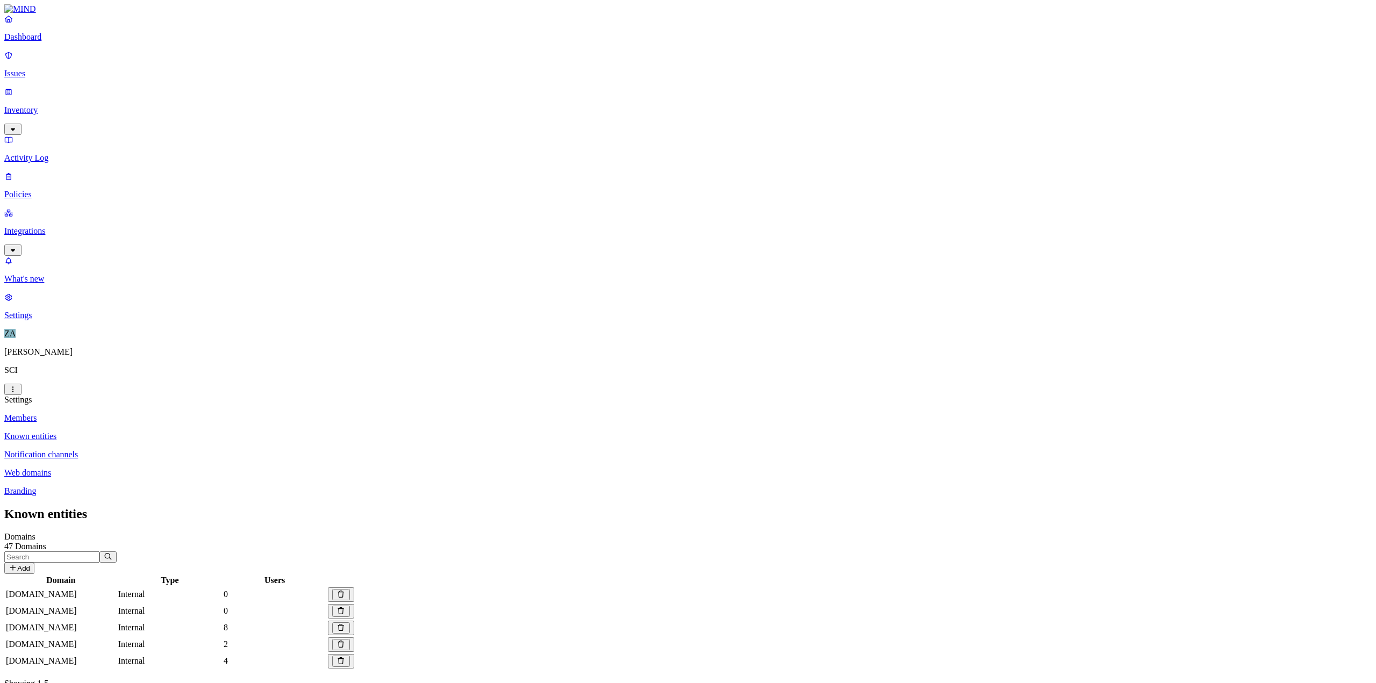
click at [46, 226] on p "Integrations" at bounding box center [688, 231] width 1368 height 10
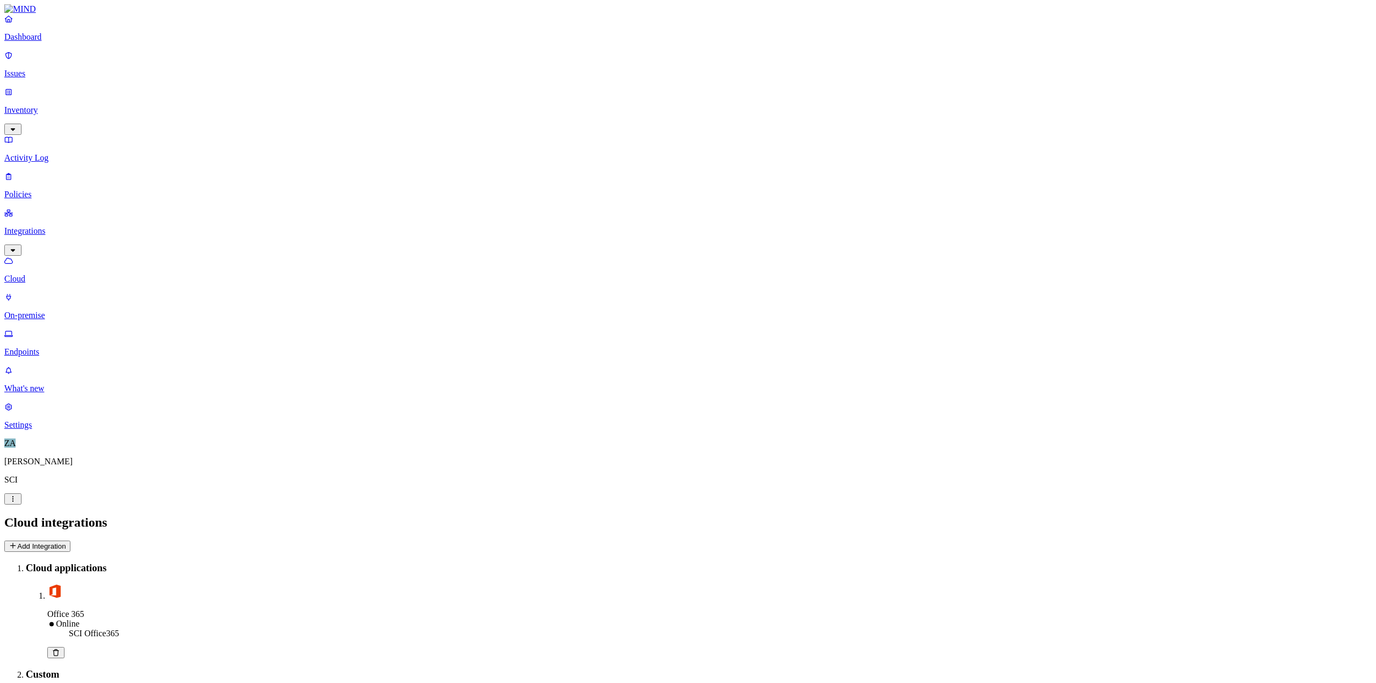
click at [55, 293] on link "On-premise" at bounding box center [688, 307] width 1368 height 28
click at [55, 347] on p "Endpoints" at bounding box center [688, 352] width 1368 height 10
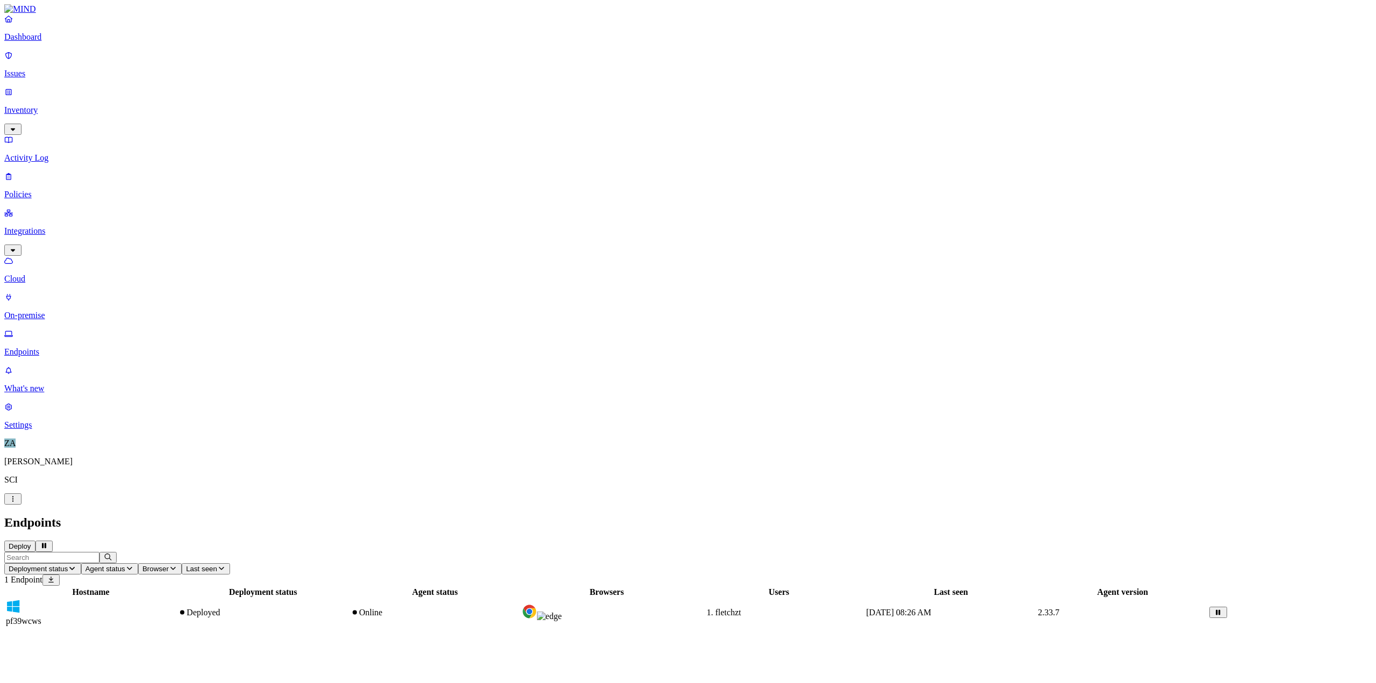
click at [41, 370] on span "pf39wcws" at bounding box center [23, 621] width 35 height 9
click at [17, 370] on icon "button" at bounding box center [13, 641] width 9 height 7
click at [35, 370] on button "Deploy" at bounding box center [19, 546] width 31 height 11
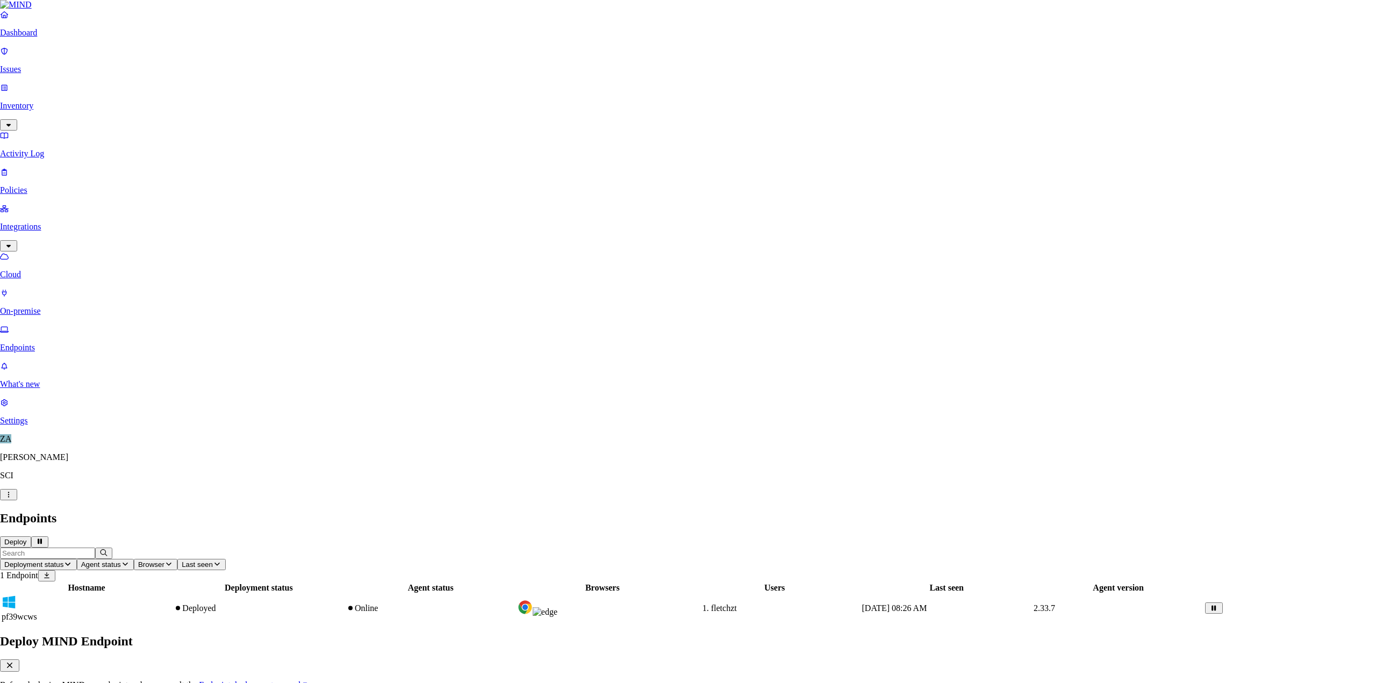
click at [19, 370] on button "Close" at bounding box center [9, 666] width 19 height 12
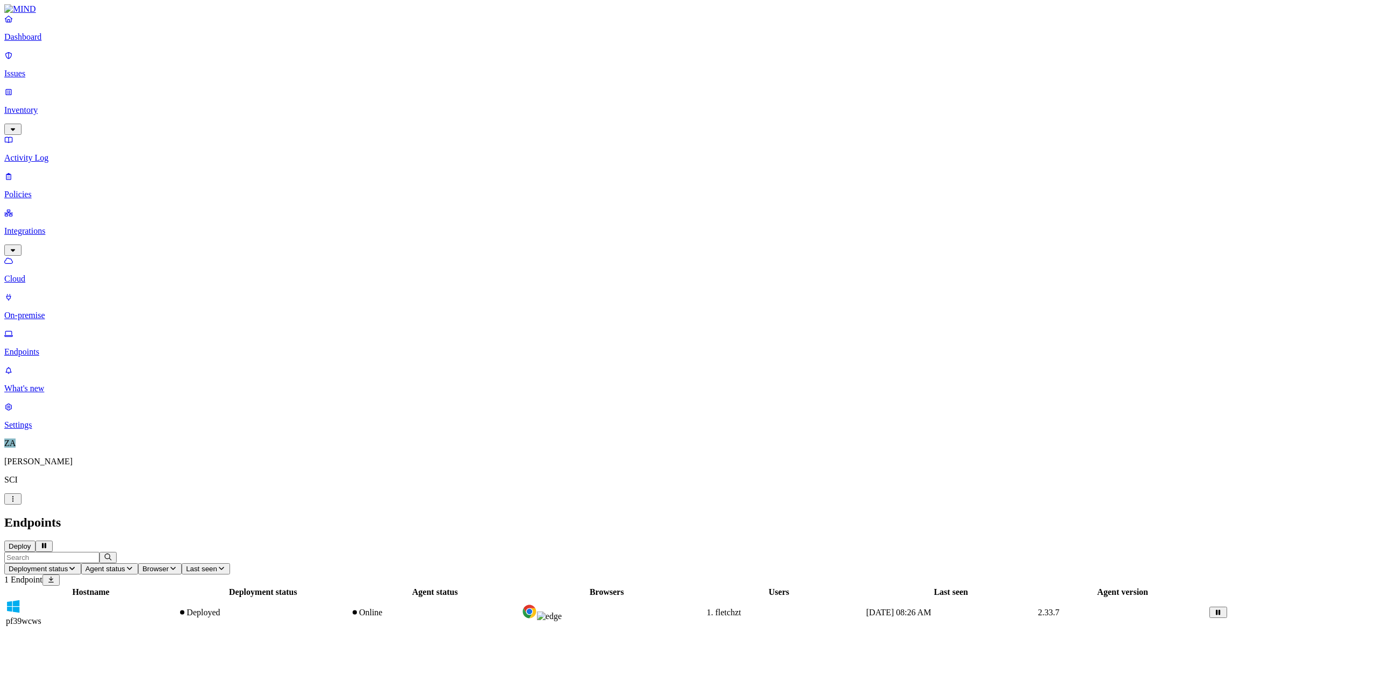
click at [54, 153] on p "Activity Log" at bounding box center [688, 158] width 1368 height 10
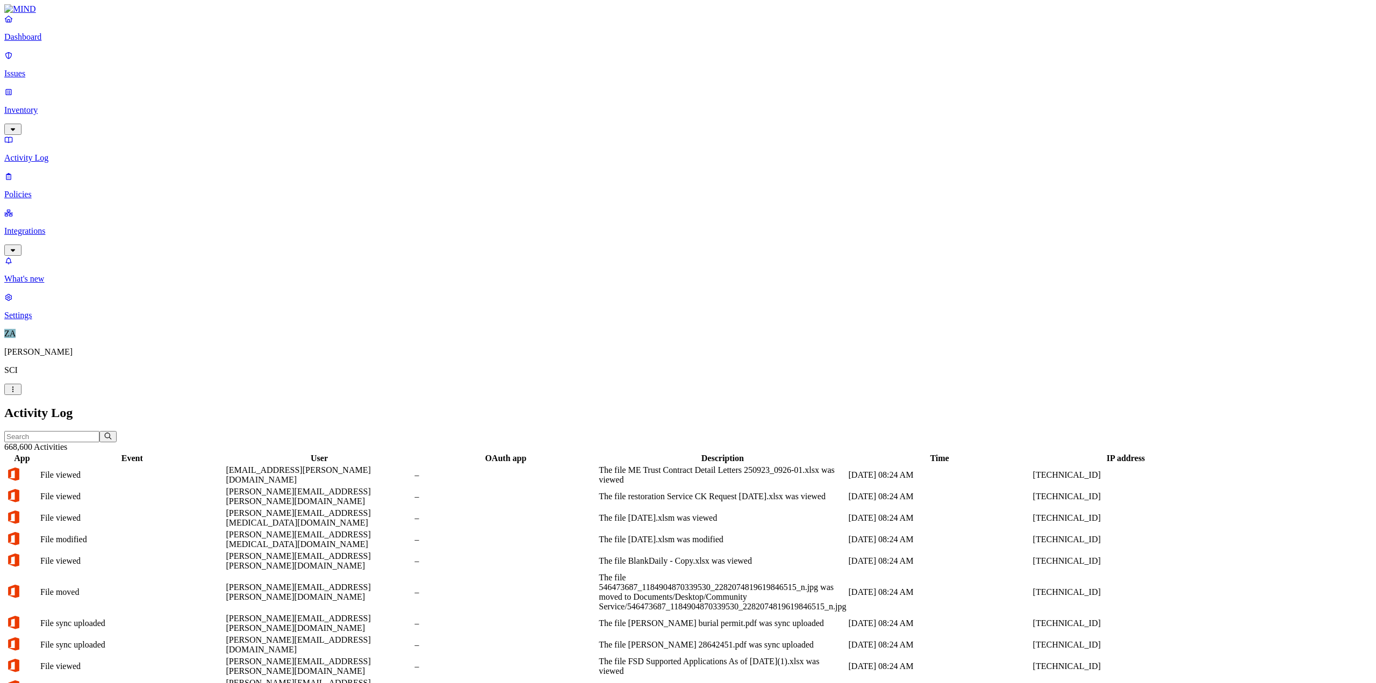
click at [41, 42] on p "Dashboard" at bounding box center [688, 37] width 1368 height 10
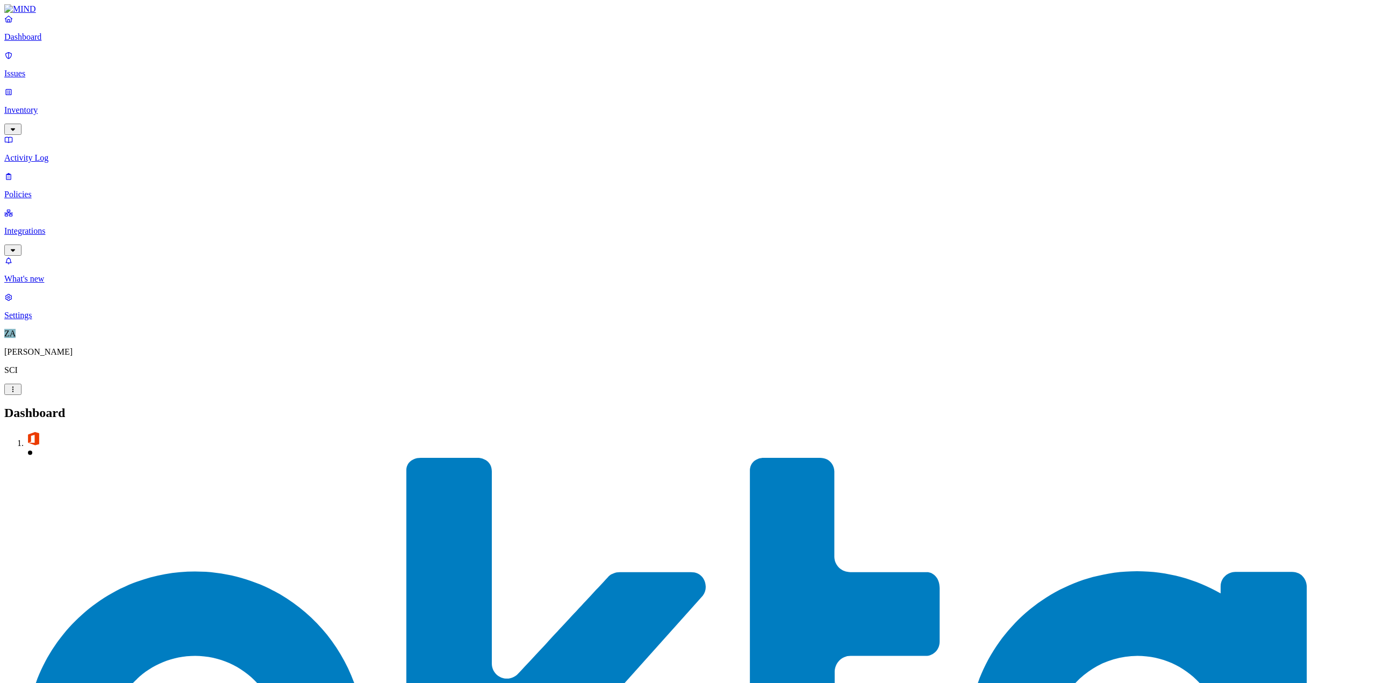
scroll to position [94, 0]
drag, startPoint x: 90, startPoint y: 53, endPoint x: 356, endPoint y: 23, distance: 267.8
click at [356, 370] on h2 "Dashboard" at bounding box center [688, 413] width 1368 height 15
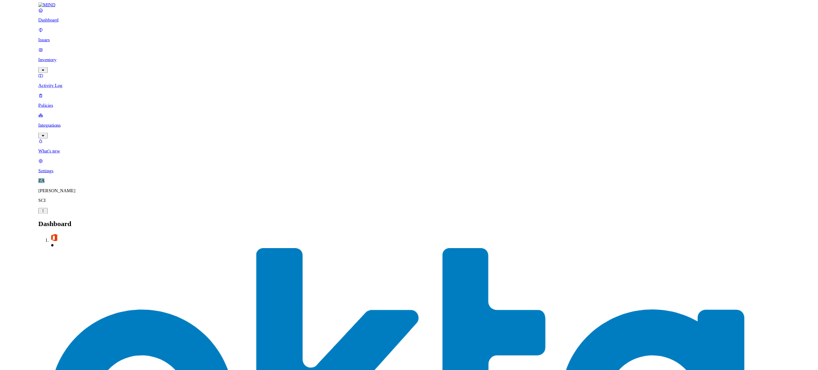
scroll to position [94, 0]
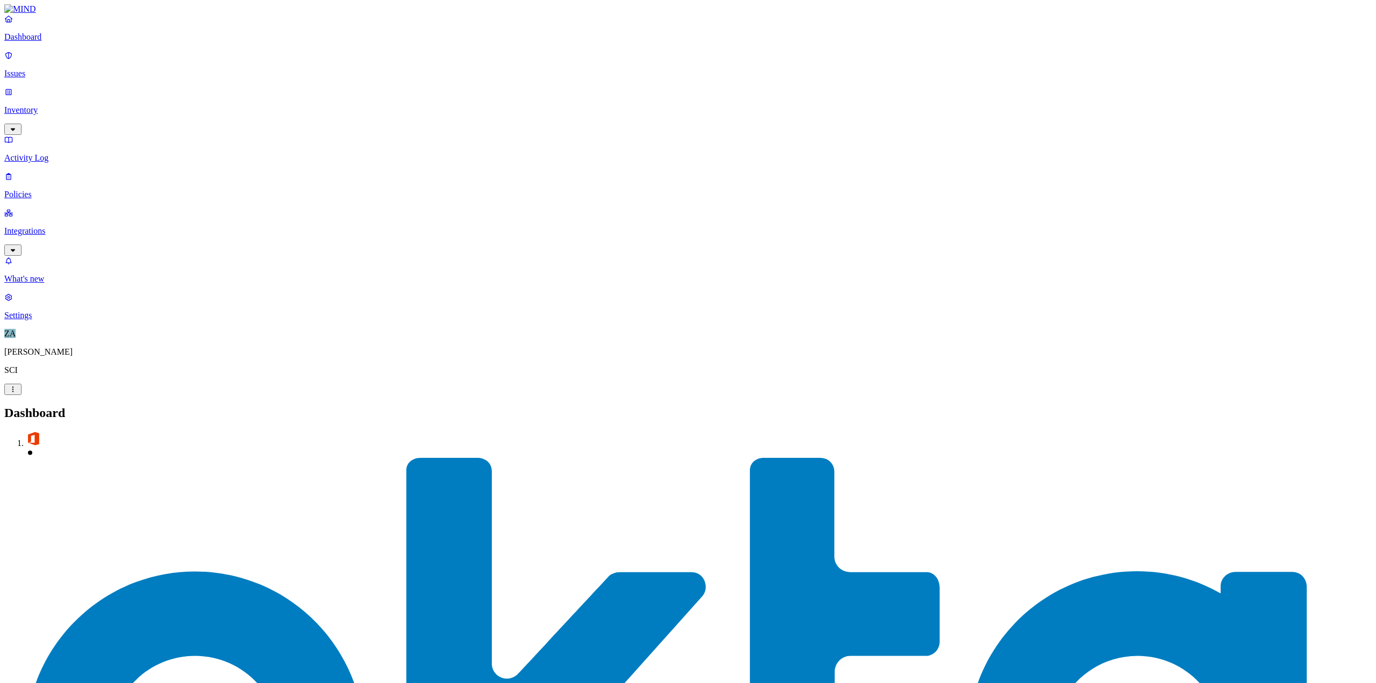
click at [22, 135] on link "Activity Log" at bounding box center [688, 149] width 1368 height 28
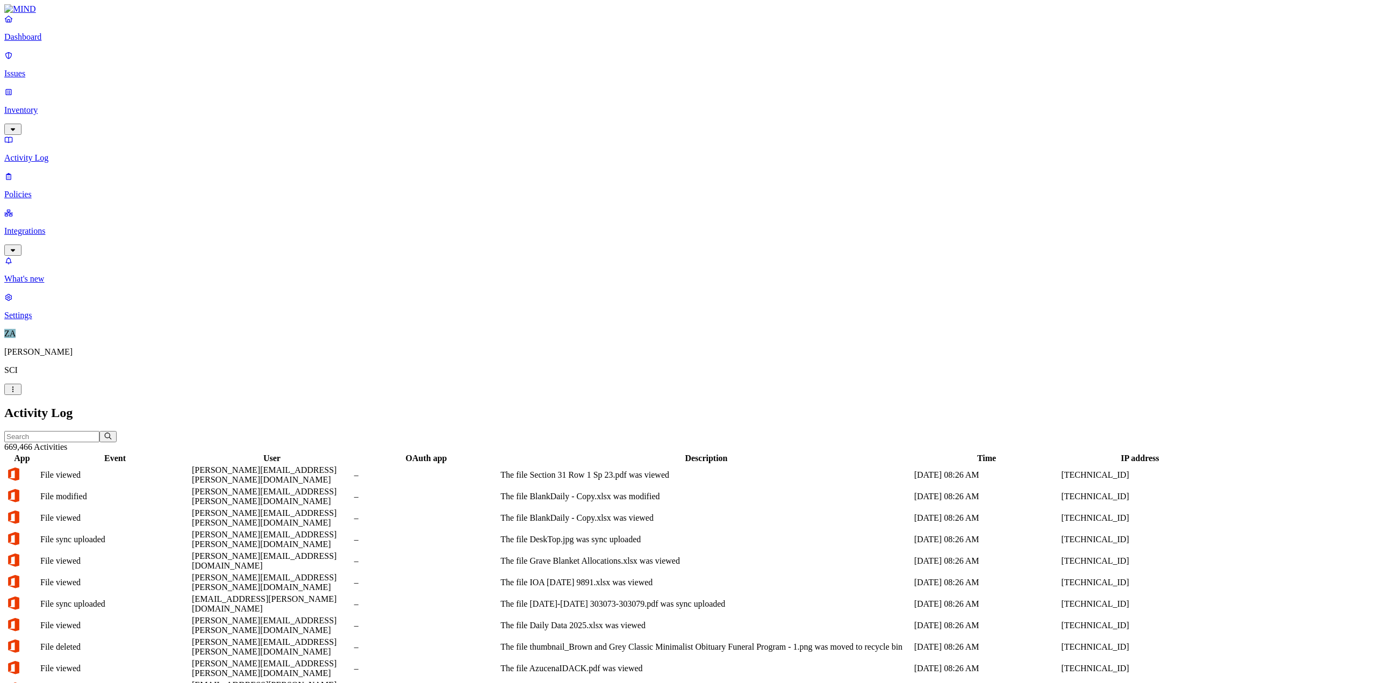
click at [42, 69] on p "Issues" at bounding box center [688, 74] width 1368 height 10
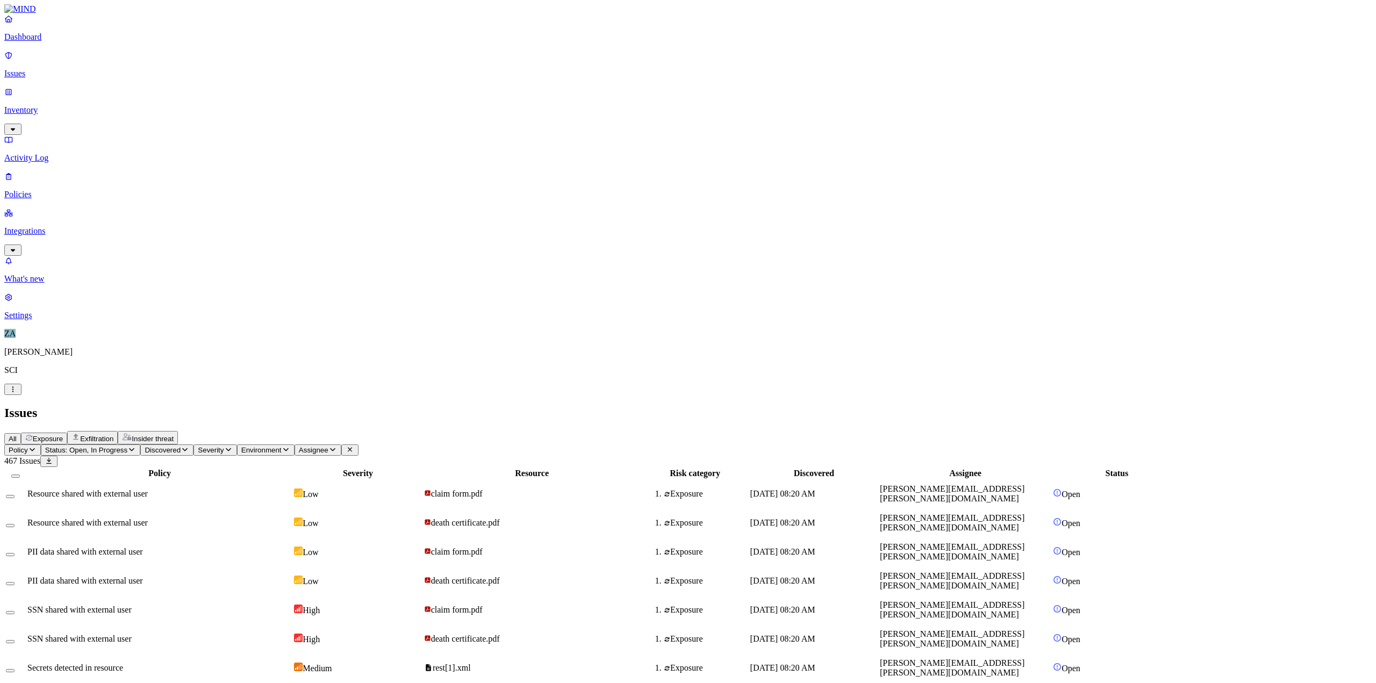
click at [113, 370] on span "Exfiltration" at bounding box center [96, 439] width 33 height 8
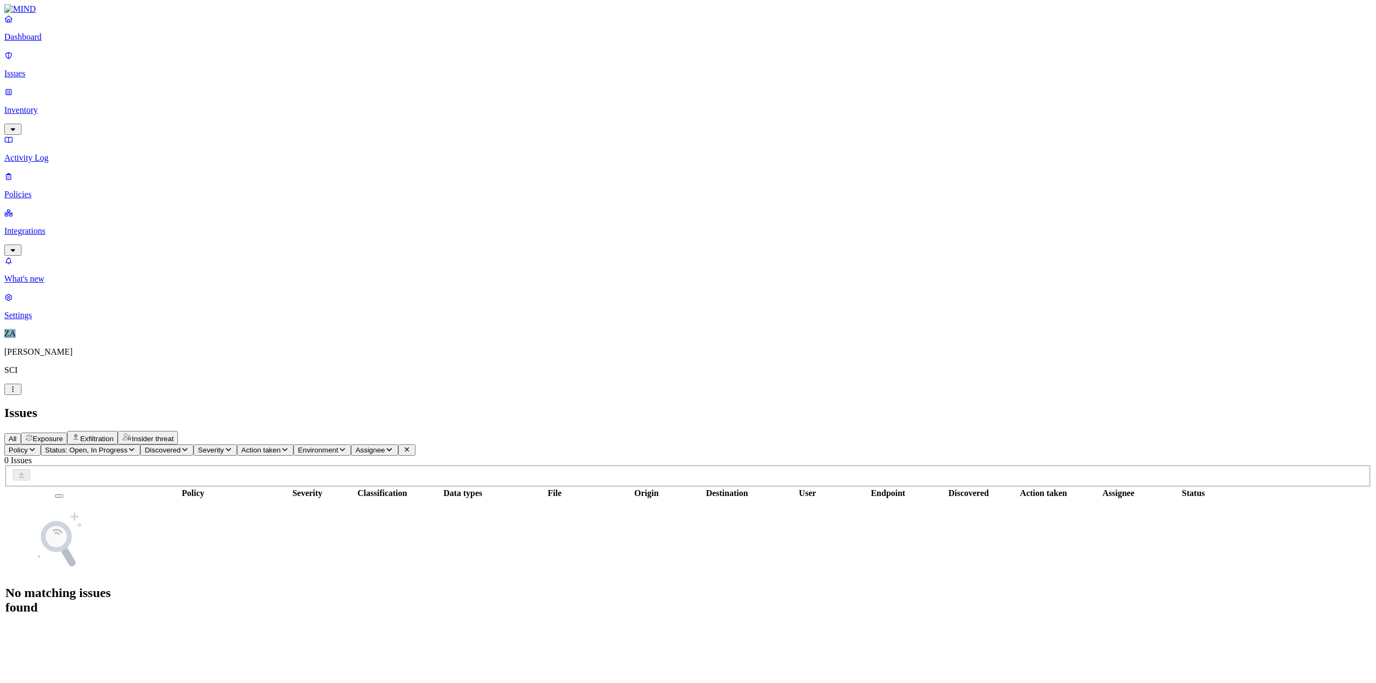
click at [76, 105] on p "Inventory" at bounding box center [688, 110] width 1368 height 10
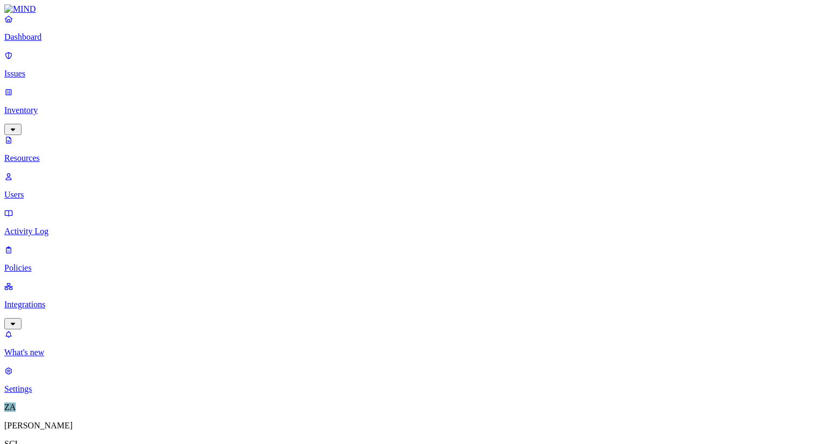
scroll to position [65, 0]
click at [43, 394] on p "Settings" at bounding box center [409, 389] width 810 height 10
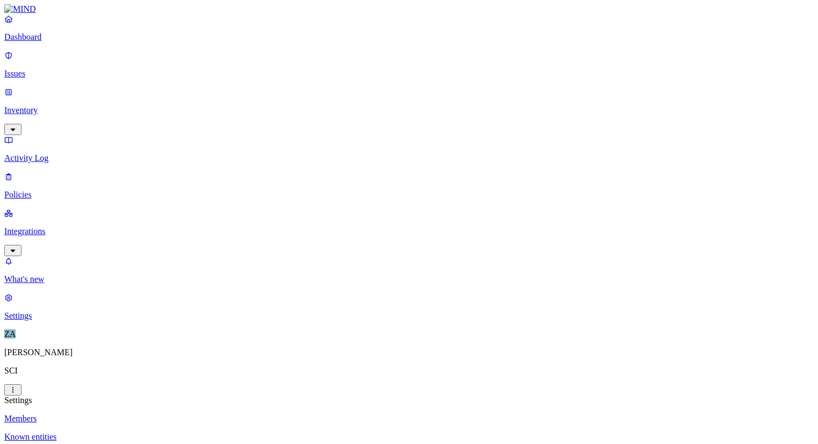
click at [44, 42] on p "Dashboard" at bounding box center [409, 37] width 810 height 10
click at [51, 226] on p "Integrations" at bounding box center [409, 231] width 810 height 10
click at [40, 61] on link "Issues" at bounding box center [409, 65] width 810 height 28
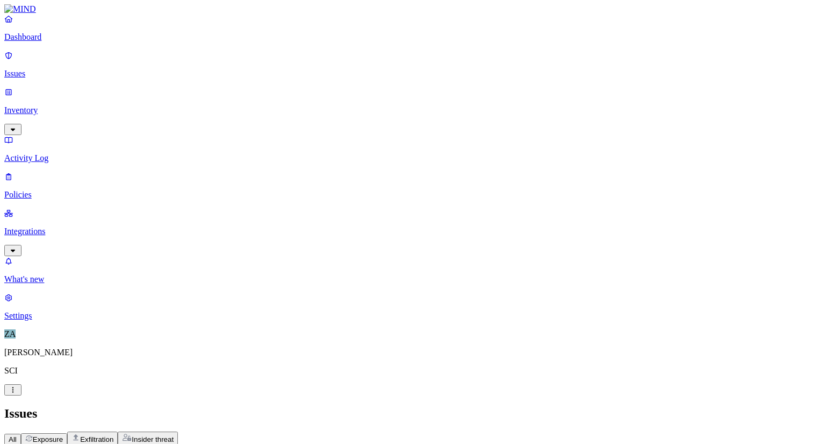
click at [17, 126] on icon "button" at bounding box center [13, 129] width 9 height 7
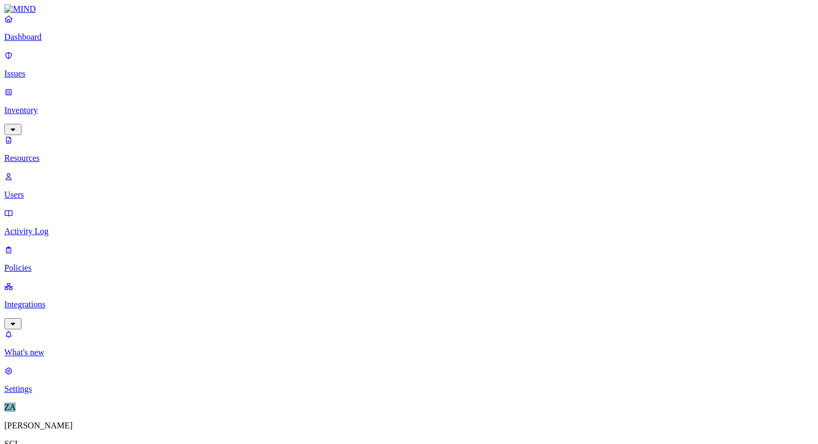
click at [58, 190] on p "Users" at bounding box center [409, 195] width 810 height 10
click at [42, 263] on p "Policies" at bounding box center [409, 268] width 810 height 10
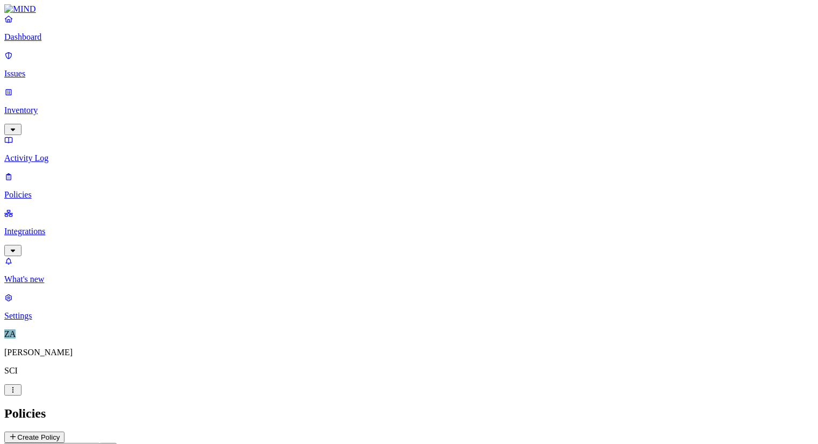
click at [45, 226] on p "Integrations" at bounding box center [409, 231] width 810 height 10
click at [36, 42] on p "Dashboard" at bounding box center [409, 37] width 810 height 10
click at [49, 226] on p "Integrations" at bounding box center [409, 231] width 810 height 10
click at [40, 69] on p "Issues" at bounding box center [409, 74] width 810 height 10
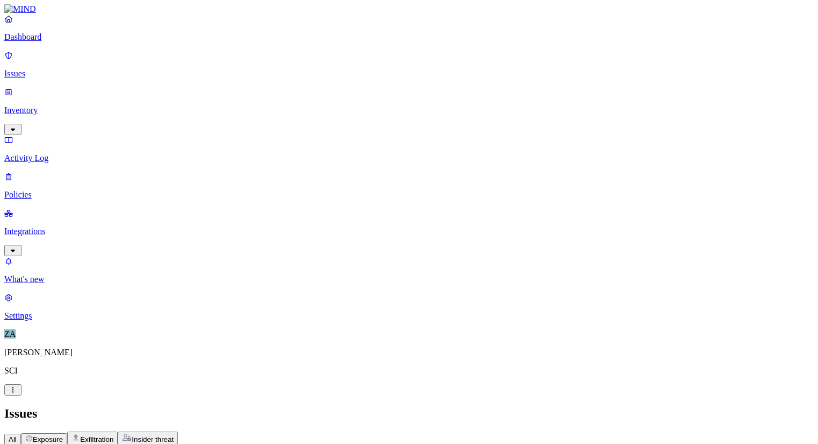
click at [41, 42] on p "Dashboard" at bounding box center [409, 37] width 810 height 10
click at [32, 69] on p "Issues" at bounding box center [409, 74] width 810 height 10
